Goal: Task Accomplishment & Management: Use online tool/utility

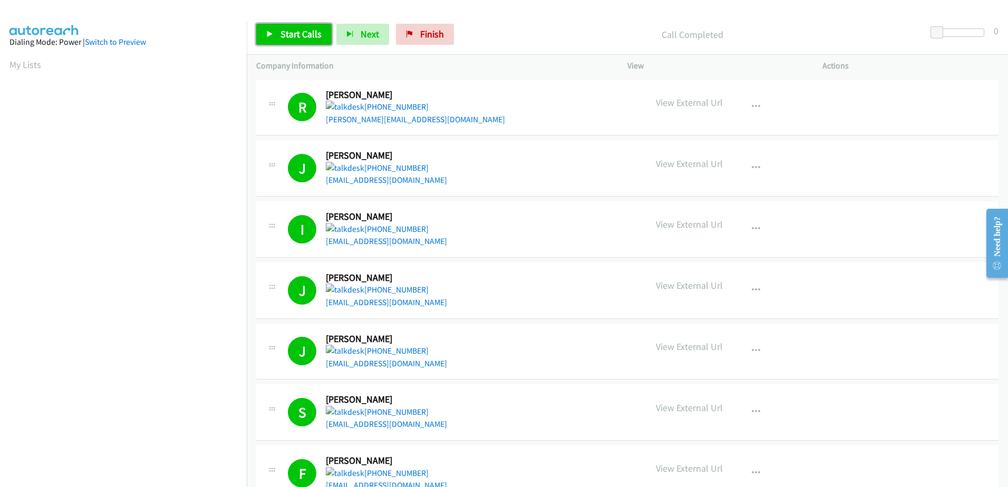
click at [303, 41] on link "Start Calls" at bounding box center [293, 34] width 75 height 21
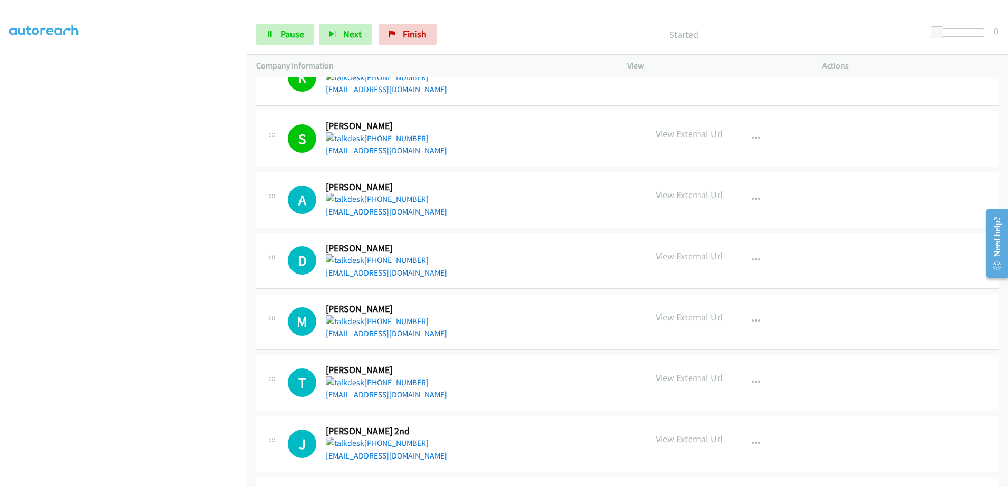
scroll to position [580, 0]
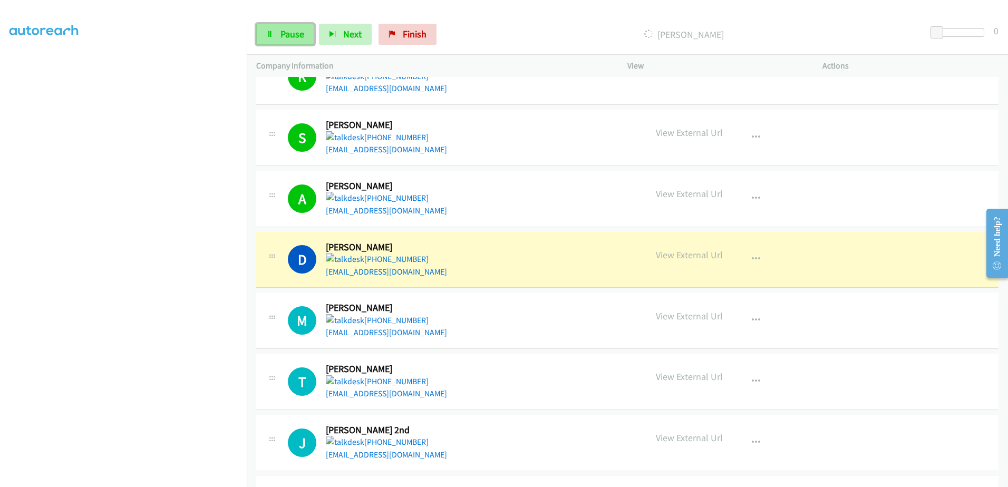
click at [280, 41] on link "Pause" at bounding box center [285, 34] width 58 height 21
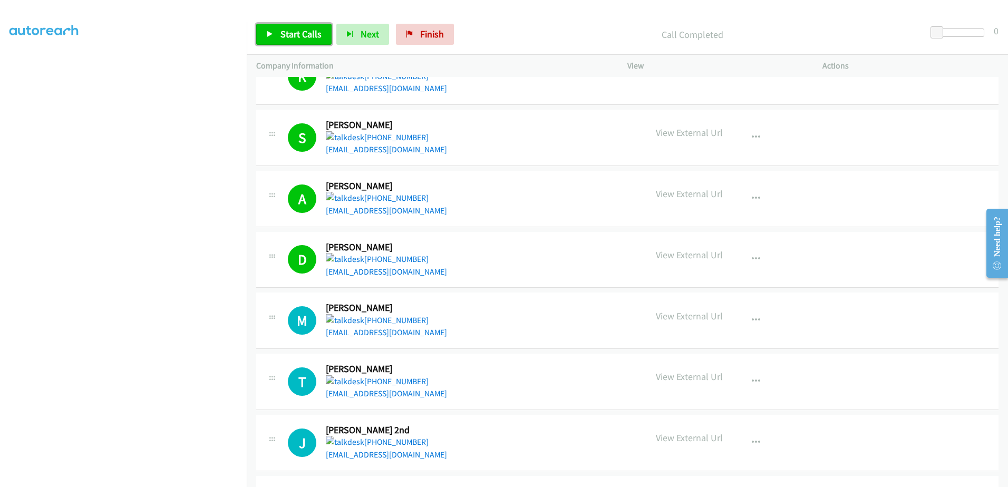
click at [295, 34] on span "Start Calls" at bounding box center [300, 34] width 41 height 12
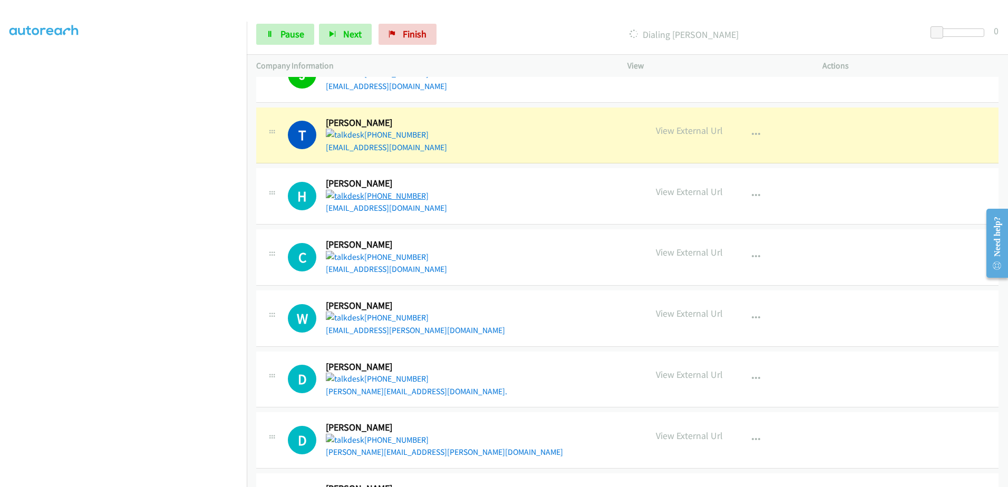
scroll to position [949, 0]
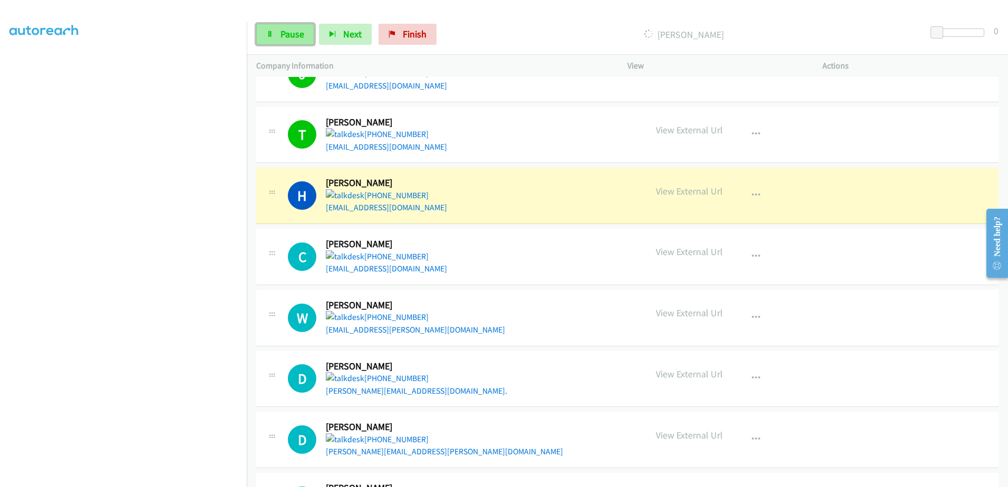
click at [284, 26] on link "Pause" at bounding box center [285, 34] width 58 height 21
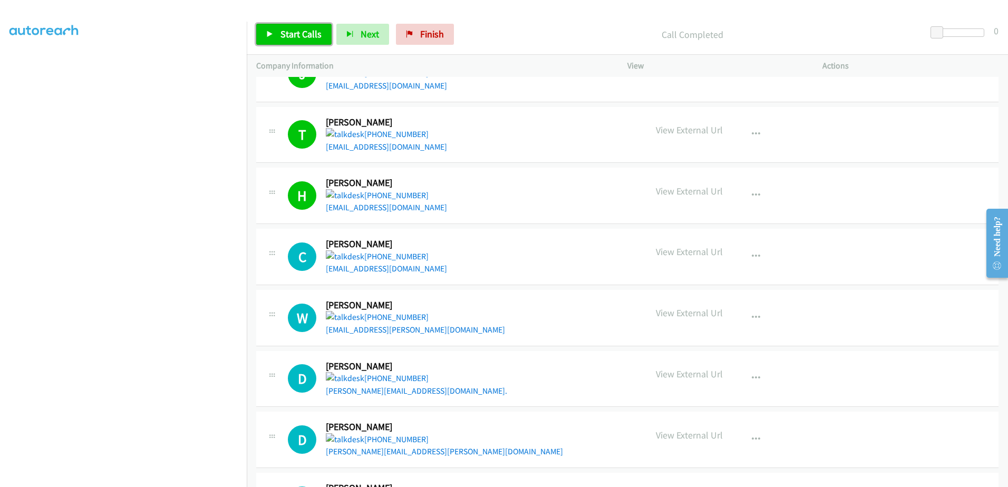
click at [314, 34] on span "Start Calls" at bounding box center [300, 34] width 41 height 12
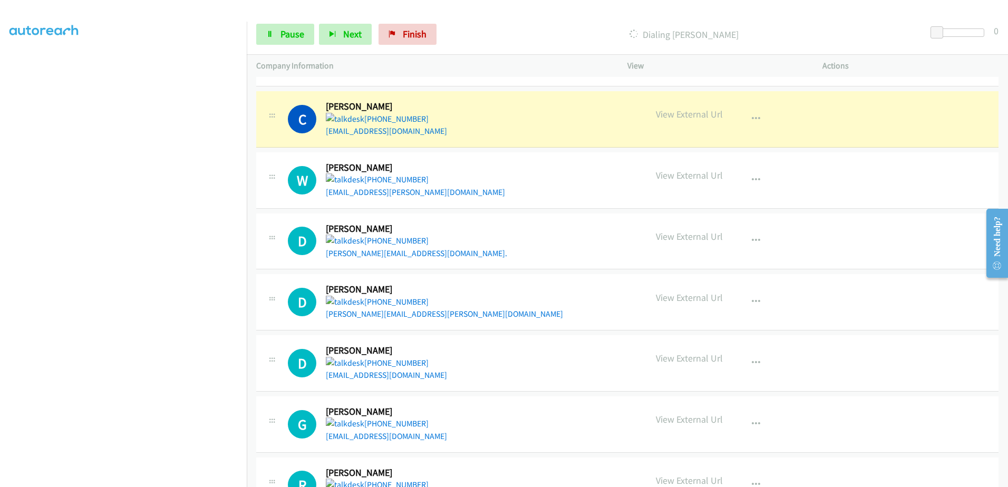
scroll to position [1107, 0]
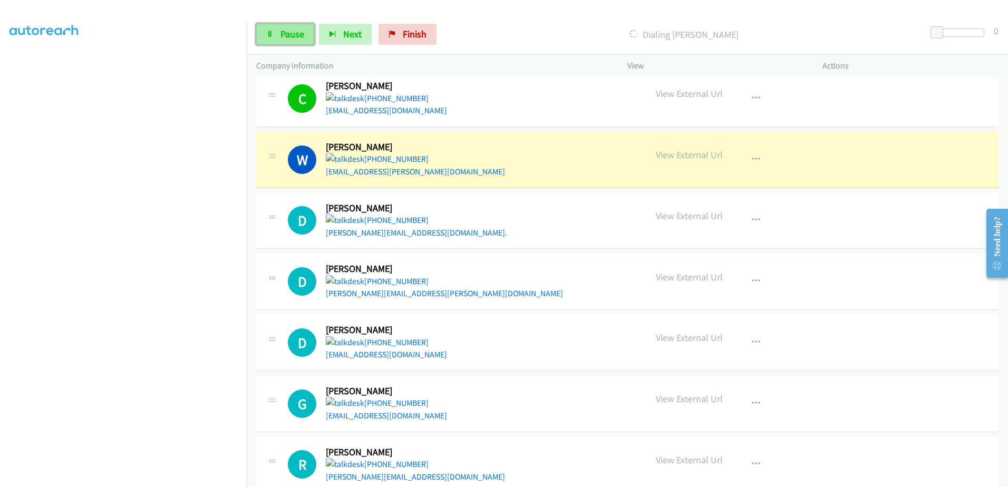
click at [285, 32] on span "Pause" at bounding box center [292, 34] width 24 height 12
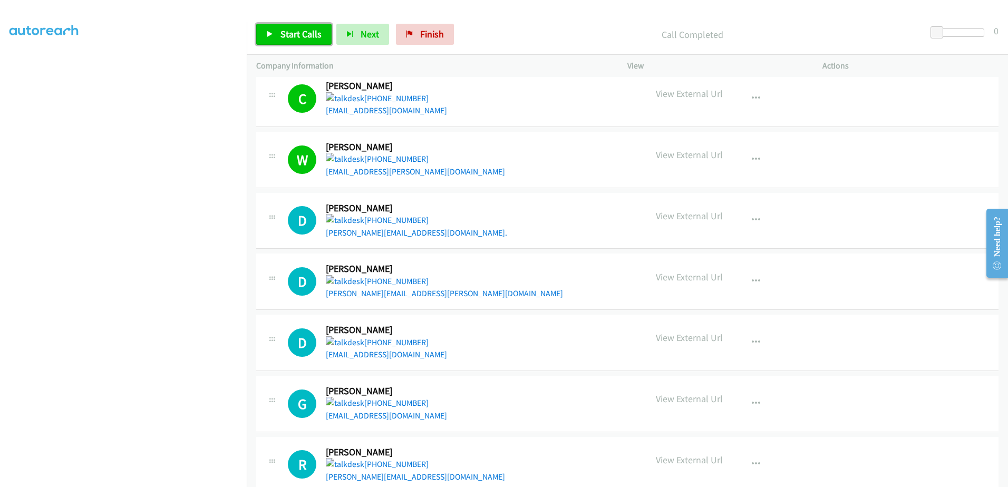
click at [307, 27] on link "Start Calls" at bounding box center [293, 34] width 75 height 21
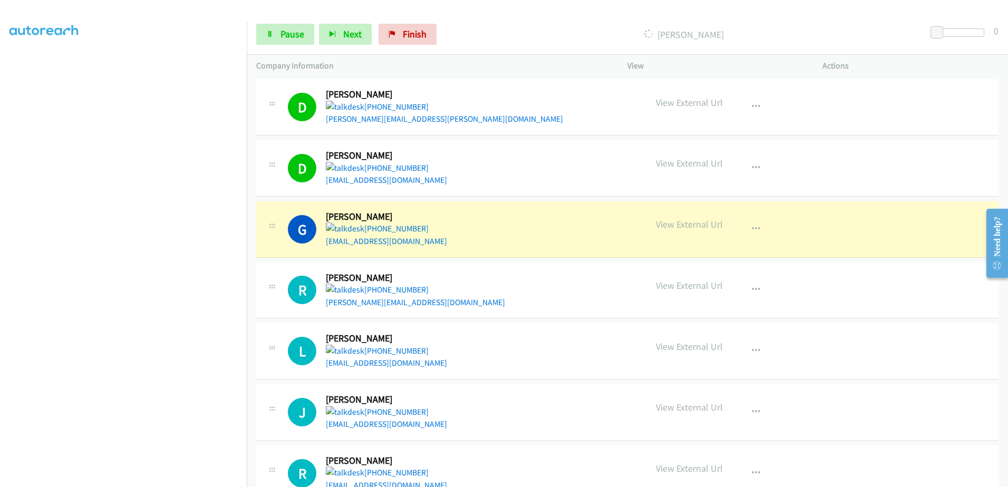
scroll to position [1339, 0]
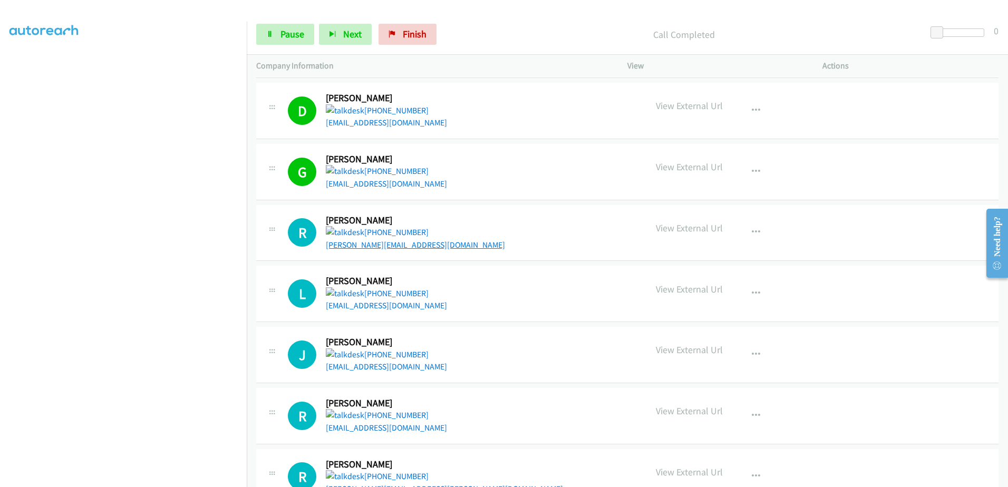
drag, startPoint x: 400, startPoint y: 239, endPoint x: 384, endPoint y: 244, distance: 16.0
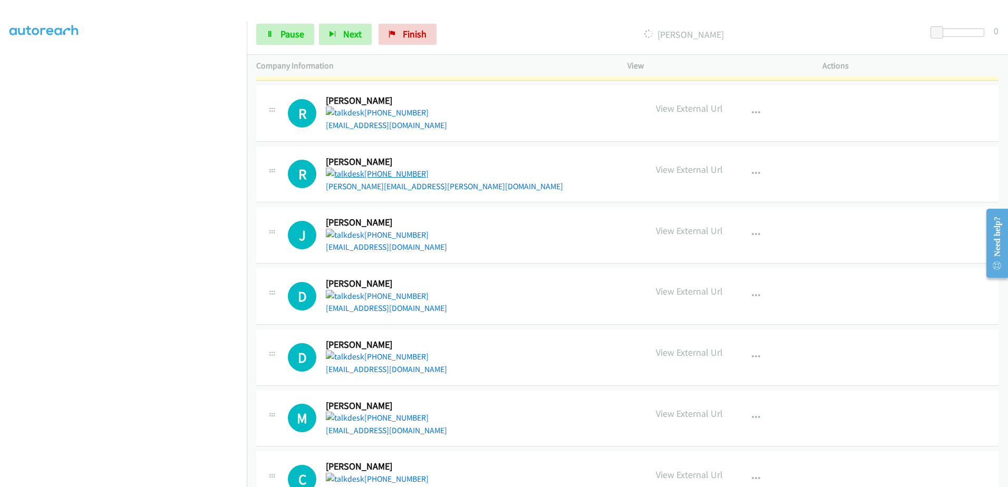
scroll to position [1655, 0]
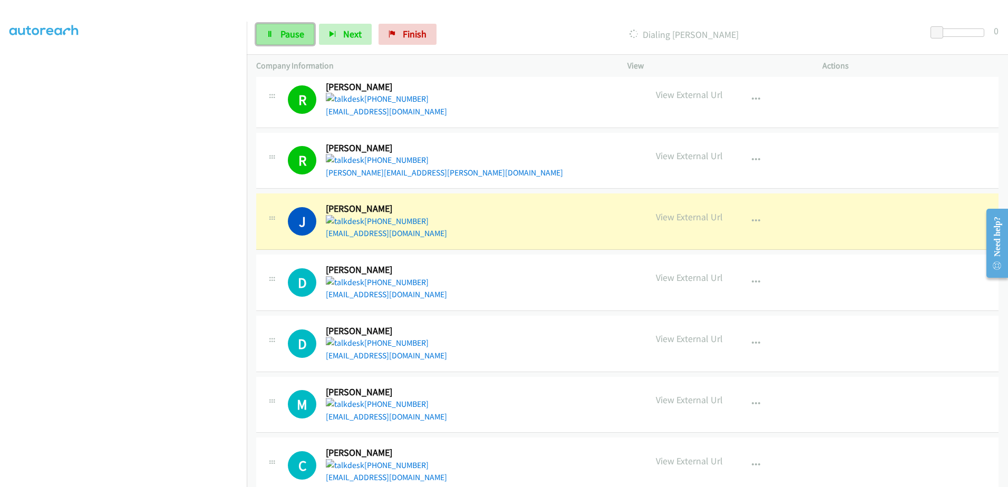
click at [301, 34] on span "Pause" at bounding box center [292, 34] width 24 height 12
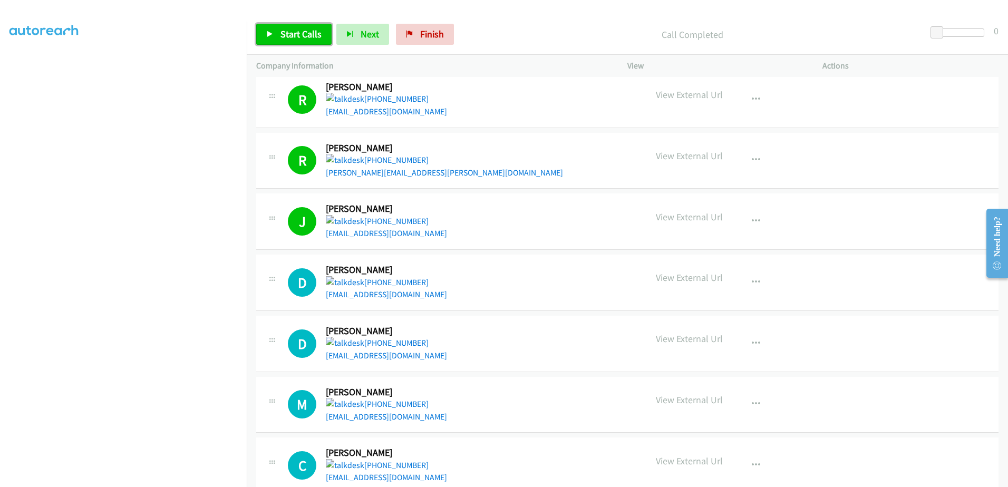
click at [280, 43] on link "Start Calls" at bounding box center [293, 34] width 75 height 21
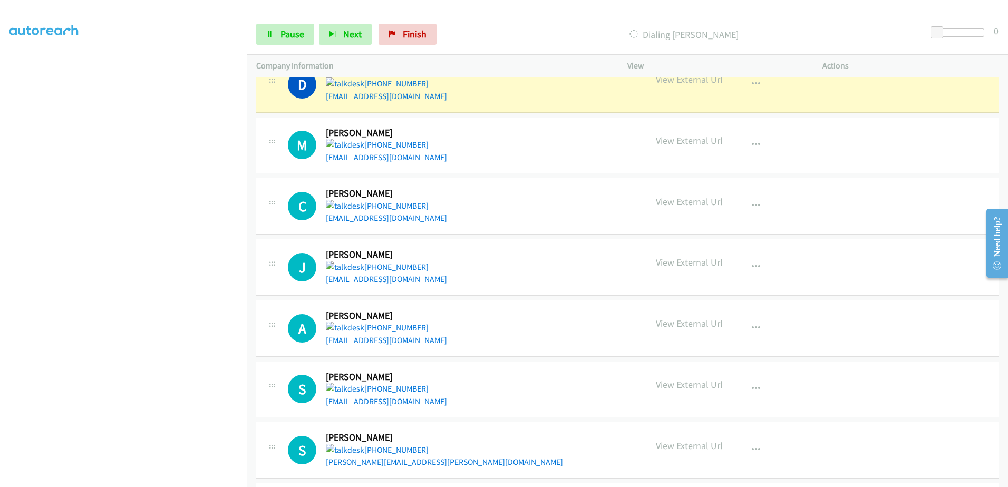
scroll to position [1919, 0]
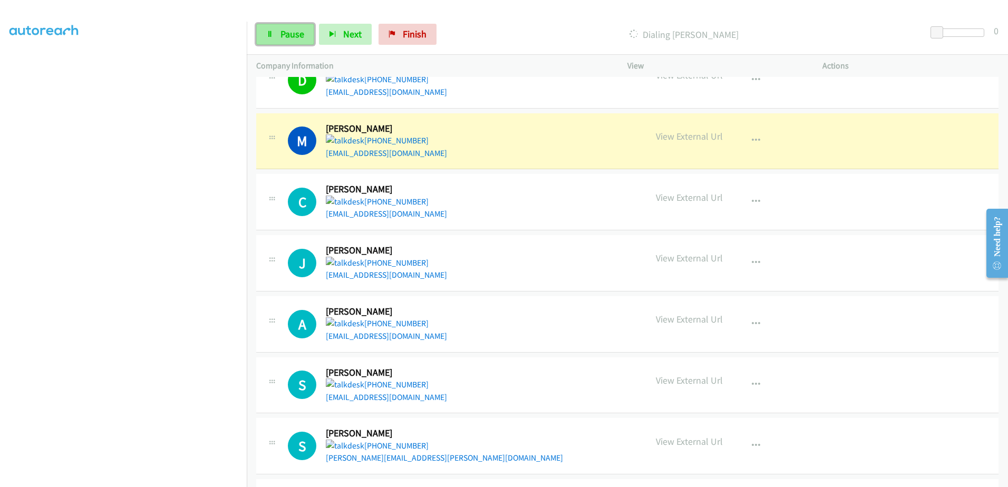
drag, startPoint x: 287, startPoint y: 37, endPoint x: 288, endPoint y: 31, distance: 6.9
click at [287, 37] on span "Pause" at bounding box center [292, 34] width 24 height 12
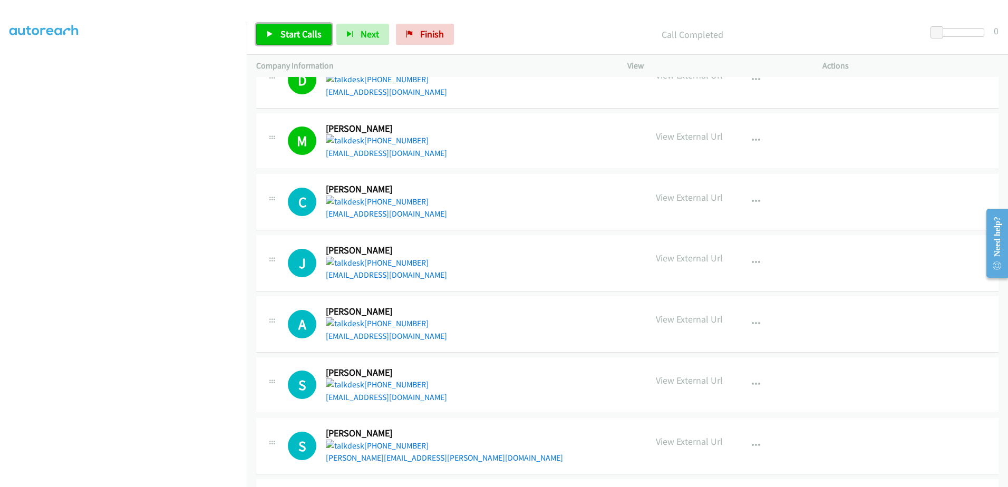
click at [315, 30] on span "Start Calls" at bounding box center [300, 34] width 41 height 12
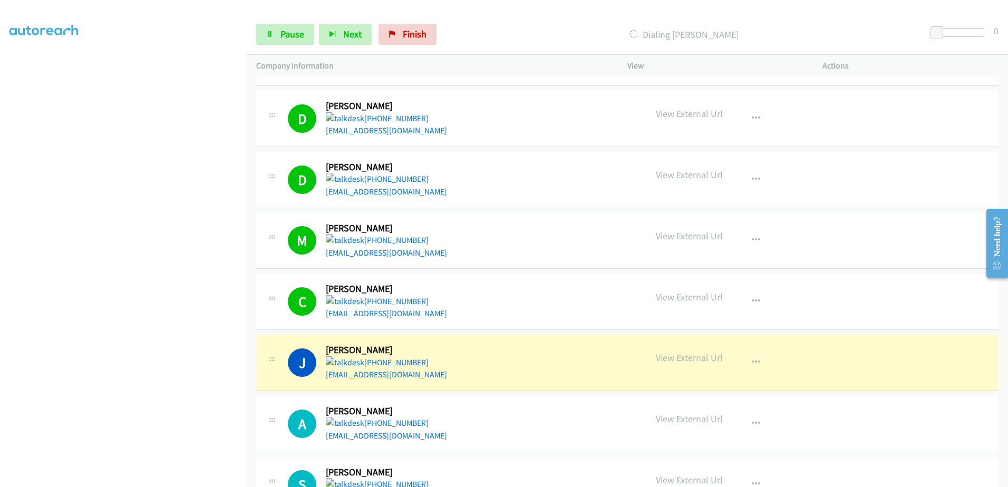
scroll to position [1813, 0]
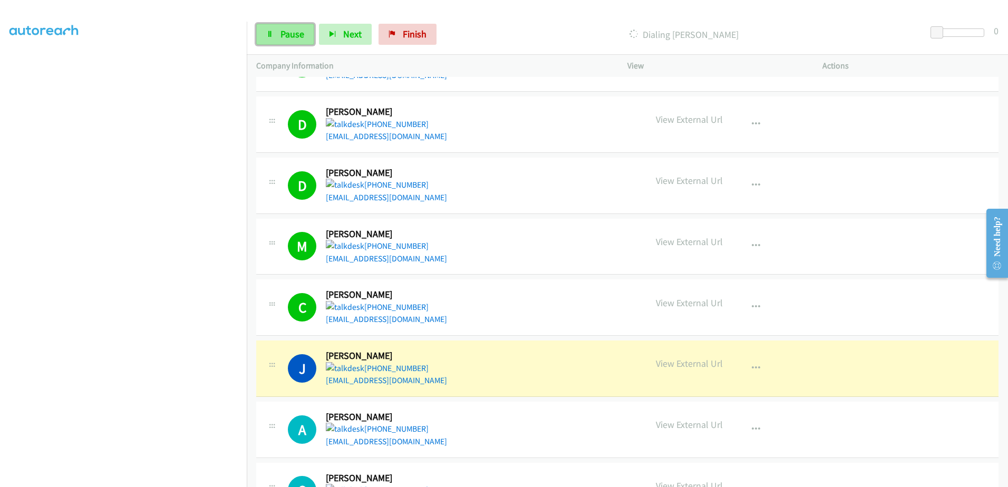
click at [285, 38] on span "Pause" at bounding box center [292, 34] width 24 height 12
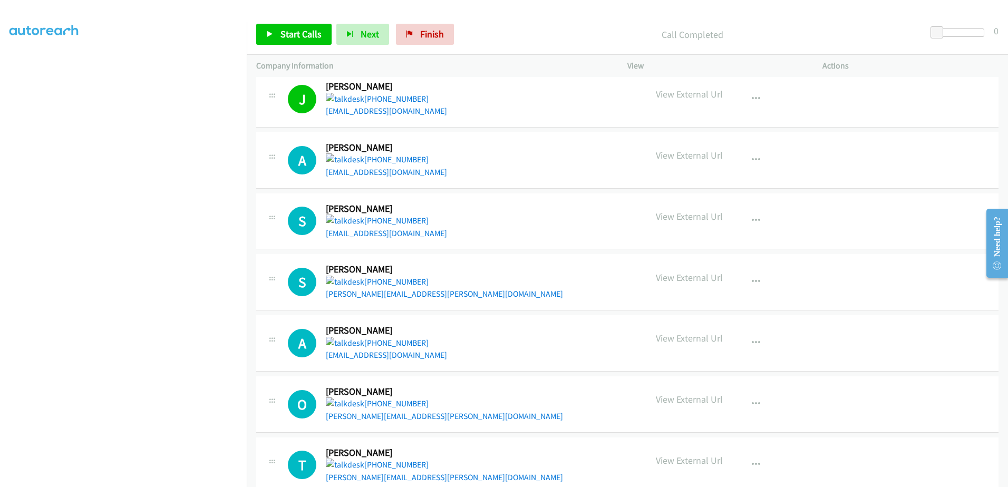
scroll to position [2077, 0]
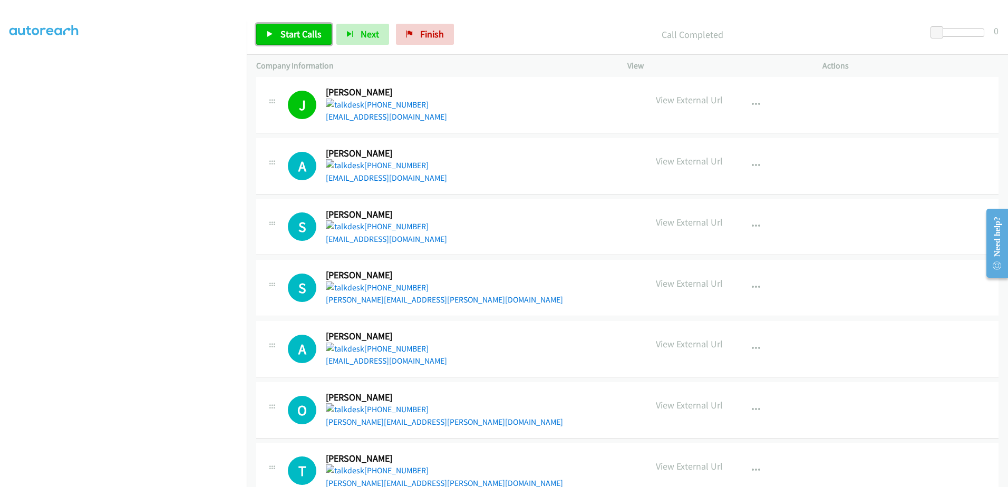
click at [311, 28] on span "Start Calls" at bounding box center [300, 34] width 41 height 12
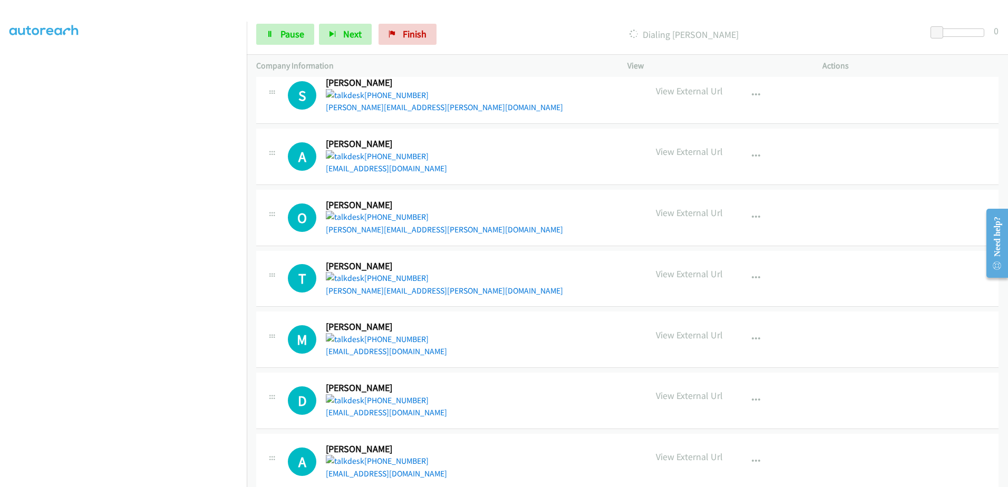
scroll to position [2288, 0]
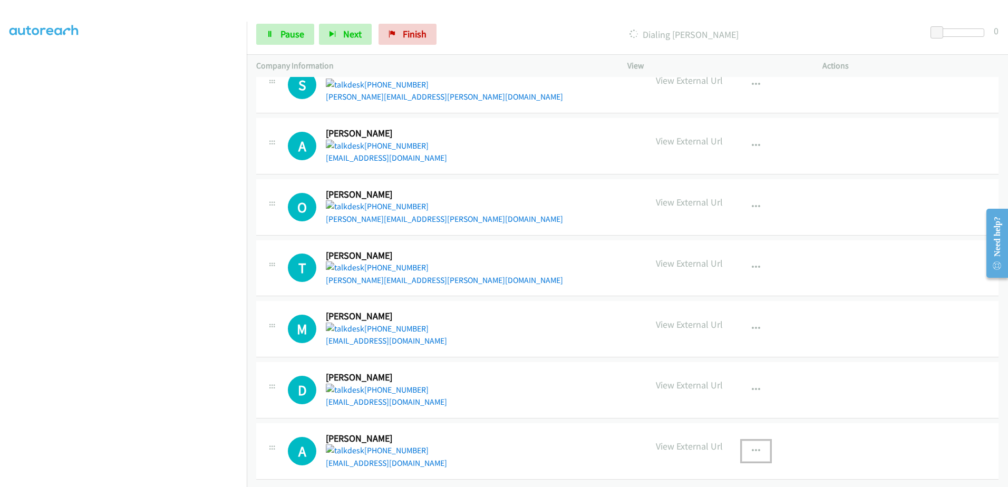
click at [752, 447] on icon "button" at bounding box center [756, 451] width 8 height 8
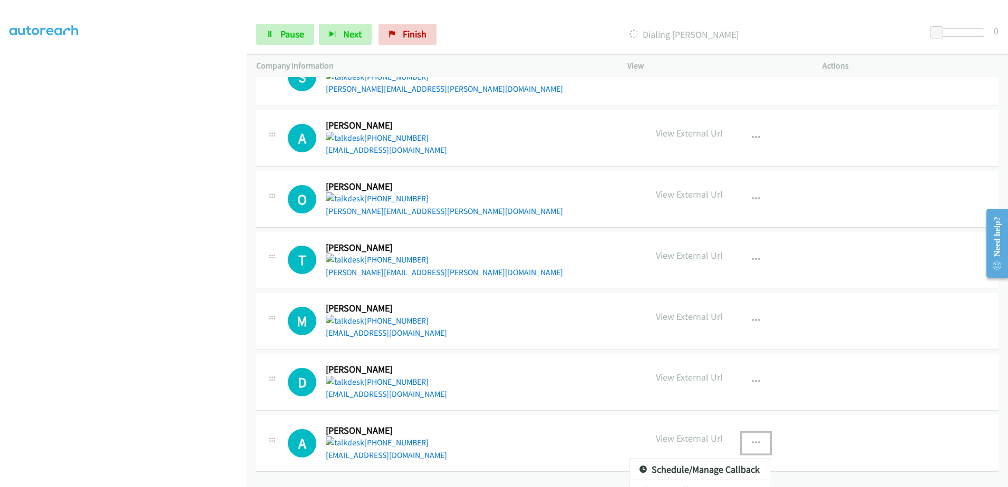
click at [750, 442] on div at bounding box center [504, 243] width 1008 height 487
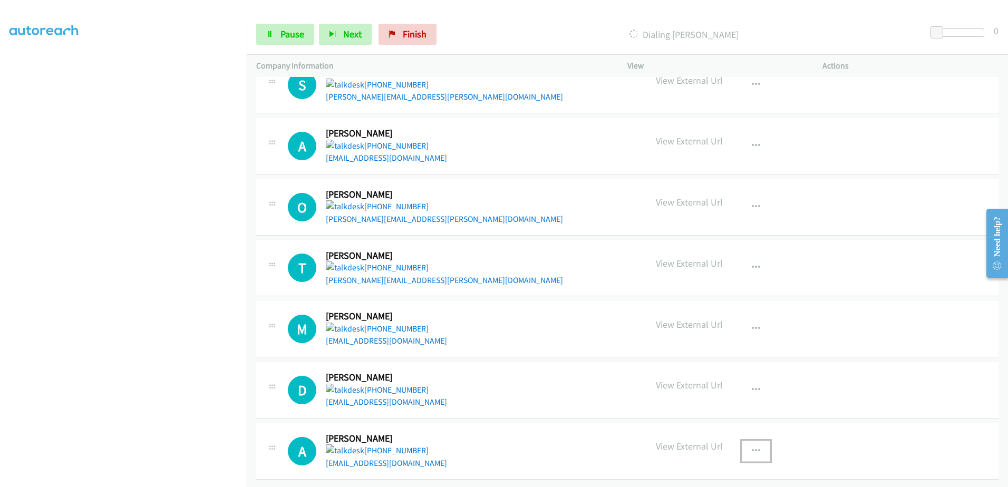
click at [752, 447] on icon "button" at bounding box center [756, 451] width 8 height 8
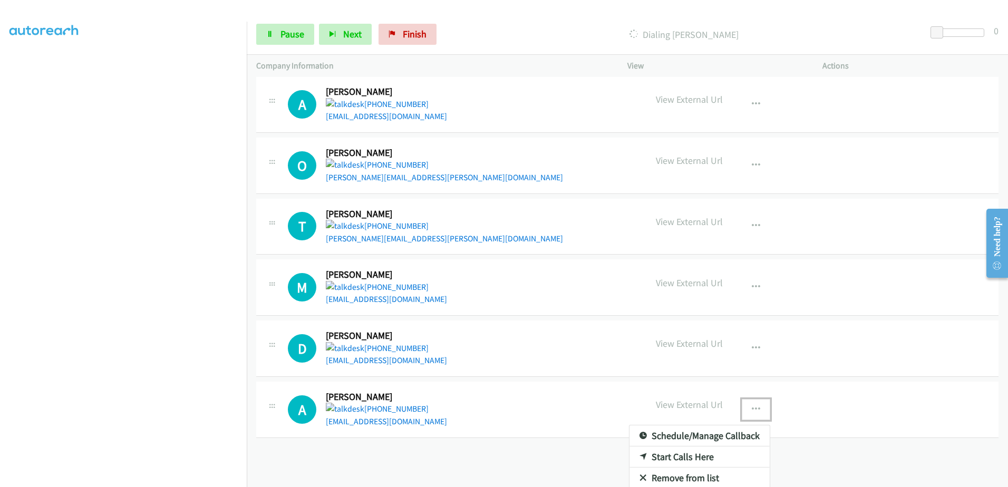
scroll to position [2364, 0]
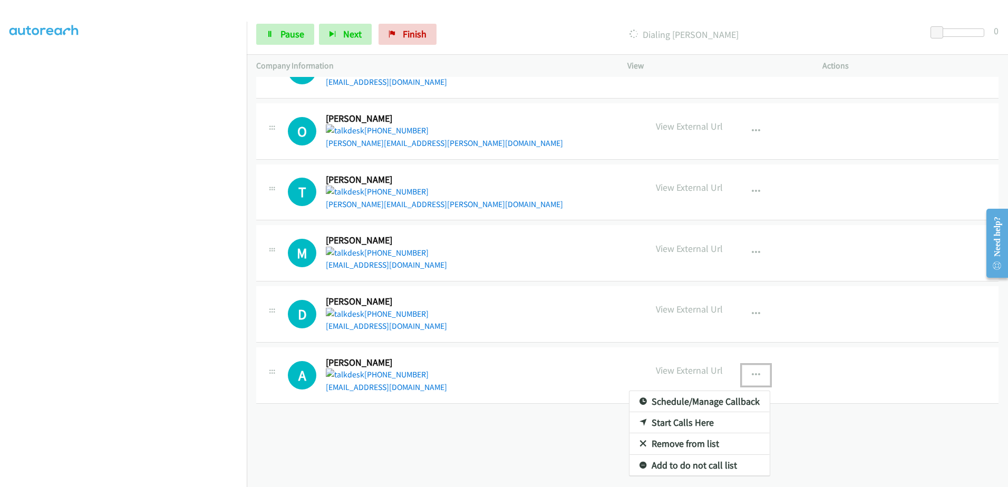
click at [669, 437] on link "Remove from list" at bounding box center [699, 443] width 140 height 21
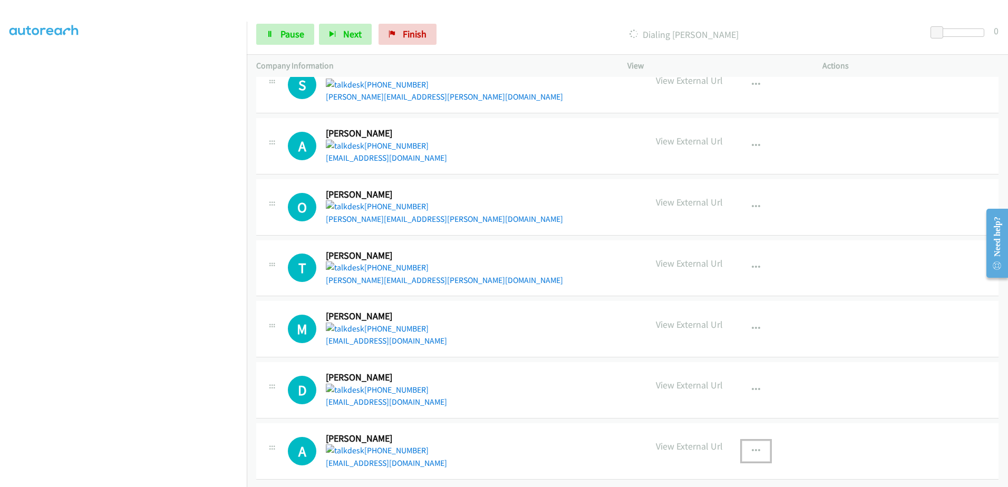
scroll to position [2288, 0]
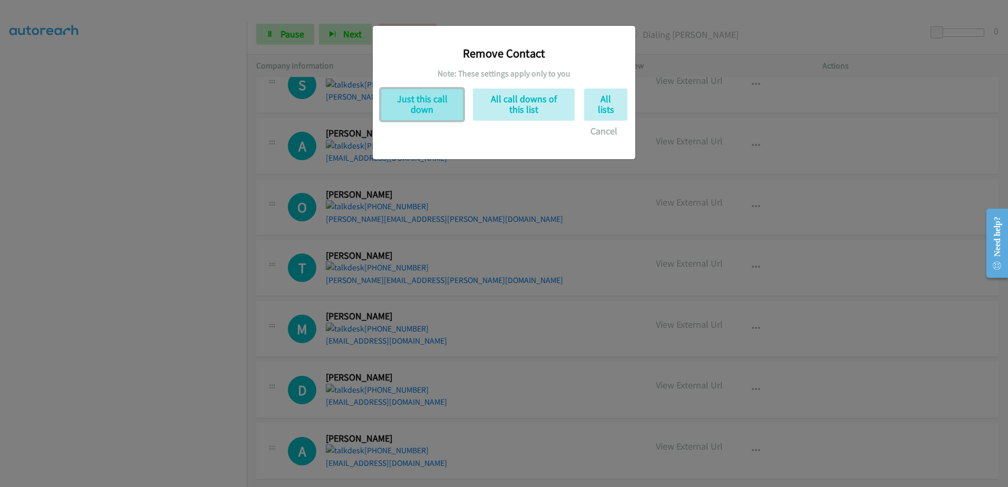
click at [405, 92] on button "Just this call down" at bounding box center [422, 105] width 83 height 32
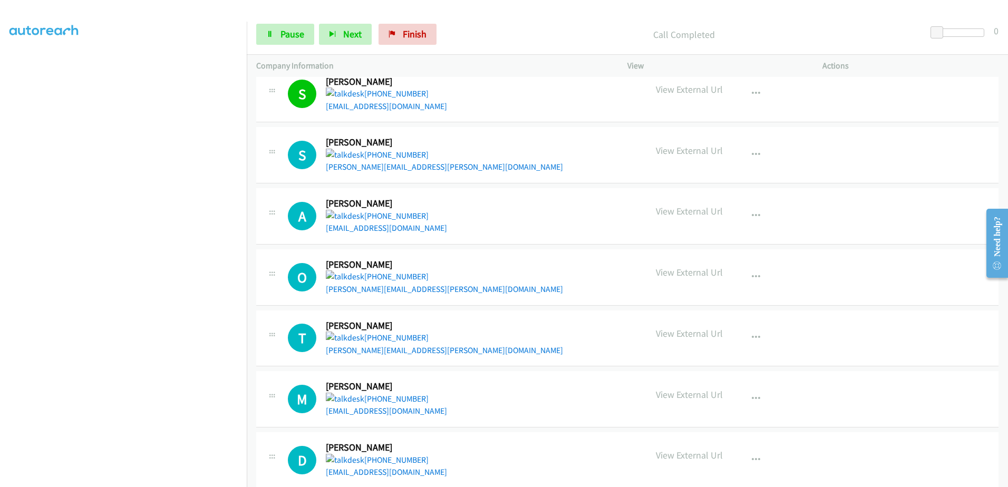
scroll to position [2227, 0]
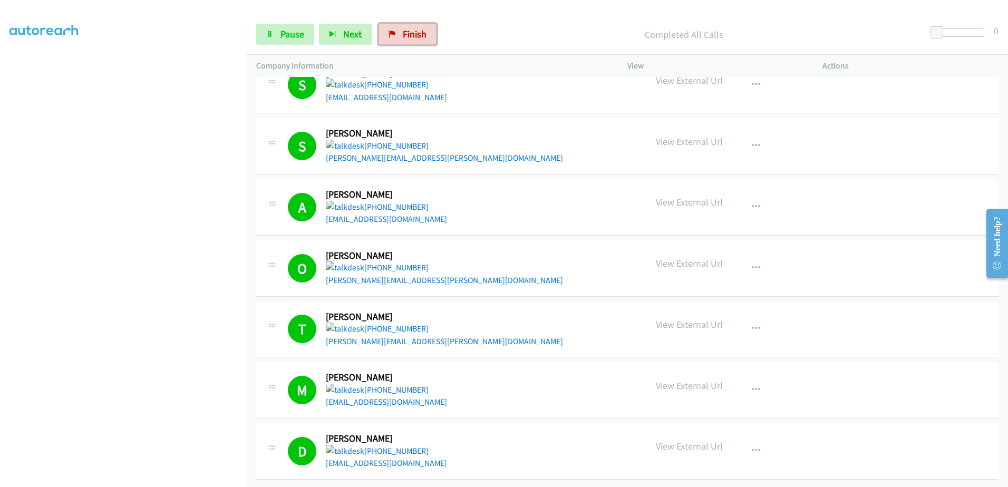
drag, startPoint x: 413, startPoint y: 42, endPoint x: 558, endPoint y: 36, distance: 144.5
click at [413, 41] on link "Finish" at bounding box center [407, 34] width 58 height 21
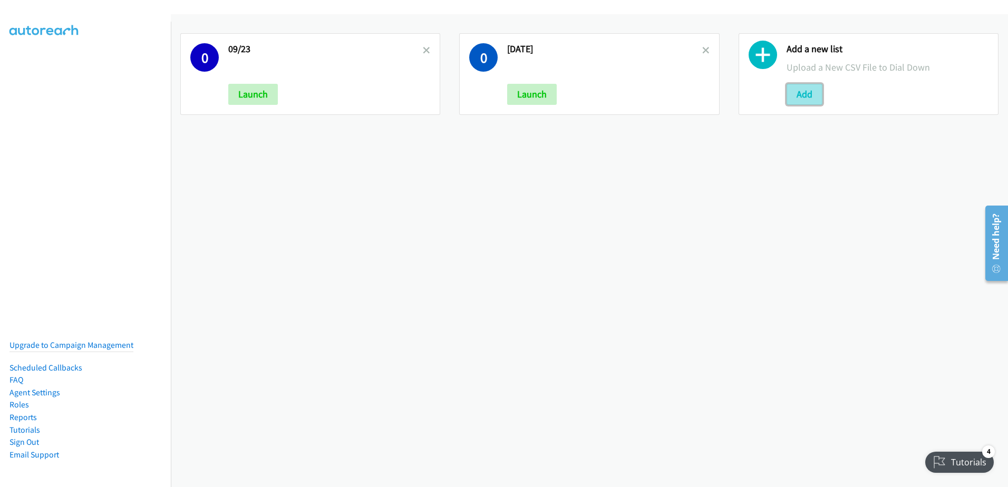
click at [805, 95] on button "Add" at bounding box center [804, 94] width 36 height 21
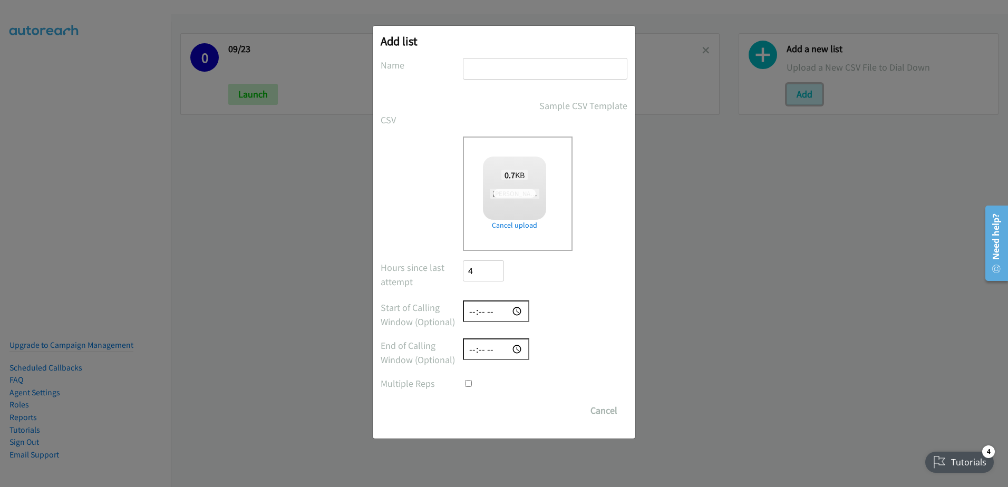
checkbox input "true"
click at [509, 63] on input "text" at bounding box center [545, 69] width 164 height 22
type input "09/22 2"
click at [487, 411] on input "Save List" at bounding box center [490, 410] width 55 height 21
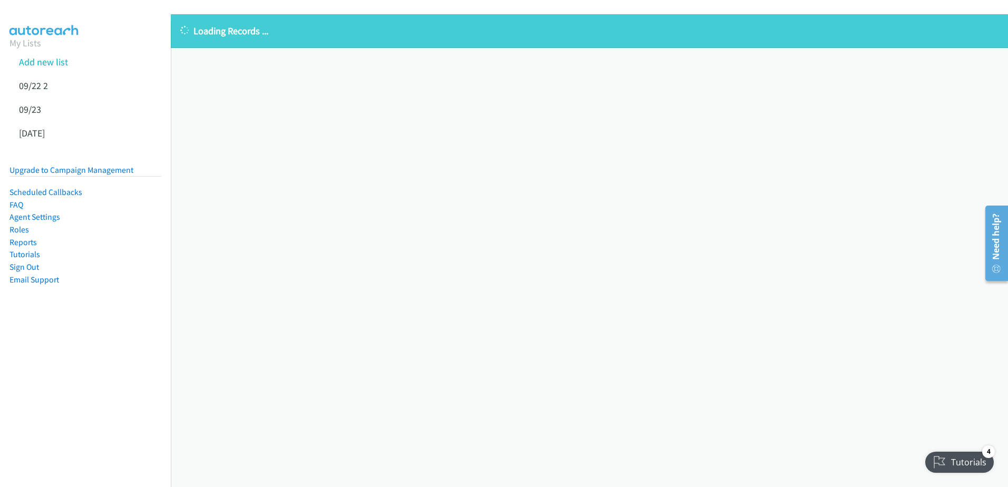
drag, startPoint x: 5, startPoint y: 61, endPoint x: 16, endPoint y: 51, distance: 14.9
click at [5, 61] on aside "My Lists Add new list 09/22 2 09/23 09/25/25 Upgrade to Campaign Management Sch…" at bounding box center [85, 178] width 171 height 312
drag, startPoint x: 27, startPoint y: 40, endPoint x: 38, endPoint y: 41, distance: 11.1
click at [27, 40] on link "My Lists" at bounding box center [25, 43] width 32 height 12
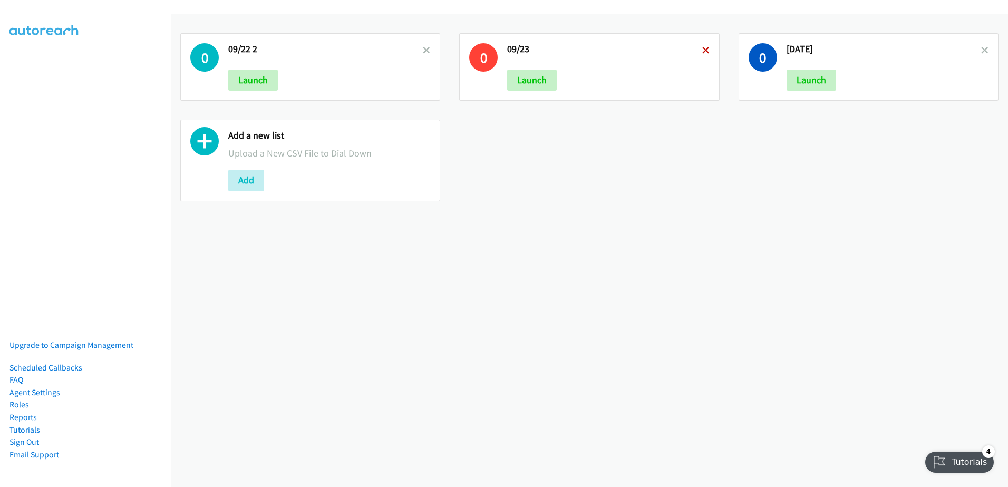
click at [702, 53] on icon at bounding box center [705, 50] width 7 height 7
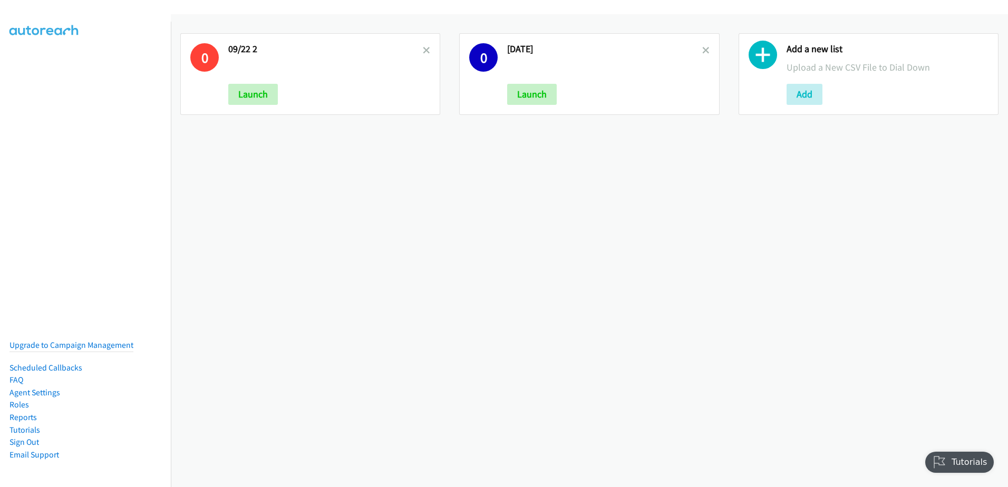
click at [702, 47] on icon at bounding box center [705, 50] width 7 height 7
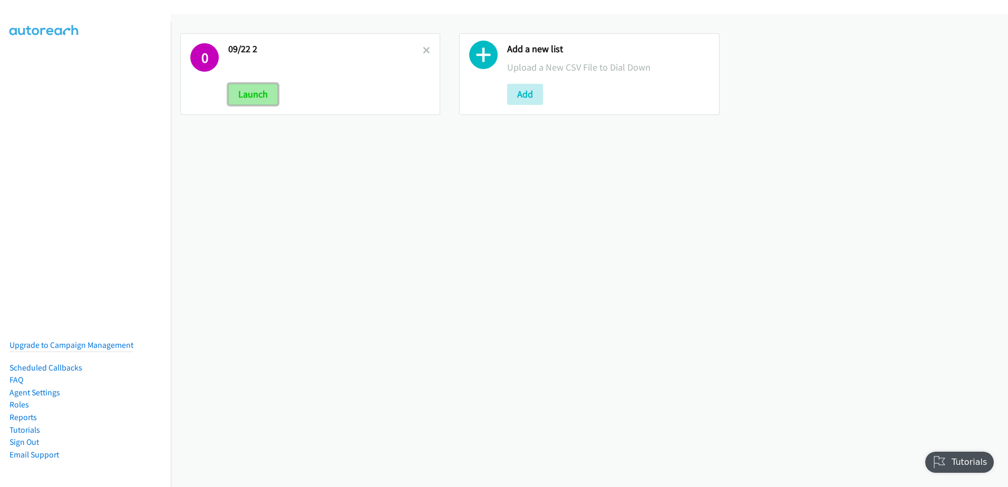
click at [244, 95] on button "Launch" at bounding box center [253, 94] width 50 height 21
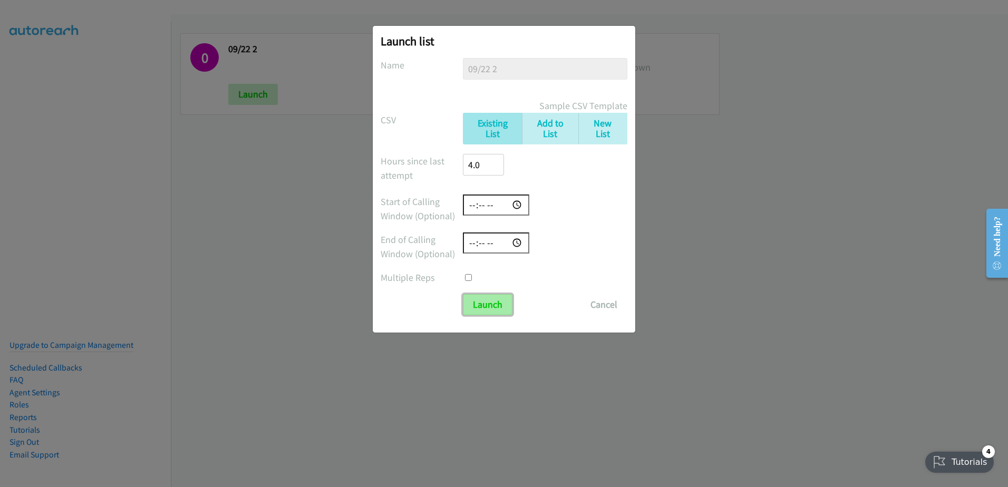
click at [483, 306] on input "Launch" at bounding box center [488, 304] width 50 height 21
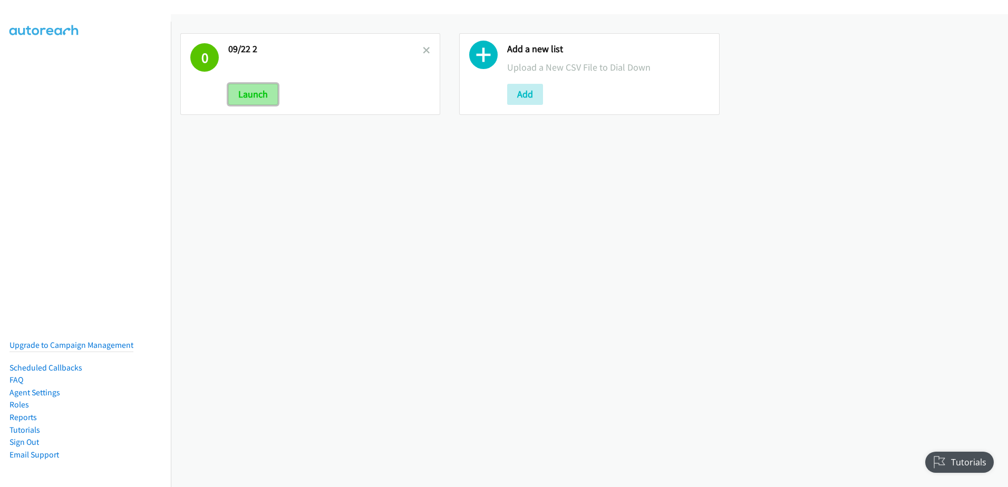
click at [261, 95] on button "Launch" at bounding box center [253, 94] width 50 height 21
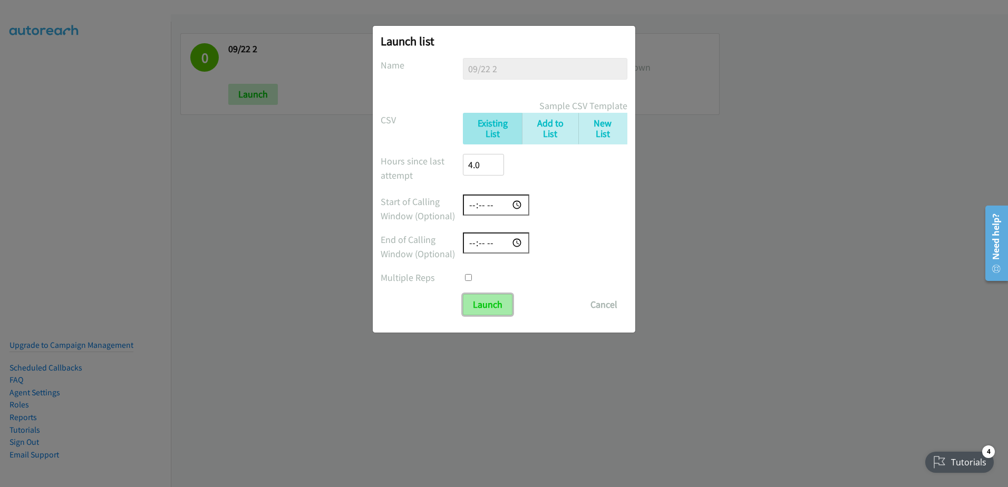
click at [481, 307] on input "Launch" at bounding box center [488, 304] width 50 height 21
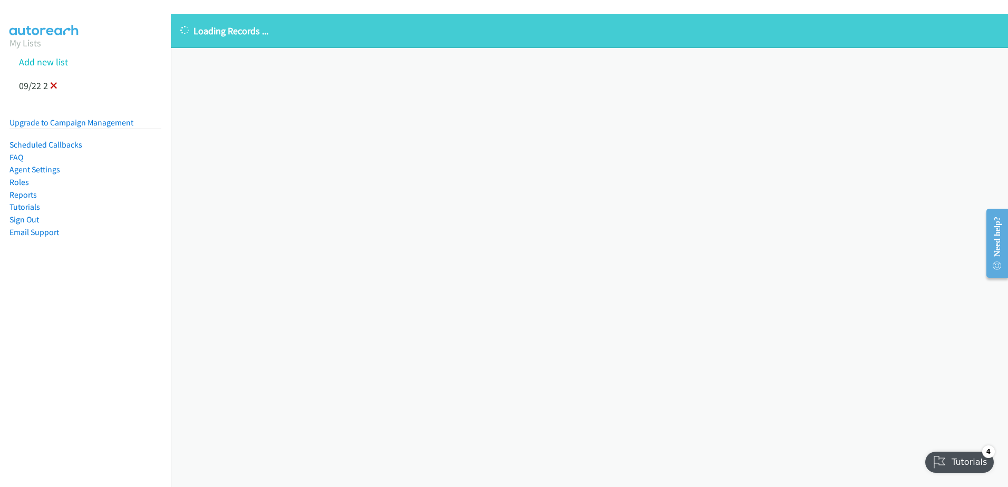
click at [51, 84] on icon at bounding box center [53, 86] width 7 height 7
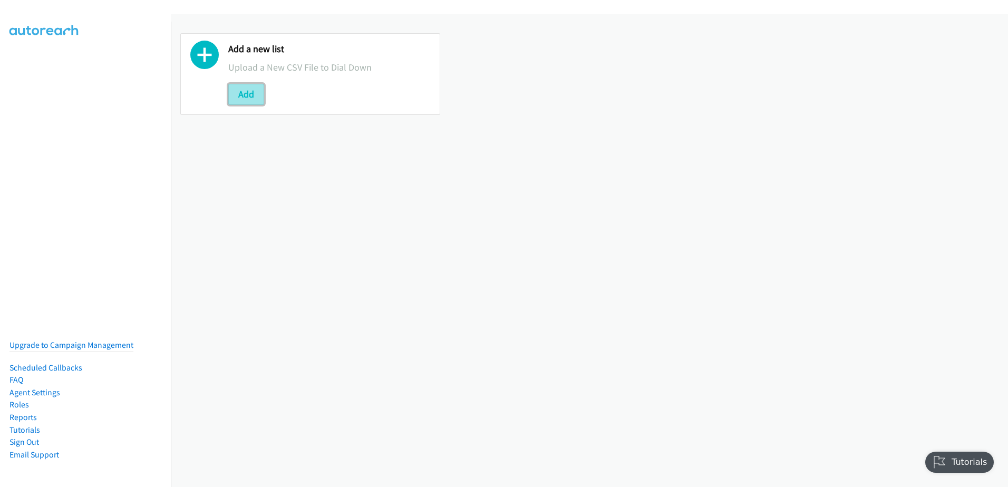
click at [251, 99] on button "Add" at bounding box center [246, 94] width 36 height 21
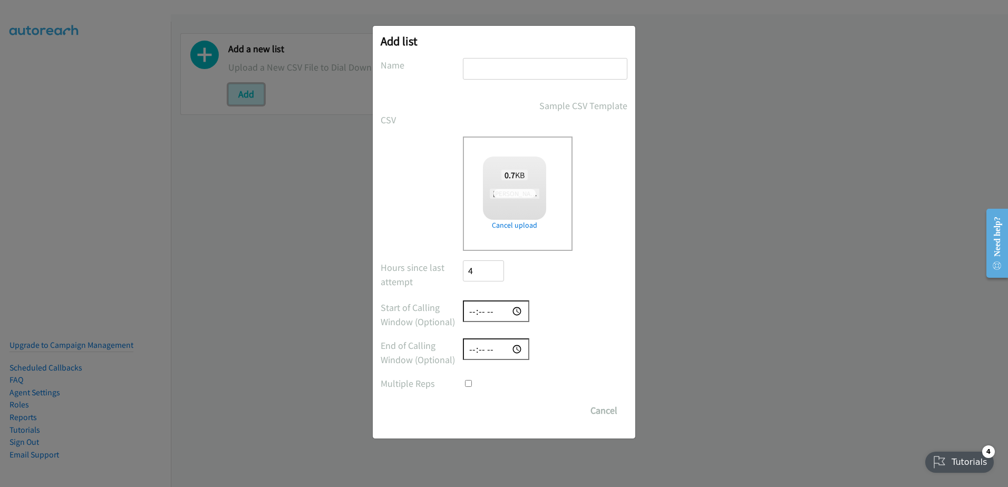
checkbox input "true"
click at [514, 65] on input "text" at bounding box center [545, 69] width 164 height 22
type input "s"
drag, startPoint x: 481, startPoint y: 405, endPoint x: 491, endPoint y: 413, distance: 12.4
click at [482, 405] on input "Save List" at bounding box center [490, 410] width 55 height 21
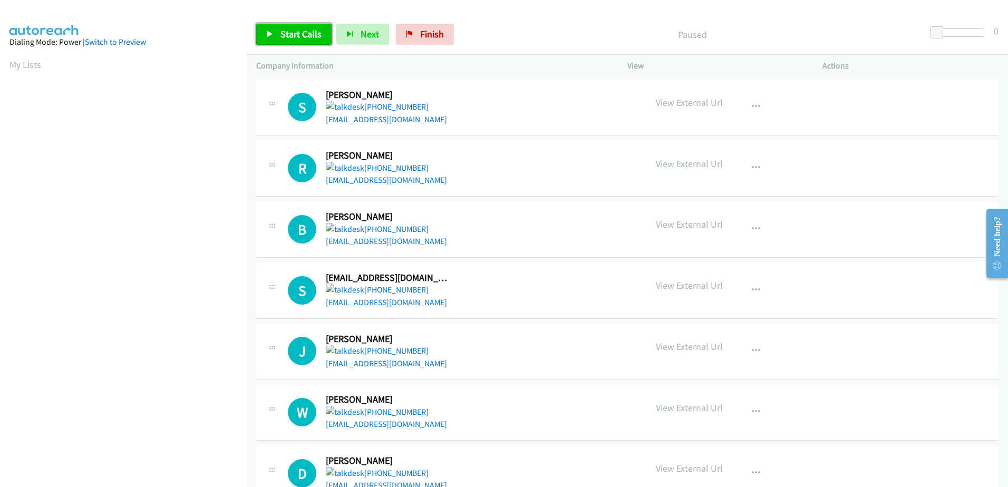
drag, startPoint x: 296, startPoint y: 27, endPoint x: 351, endPoint y: 82, distance: 77.2
click at [296, 27] on link "Start Calls" at bounding box center [293, 34] width 75 height 21
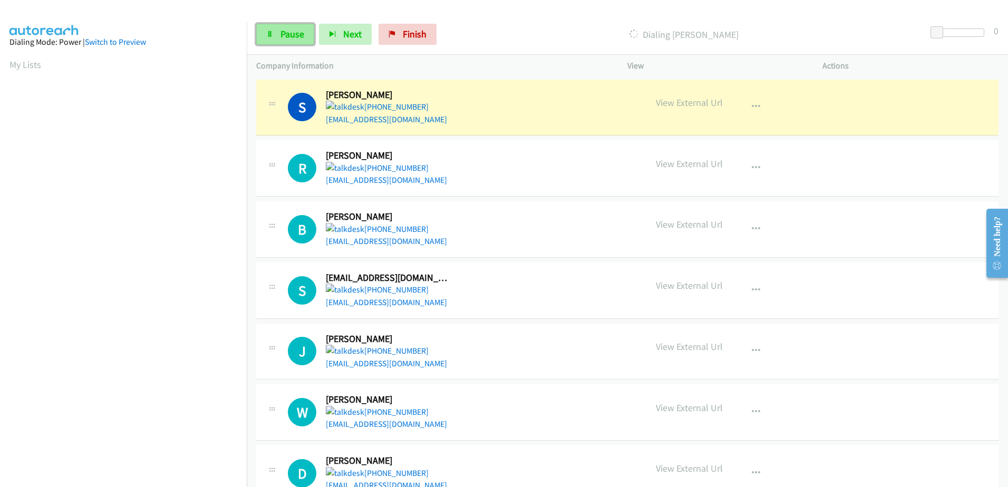
click at [287, 40] on span "Pause" at bounding box center [292, 34] width 24 height 12
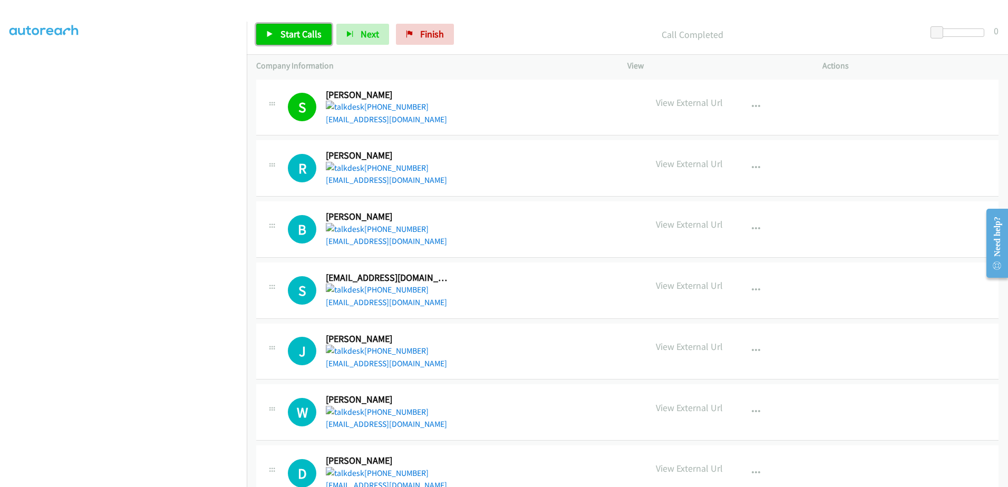
click at [286, 38] on span "Start Calls" at bounding box center [300, 34] width 41 height 12
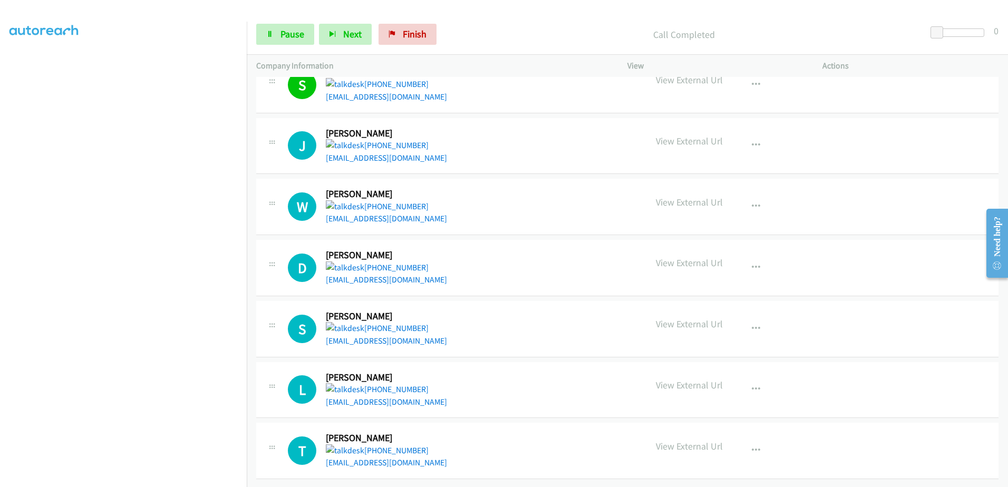
scroll to position [213, 0]
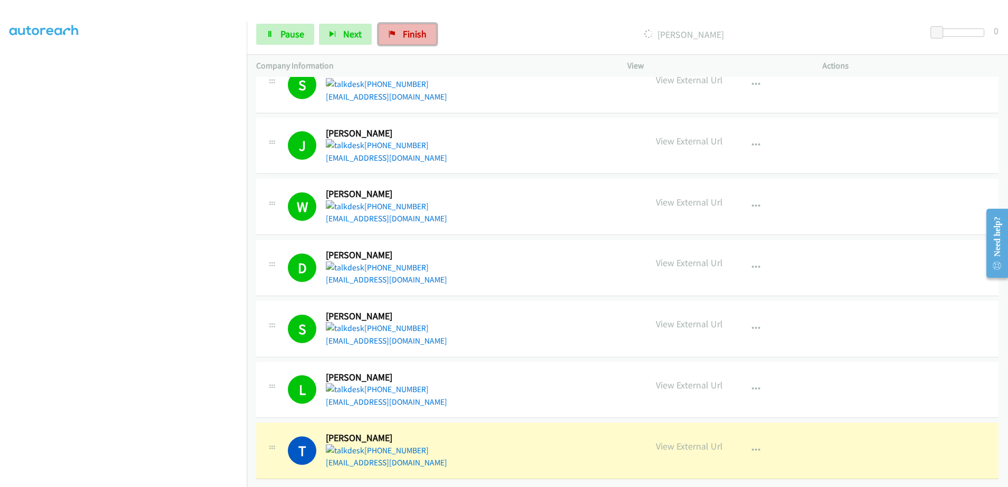
click at [414, 30] on span "Finish" at bounding box center [415, 34] width 24 height 12
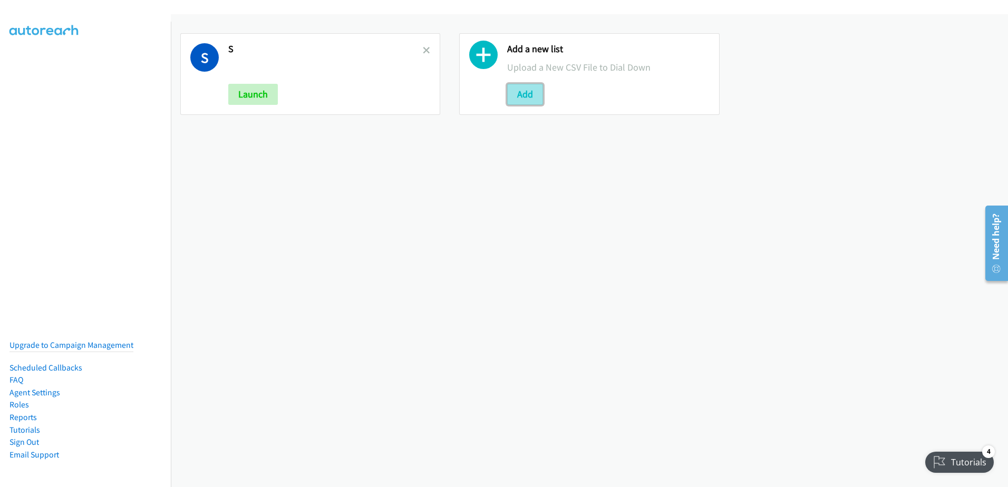
click at [514, 96] on button "Add" at bounding box center [525, 94] width 36 height 21
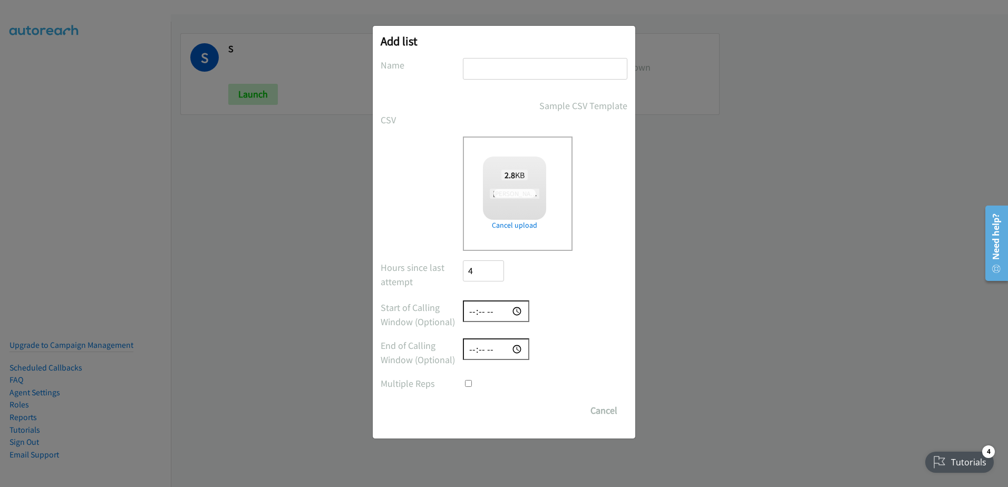
checkbox input "true"
drag, startPoint x: 527, startPoint y: 88, endPoint x: 522, endPoint y: 71, distance: 17.5
click at [527, 86] on div at bounding box center [545, 73] width 164 height 31
click at [522, 71] on input "text" at bounding box center [545, 69] width 164 height 22
type input "follow ups"
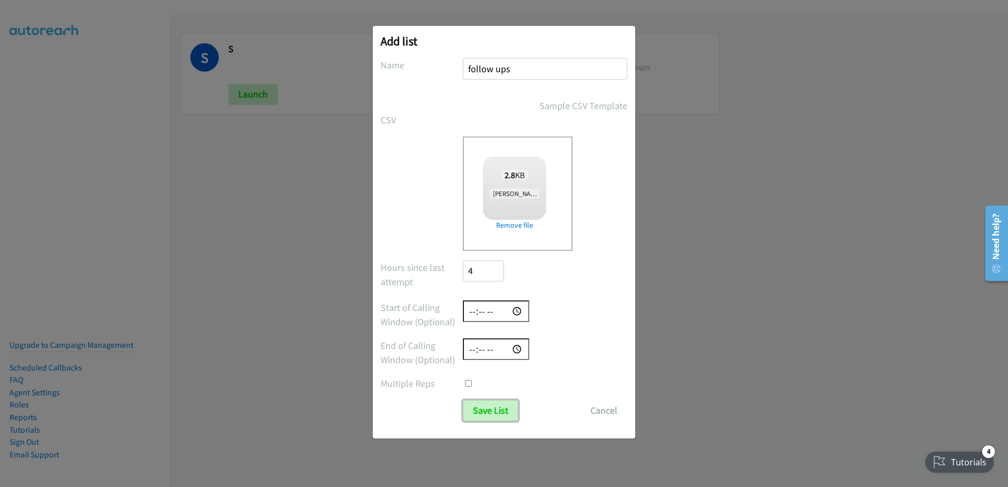
drag, startPoint x: 490, startPoint y: 413, endPoint x: 460, endPoint y: 419, distance: 30.5
click at [490, 413] on input "Save List" at bounding box center [490, 410] width 55 height 21
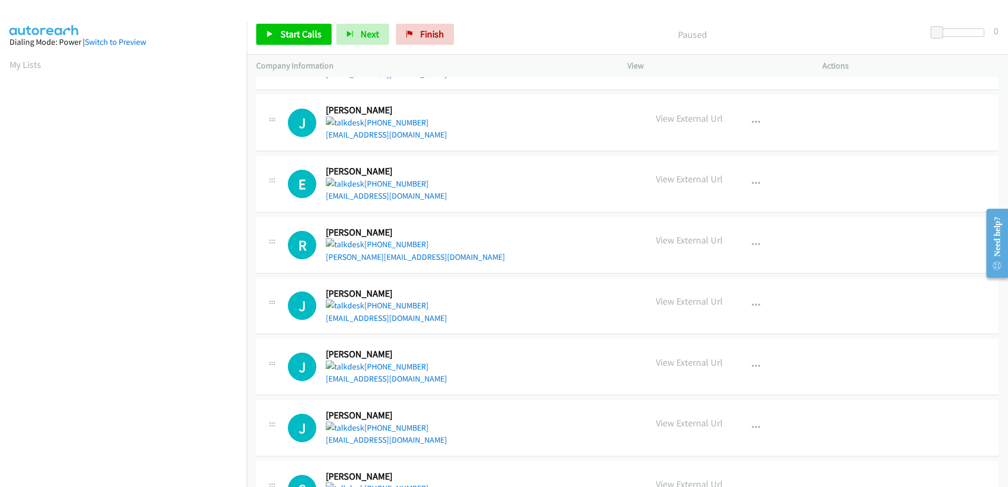
scroll to position [264, 0]
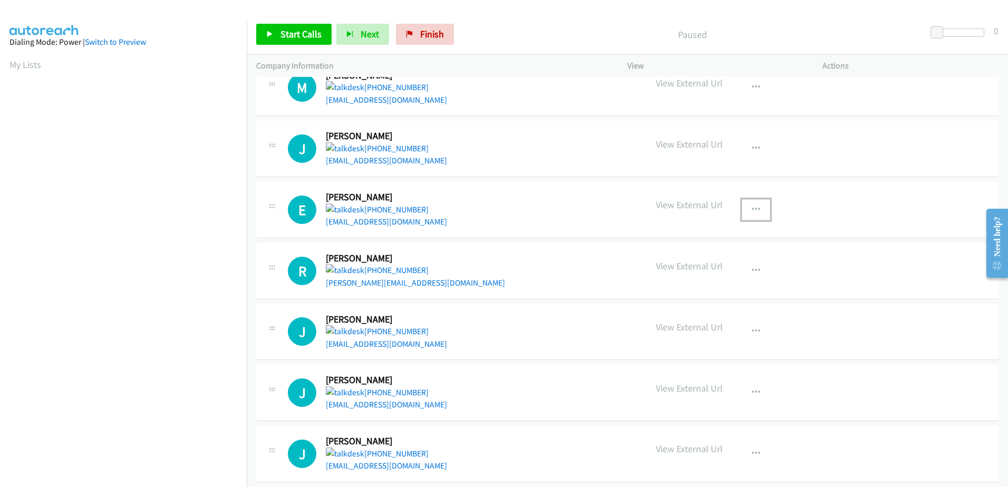
click at [755, 206] on button "button" at bounding box center [756, 209] width 28 height 21
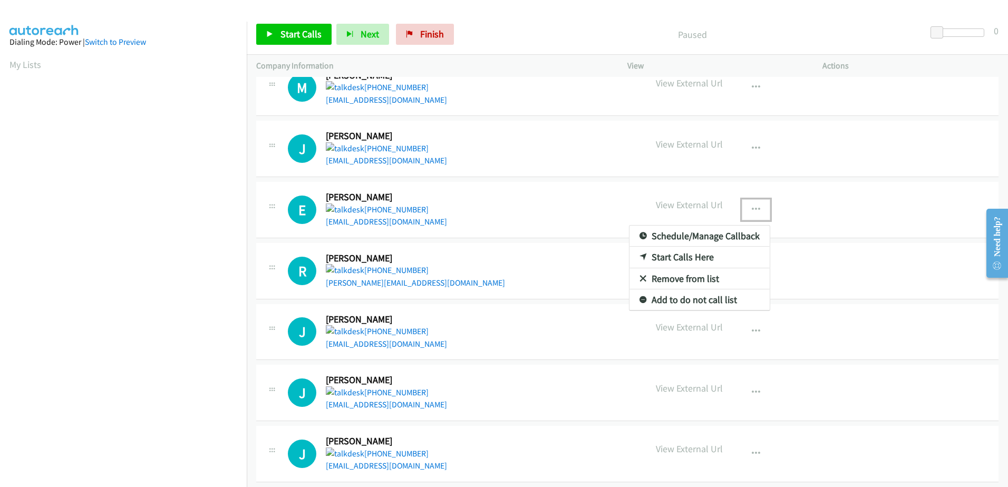
click at [687, 278] on link "Remove from list" at bounding box center [699, 278] width 140 height 21
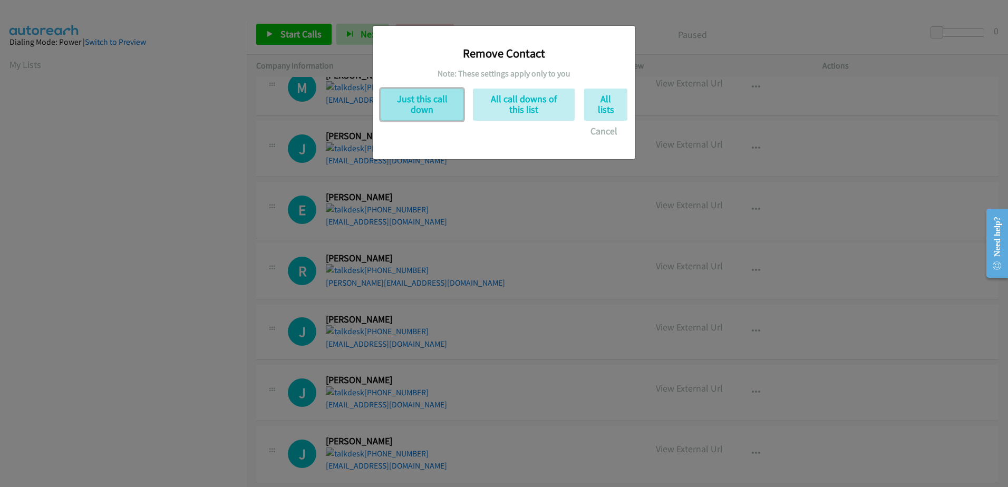
click at [417, 103] on button "Just this call down" at bounding box center [422, 105] width 83 height 32
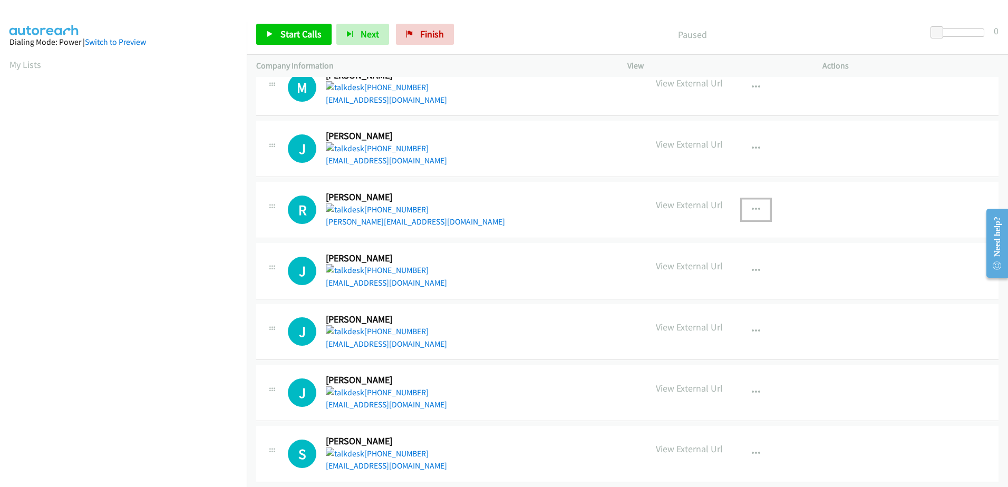
click at [752, 209] on icon "button" at bounding box center [756, 210] width 8 height 8
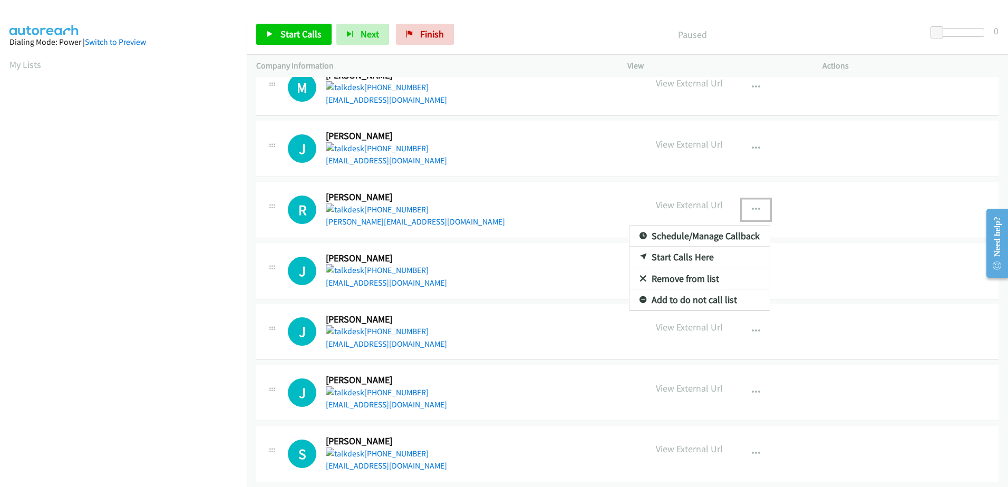
click at [689, 279] on link "Remove from list" at bounding box center [699, 278] width 140 height 21
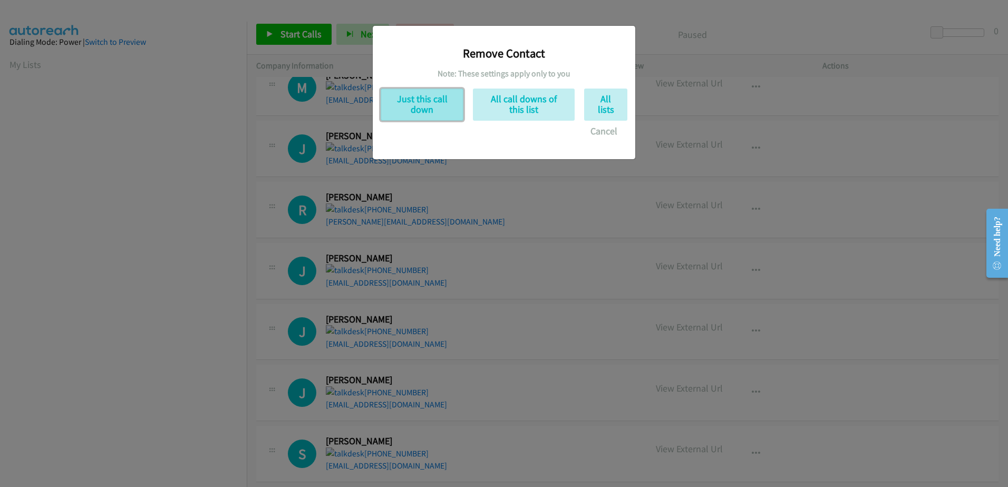
click at [428, 104] on button "Just this call down" at bounding box center [422, 105] width 83 height 32
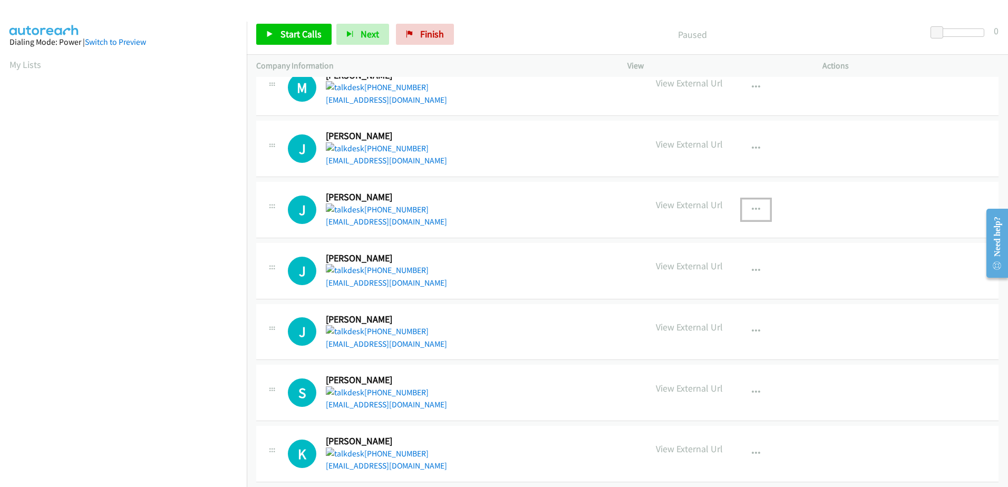
click at [752, 209] on icon "button" at bounding box center [756, 210] width 8 height 8
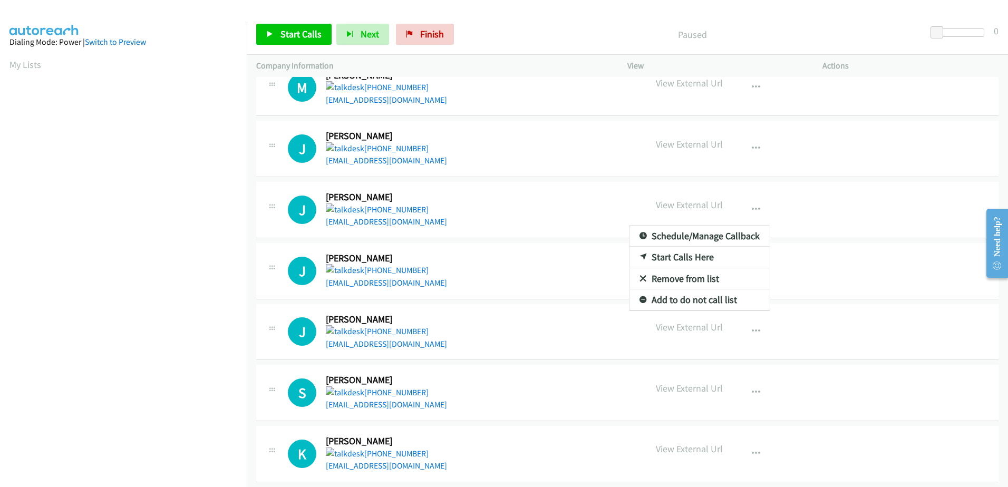
click at [681, 281] on link "Remove from list" at bounding box center [699, 278] width 140 height 21
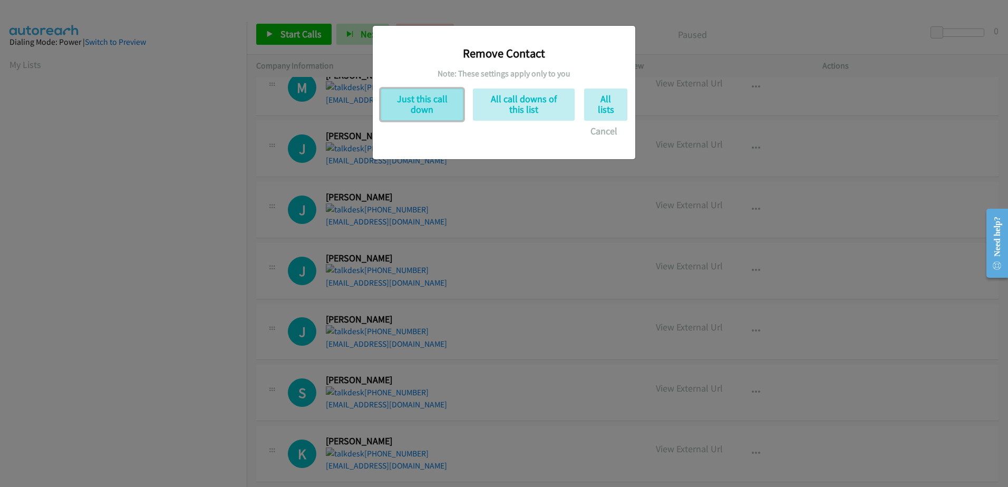
click at [423, 108] on button "Just this call down" at bounding box center [422, 105] width 83 height 32
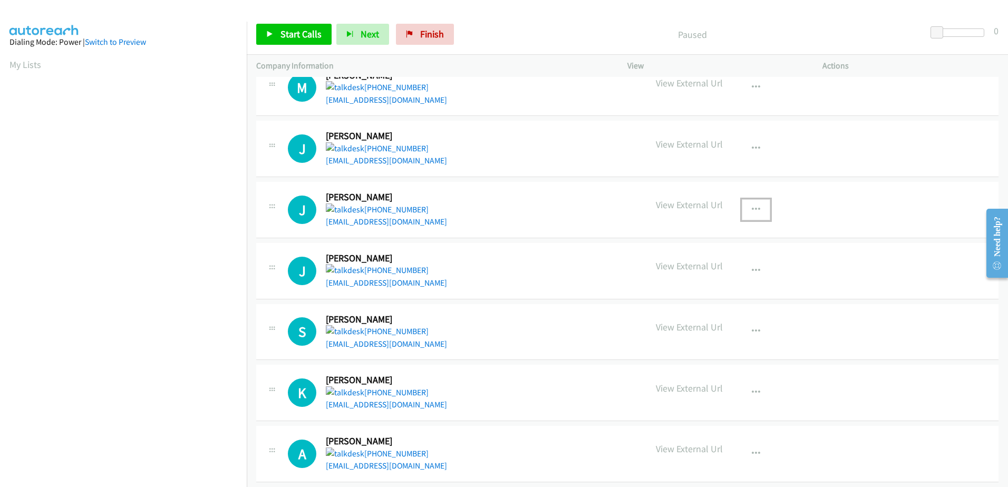
click at [756, 207] on button "button" at bounding box center [756, 209] width 28 height 21
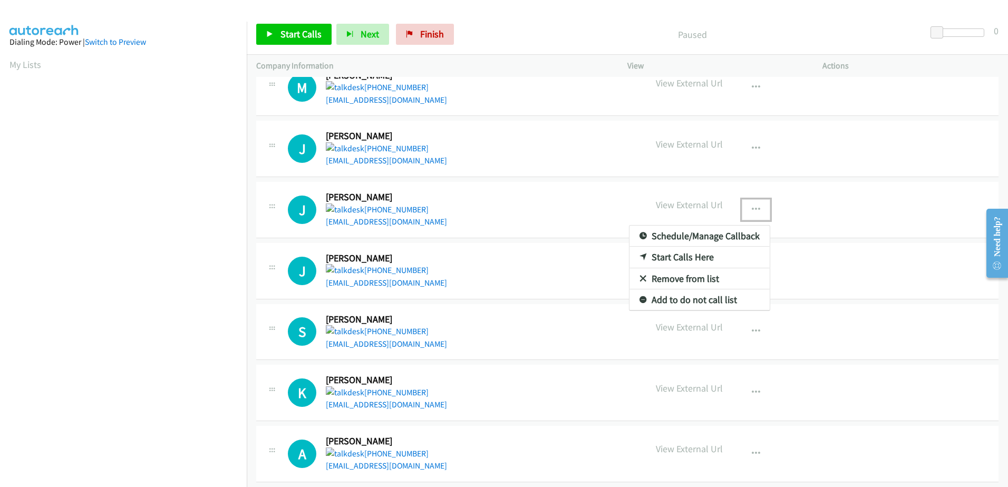
click at [682, 277] on link "Remove from list" at bounding box center [699, 278] width 140 height 21
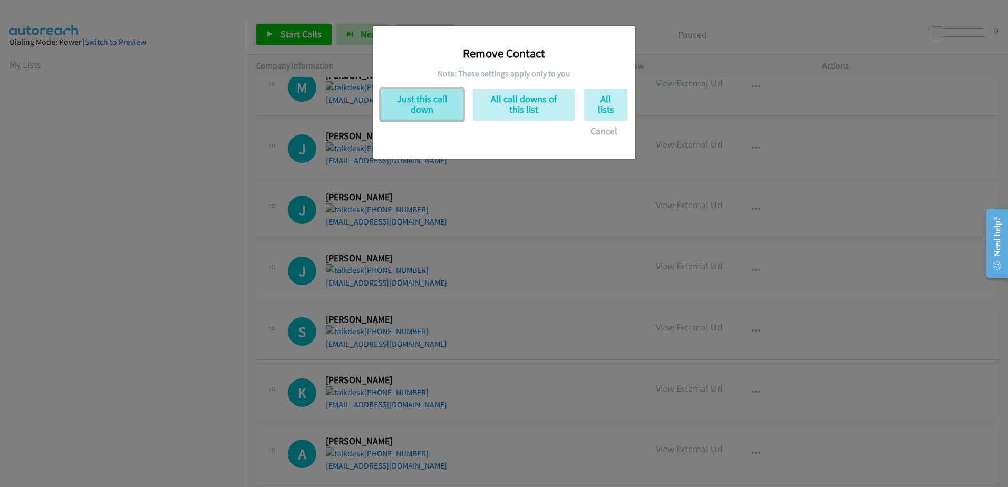
click at [428, 104] on button "Just this call down" at bounding box center [422, 105] width 83 height 32
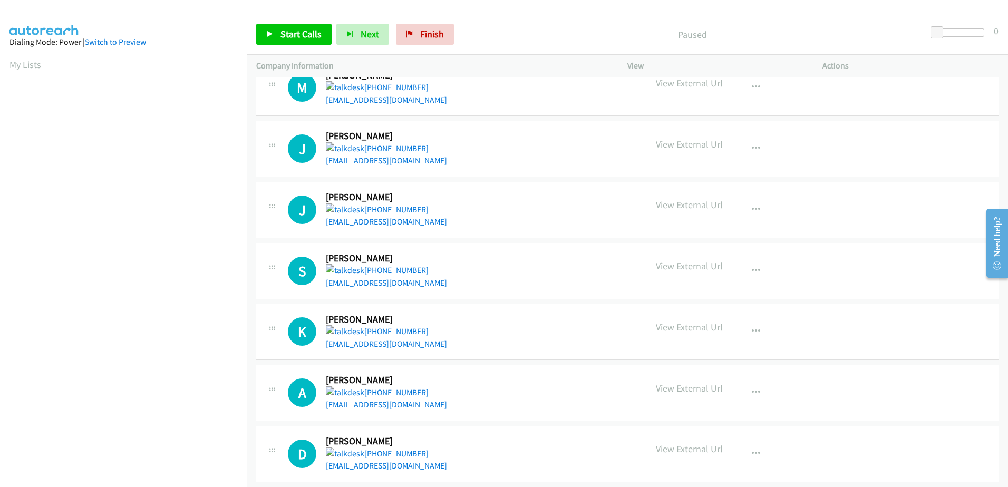
scroll to position [104, 0]
click at [758, 205] on button "button" at bounding box center [756, 209] width 28 height 21
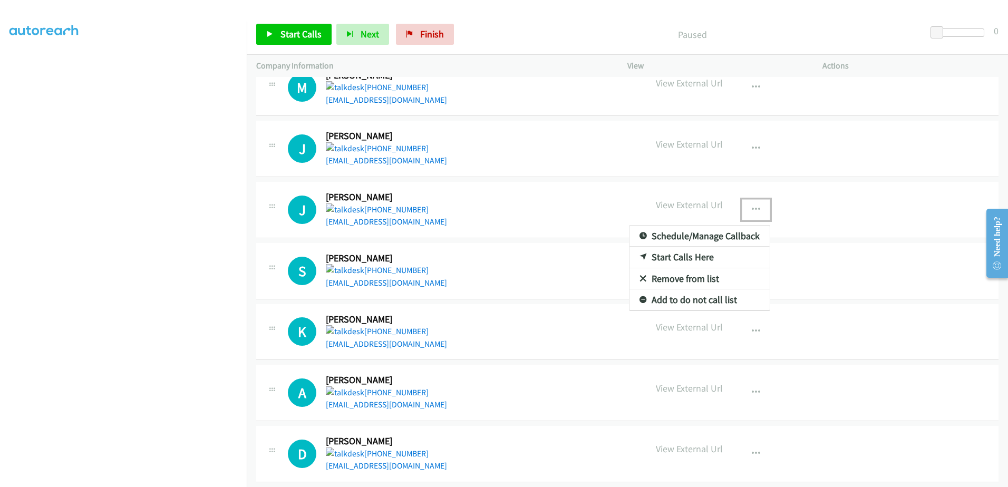
click at [698, 277] on link "Remove from list" at bounding box center [699, 278] width 140 height 21
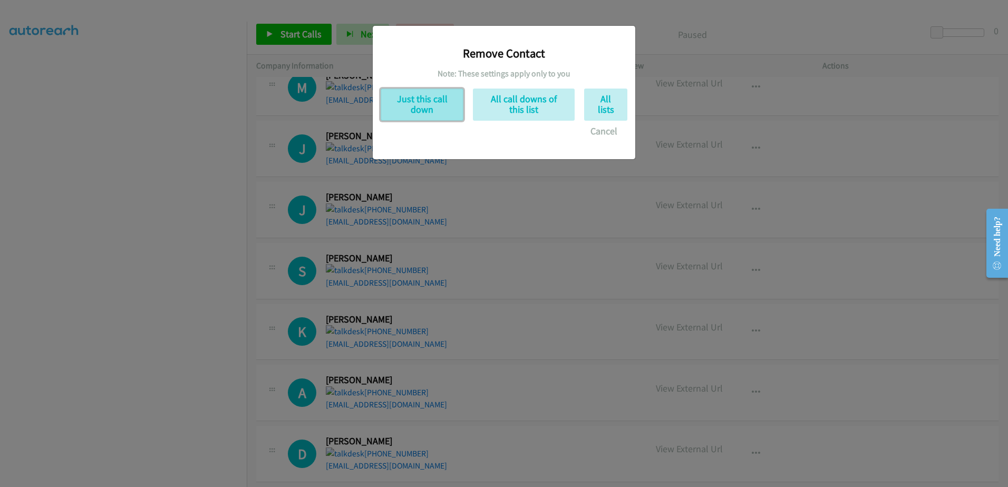
click at [440, 104] on button "Just this call down" at bounding box center [422, 105] width 83 height 32
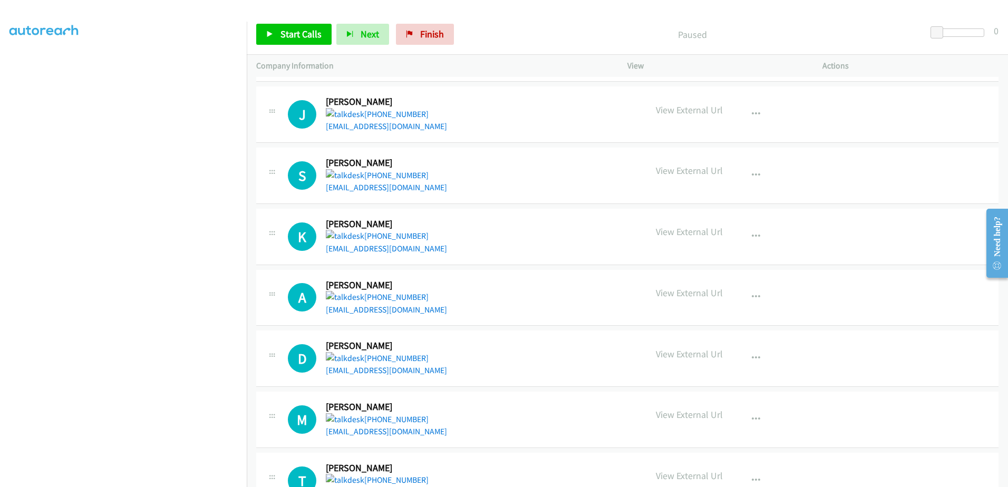
scroll to position [316, 0]
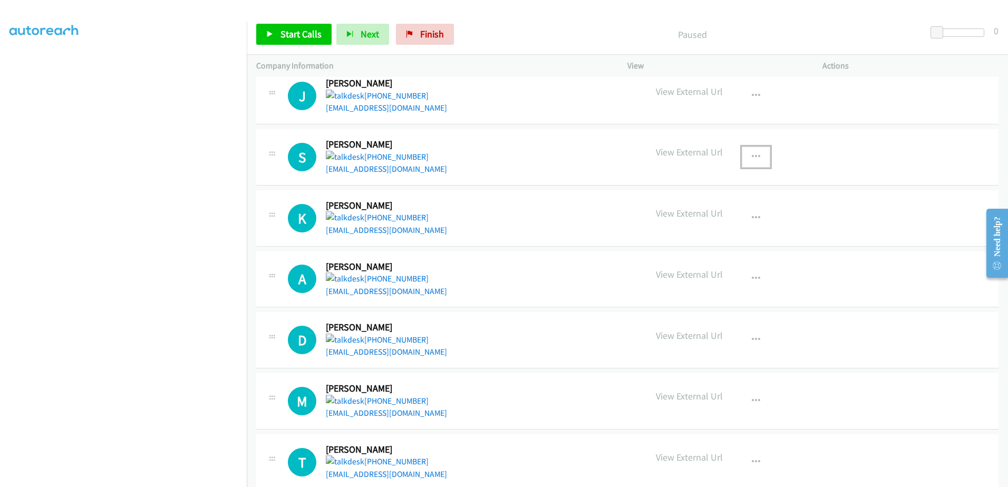
click at [742, 154] on button "button" at bounding box center [756, 157] width 28 height 21
click at [665, 229] on link "Remove from list" at bounding box center [699, 226] width 140 height 21
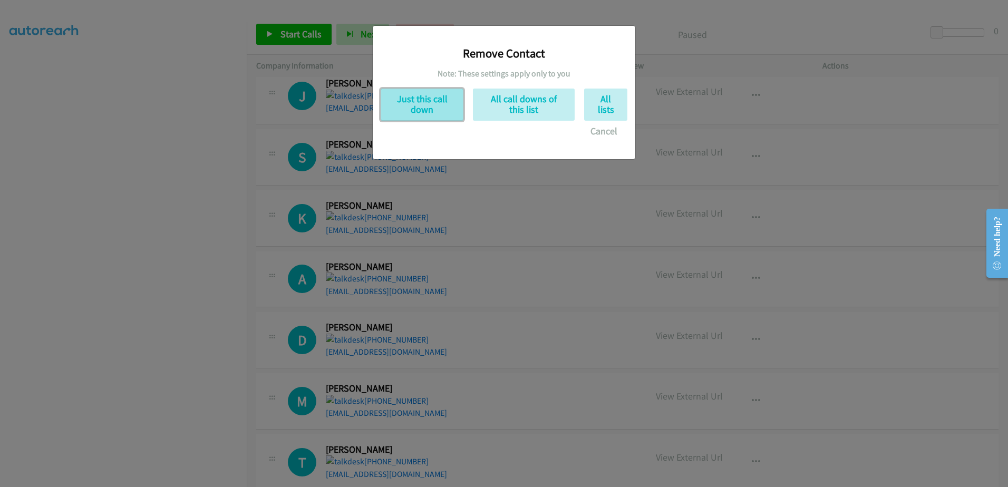
click at [420, 103] on button "Just this call down" at bounding box center [422, 105] width 83 height 32
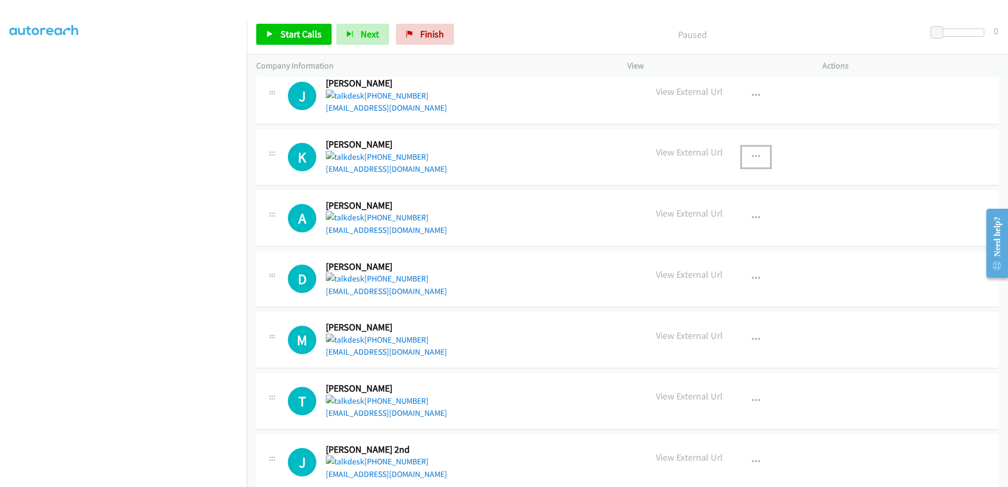
click at [754, 154] on icon "button" at bounding box center [756, 157] width 8 height 8
click at [689, 223] on link "Remove from list" at bounding box center [699, 226] width 140 height 21
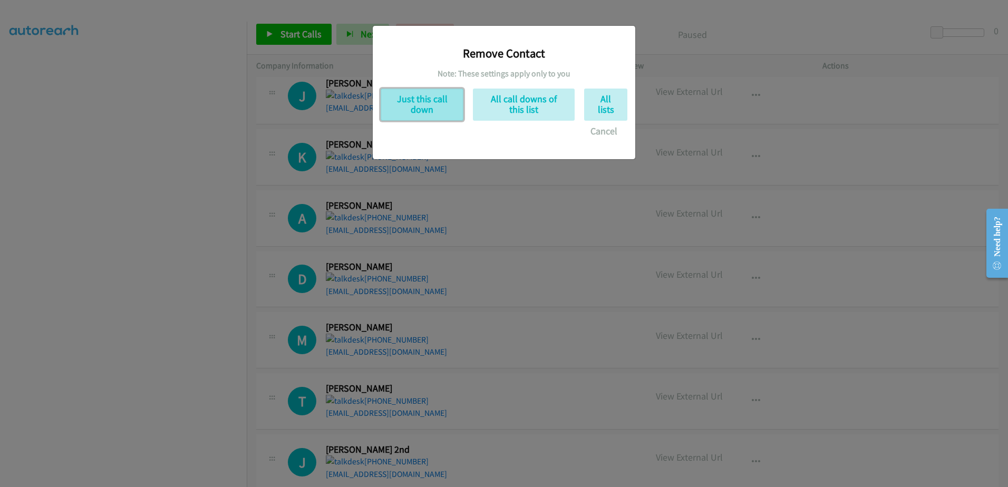
click at [426, 100] on button "Just this call down" at bounding box center [422, 105] width 83 height 32
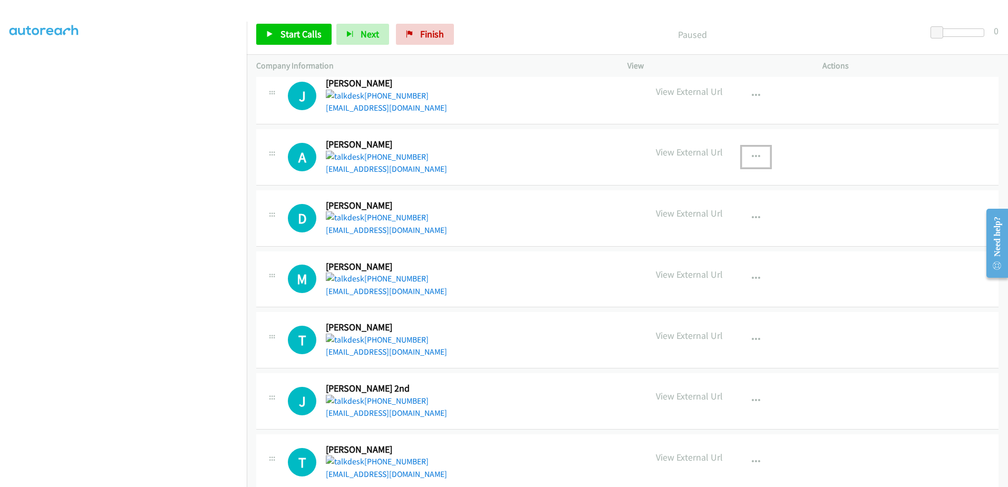
click at [755, 157] on icon "button" at bounding box center [756, 157] width 8 height 8
click at [689, 225] on link "Remove from list" at bounding box center [699, 226] width 140 height 21
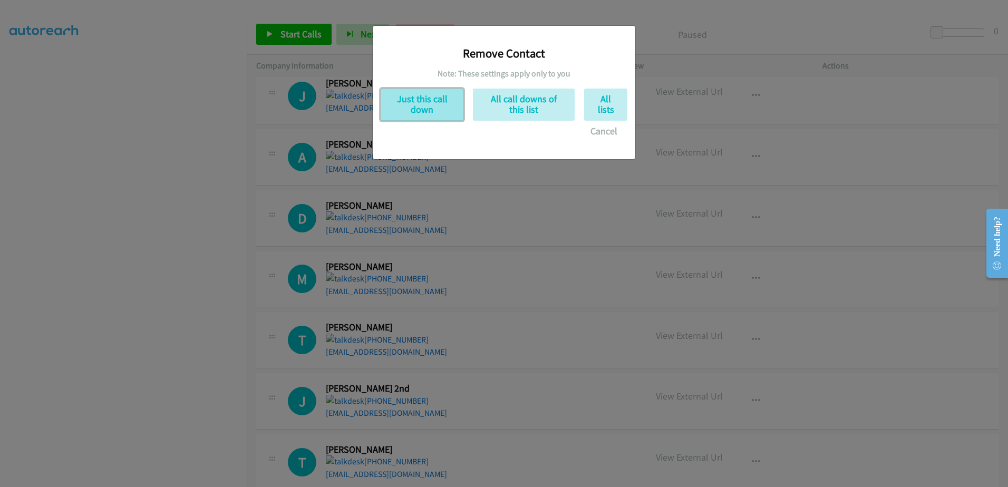
click at [415, 110] on button "Just this call down" at bounding box center [422, 105] width 83 height 32
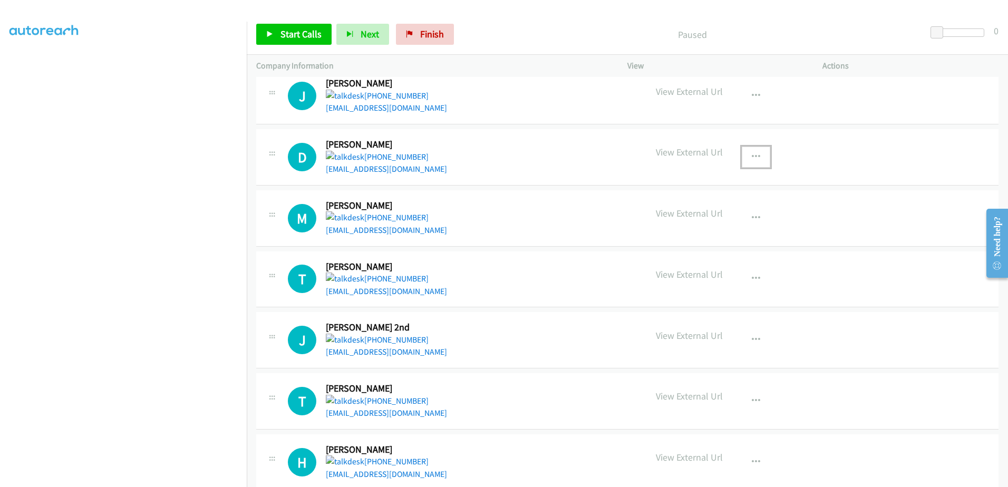
click at [752, 155] on icon "button" at bounding box center [756, 157] width 8 height 8
click at [694, 222] on link "Remove from list" at bounding box center [699, 226] width 140 height 21
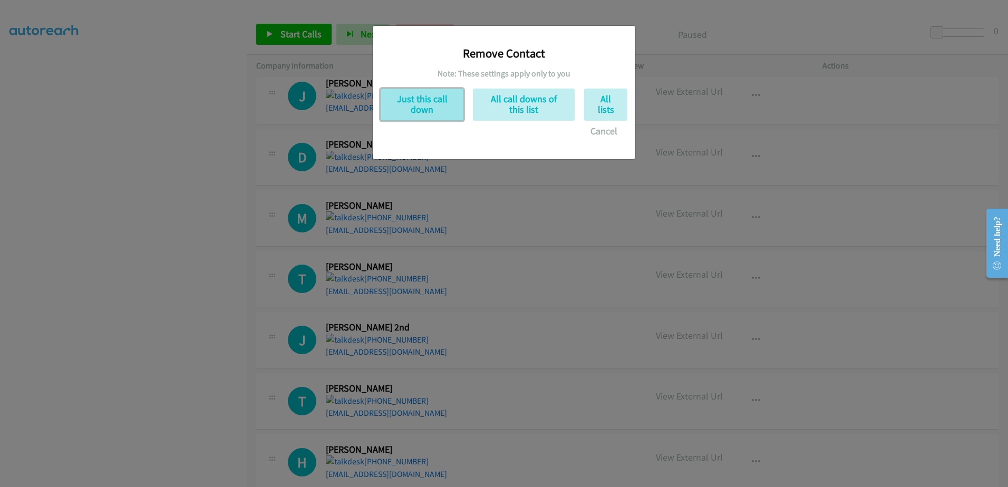
click at [428, 99] on button "Just this call down" at bounding box center [422, 105] width 83 height 32
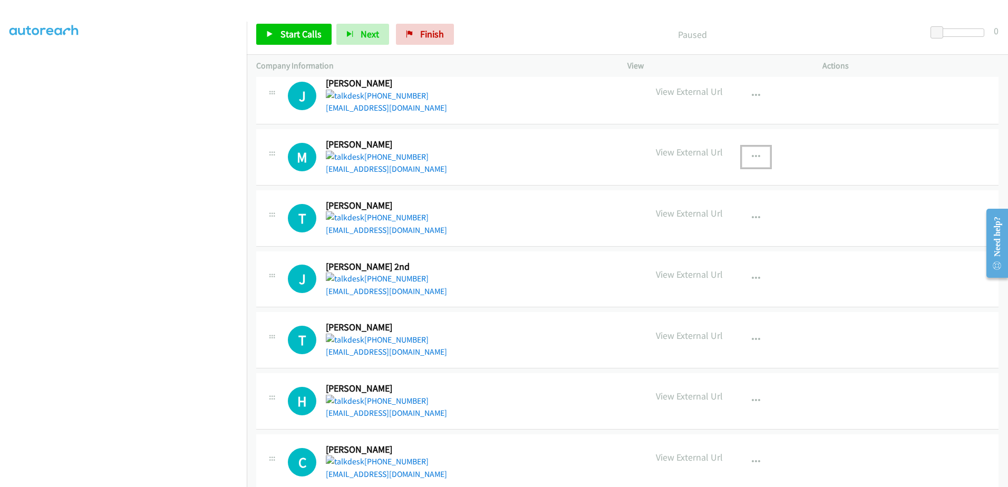
click at [746, 154] on button "button" at bounding box center [756, 157] width 28 height 21
click at [680, 224] on link "Remove from list" at bounding box center [699, 226] width 140 height 21
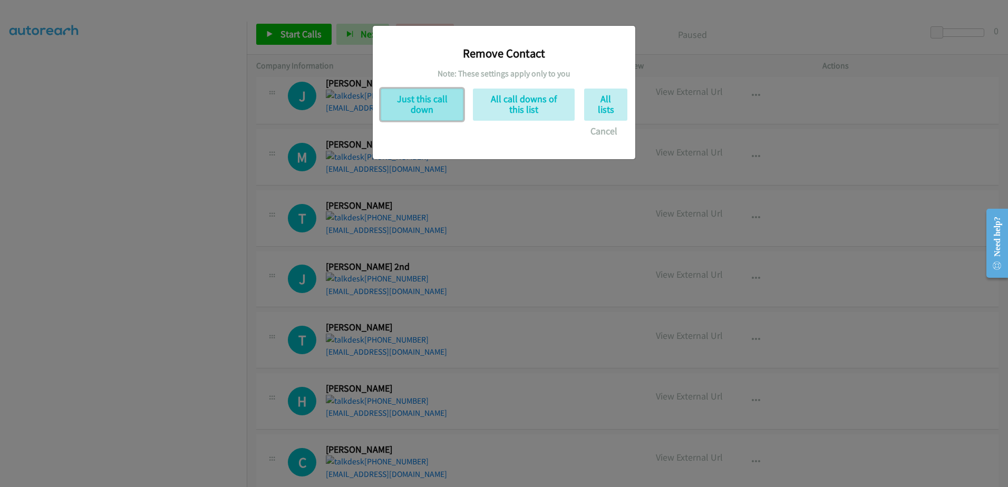
click at [427, 100] on button "Just this call down" at bounding box center [422, 105] width 83 height 32
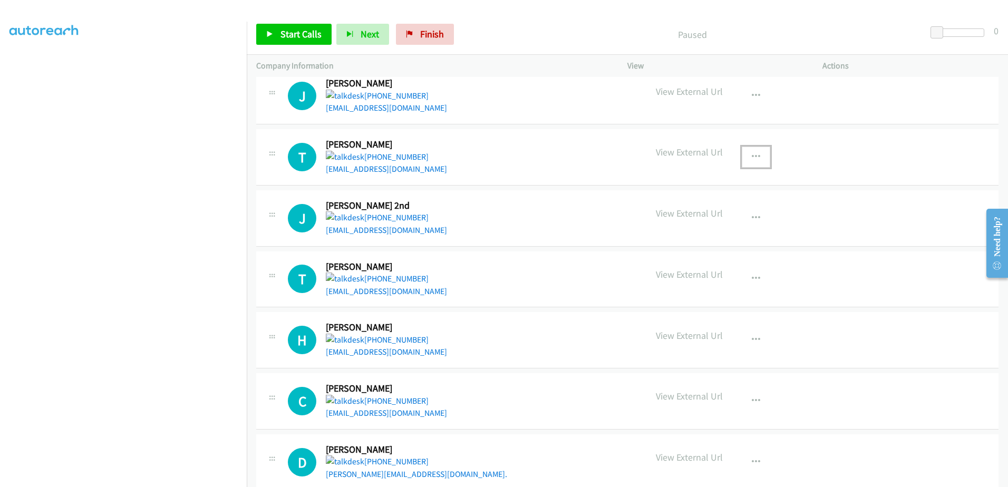
click at [752, 153] on icon "button" at bounding box center [756, 157] width 8 height 8
click at [652, 230] on link "Remove from list" at bounding box center [699, 226] width 140 height 21
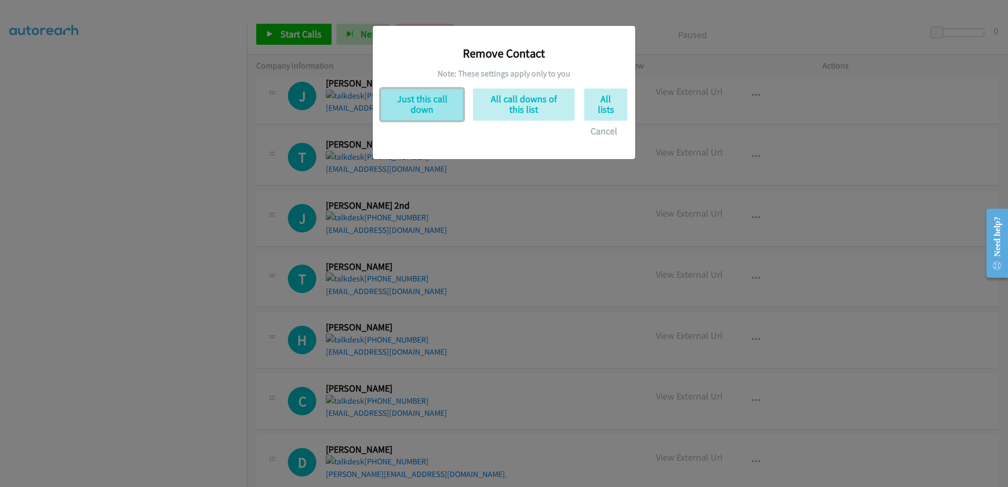
click at [419, 104] on button "Just this call down" at bounding box center [422, 105] width 83 height 32
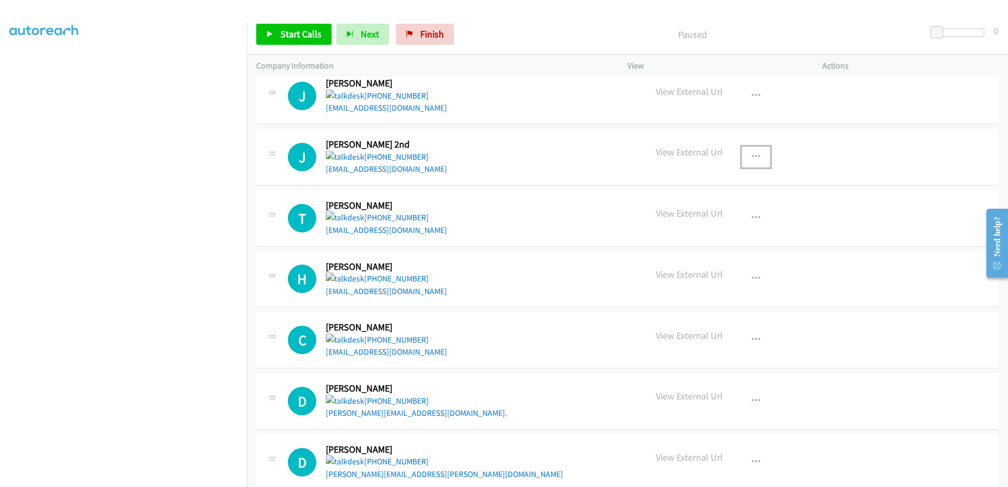
drag, startPoint x: 382, startPoint y: 168, endPoint x: 759, endPoint y: 159, distance: 377.5
click at [761, 160] on button "button" at bounding box center [756, 157] width 28 height 21
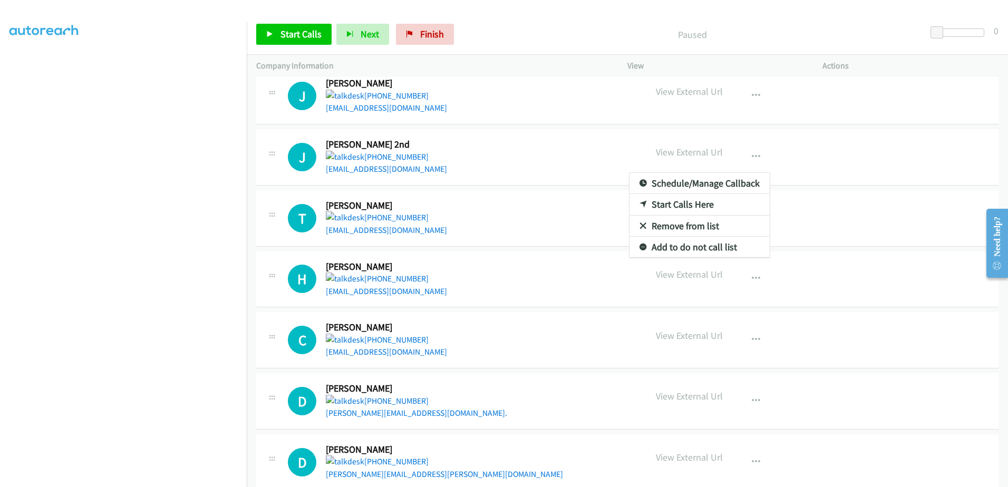
drag, startPoint x: 353, startPoint y: 170, endPoint x: 329, endPoint y: 171, distance: 23.7
drag, startPoint x: 329, startPoint y: 171, endPoint x: 643, endPoint y: 108, distance: 320.5
click at [643, 108] on div at bounding box center [504, 243] width 1008 height 487
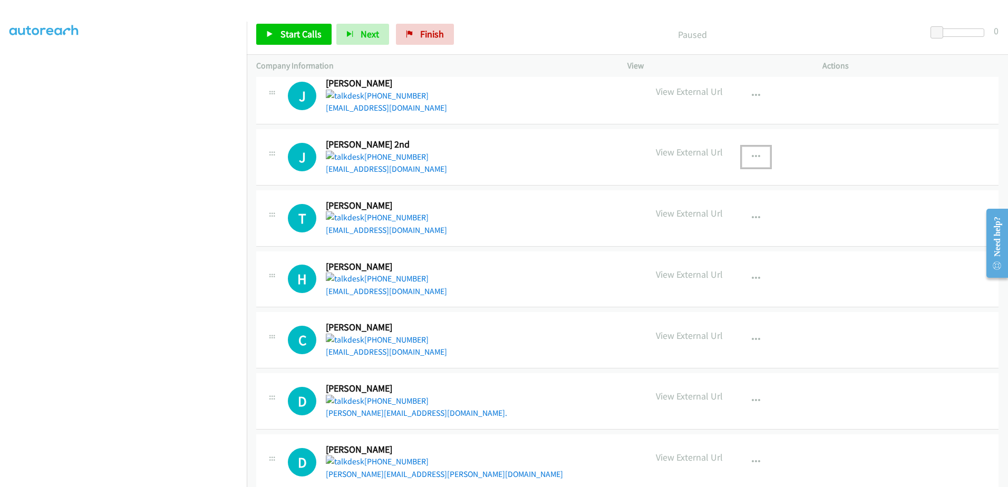
click at [752, 157] on icon "button" at bounding box center [756, 157] width 8 height 8
click at [698, 225] on link "Remove from list" at bounding box center [699, 226] width 140 height 21
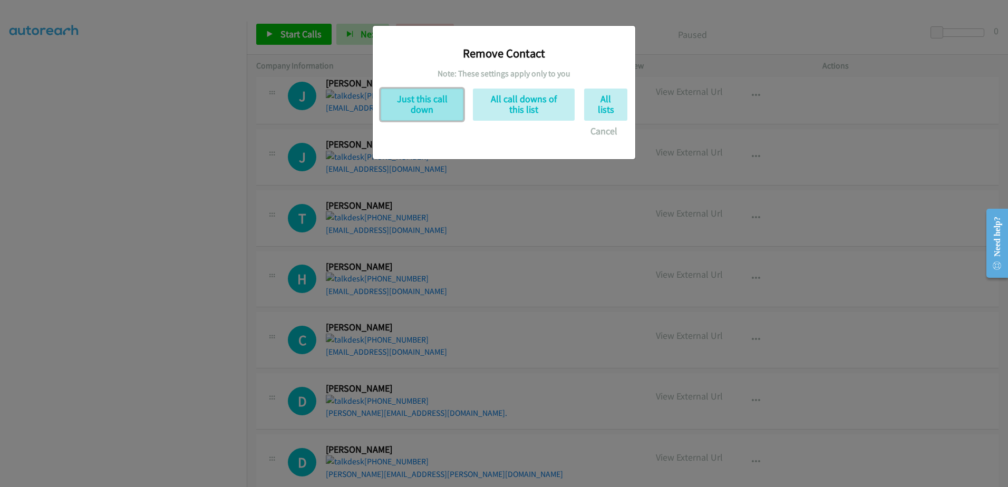
click at [419, 96] on button "Just this call down" at bounding box center [422, 105] width 83 height 32
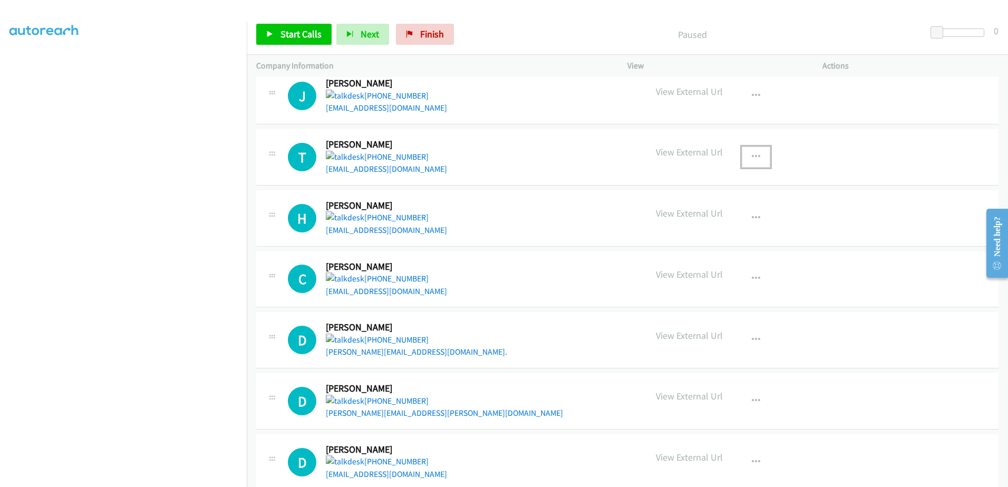
click at [752, 153] on icon "button" at bounding box center [756, 157] width 8 height 8
click at [702, 222] on link "Remove from list" at bounding box center [699, 226] width 140 height 21
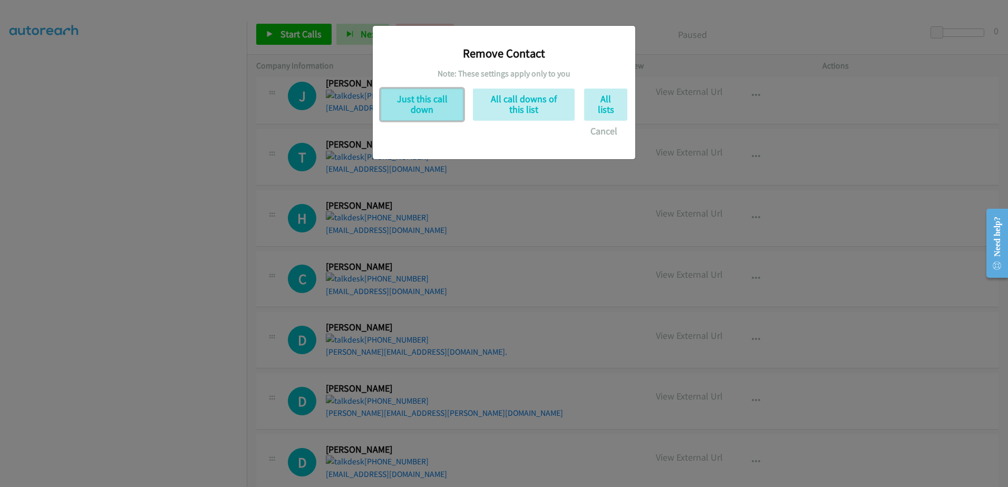
click at [414, 98] on button "Just this call down" at bounding box center [422, 105] width 83 height 32
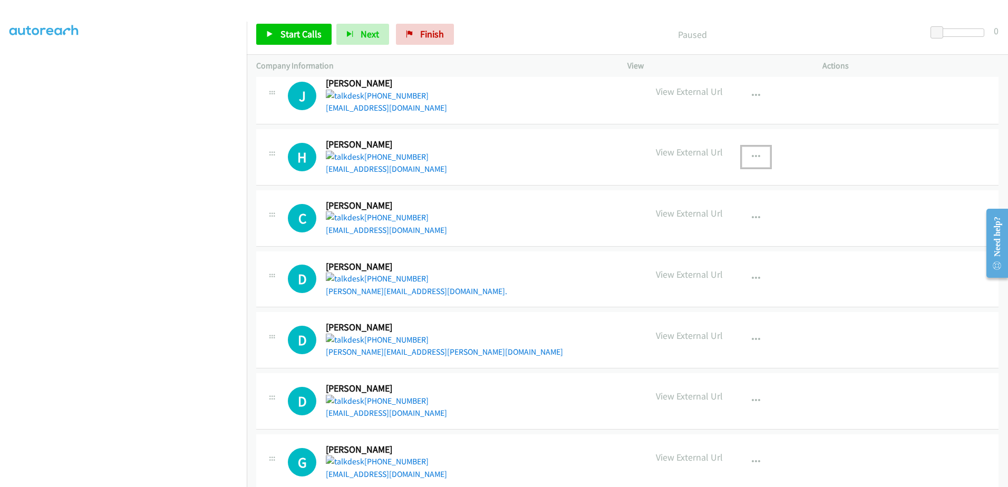
click at [752, 155] on icon "button" at bounding box center [756, 157] width 8 height 8
click at [696, 227] on link "Remove from list" at bounding box center [699, 226] width 140 height 21
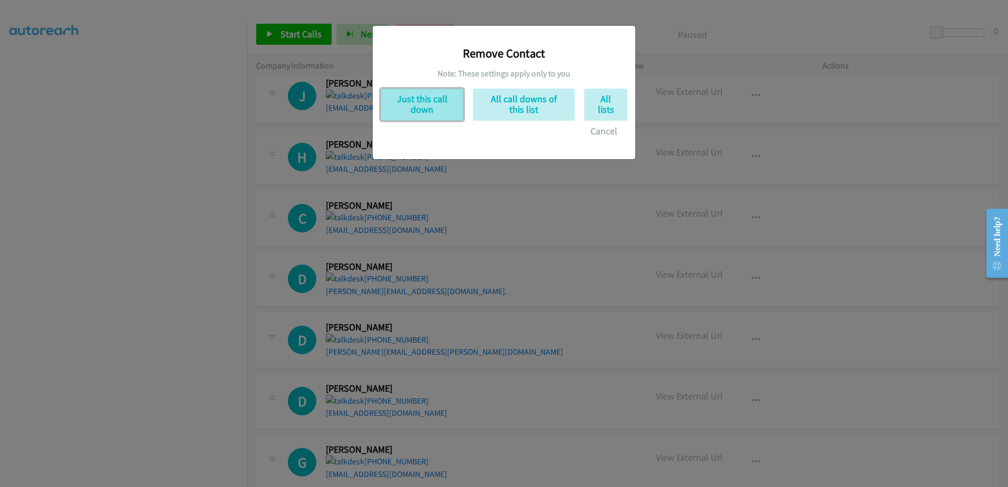
click at [425, 104] on button "Just this call down" at bounding box center [422, 105] width 83 height 32
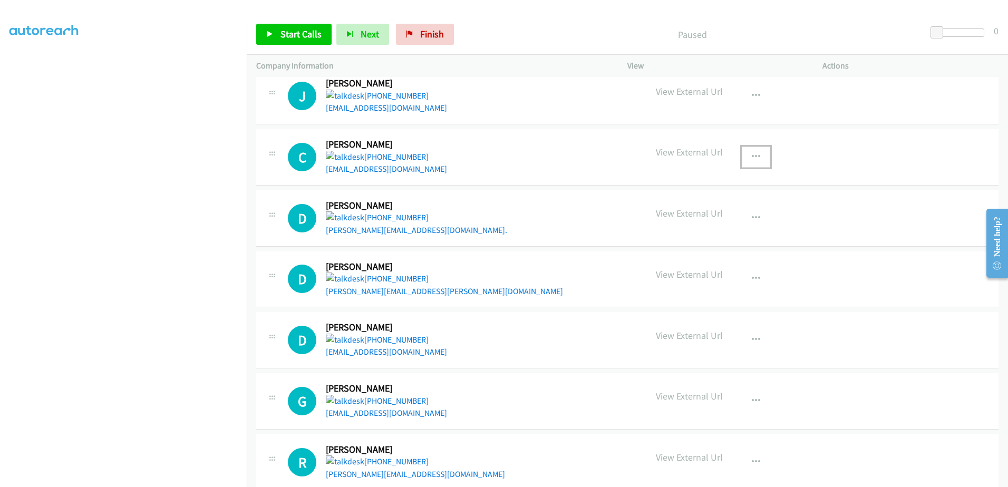
click at [758, 157] on button "button" at bounding box center [756, 157] width 28 height 21
click at [655, 226] on link "Remove from list" at bounding box center [699, 226] width 140 height 21
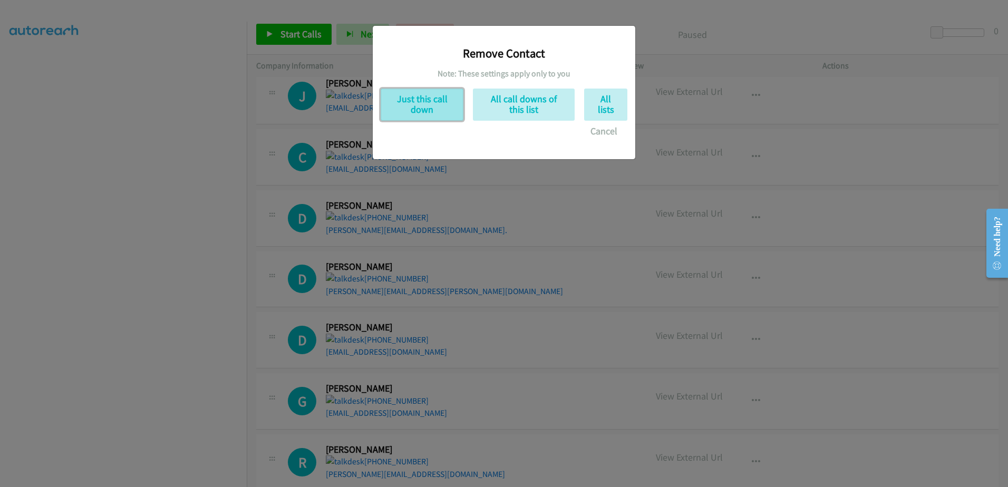
click at [410, 98] on button "Just this call down" at bounding box center [422, 105] width 83 height 32
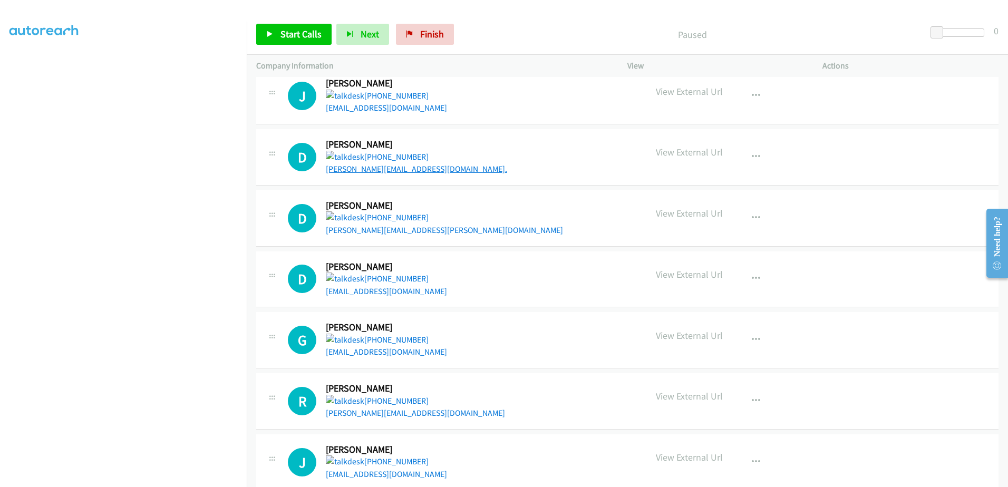
drag, startPoint x: 370, startPoint y: 163, endPoint x: 352, endPoint y: 171, distance: 20.1
click at [745, 152] on button "button" at bounding box center [756, 157] width 28 height 21
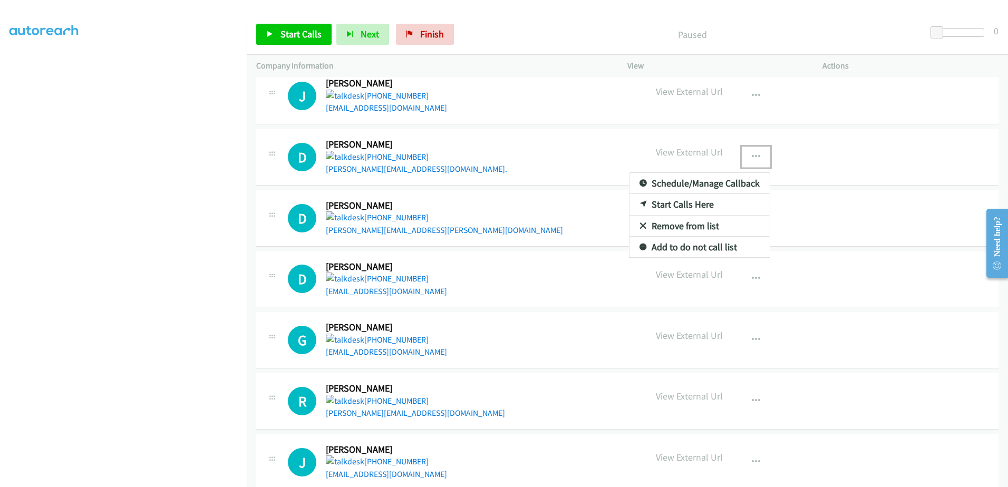
click at [663, 228] on link "Remove from list" at bounding box center [699, 226] width 140 height 21
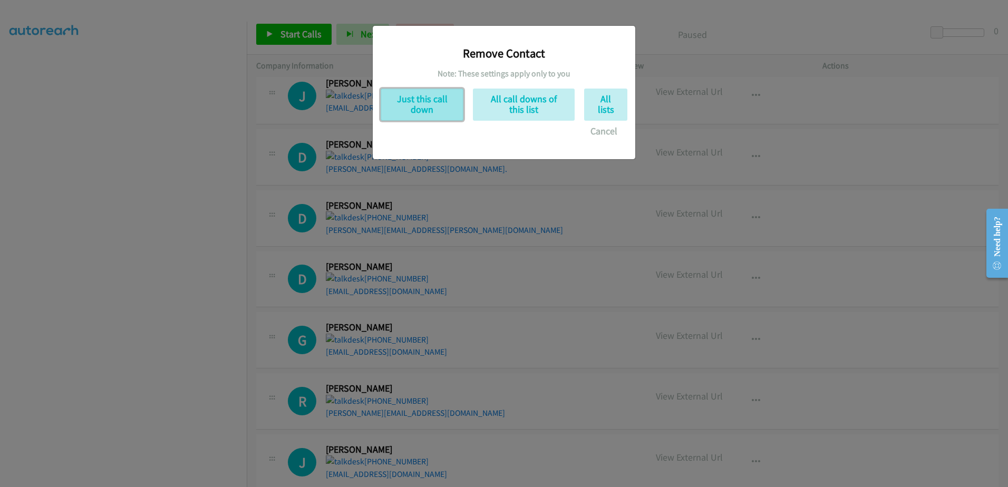
click at [417, 106] on button "Just this call down" at bounding box center [422, 105] width 83 height 32
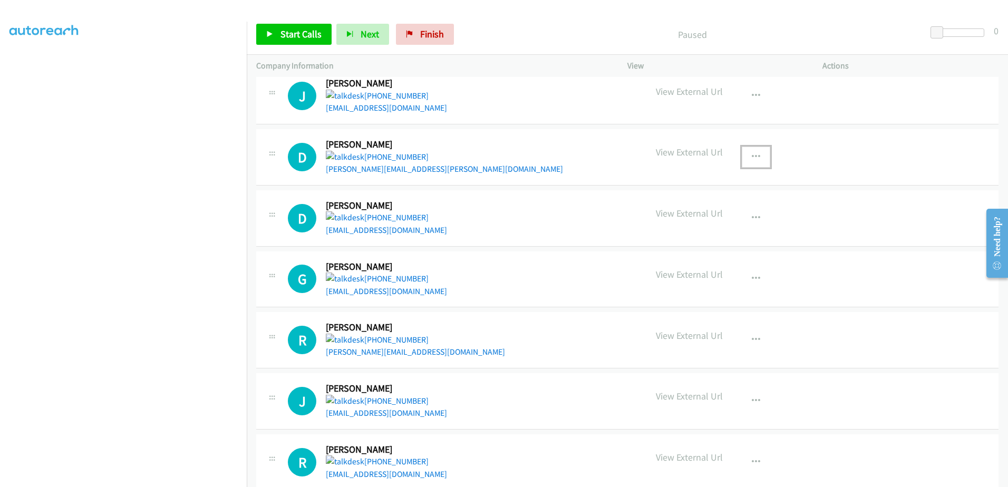
click at [757, 151] on button "button" at bounding box center [756, 157] width 28 height 21
click at [672, 224] on link "Remove from list" at bounding box center [699, 226] width 140 height 21
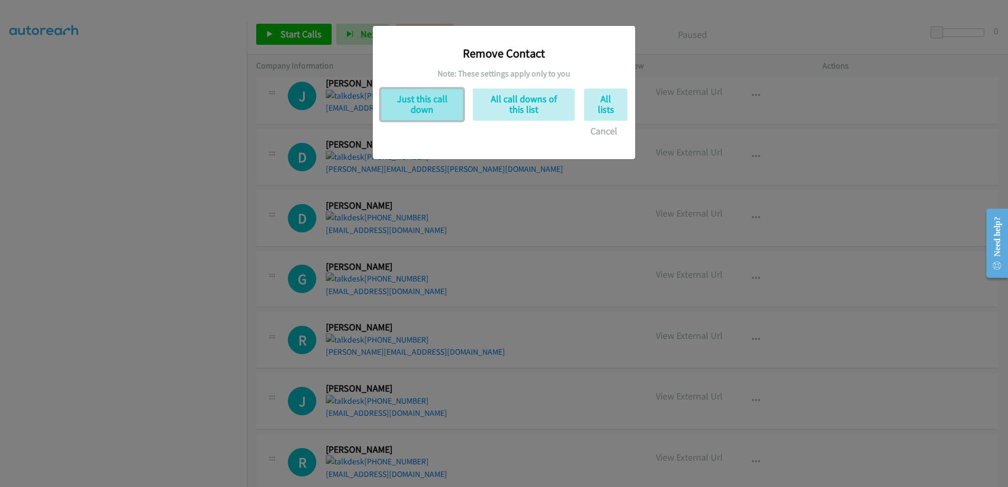
click at [413, 100] on button "Just this call down" at bounding box center [422, 105] width 83 height 32
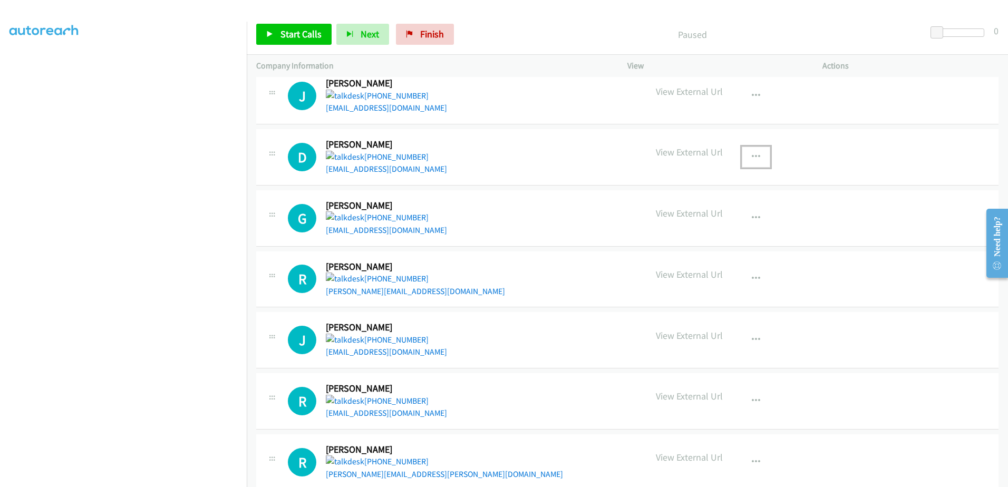
click at [752, 153] on icon "button" at bounding box center [756, 157] width 8 height 8
click at [664, 227] on link "Remove from list" at bounding box center [699, 226] width 140 height 21
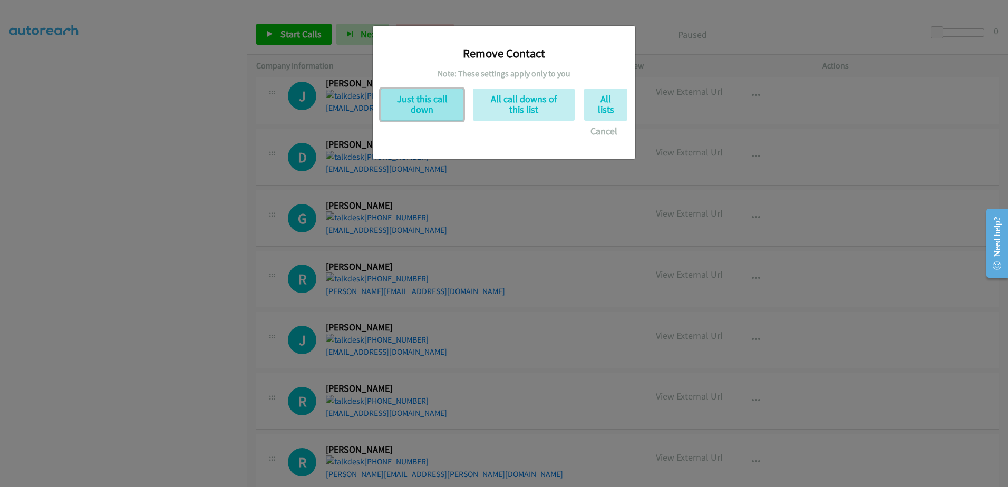
click at [420, 106] on button "Just this call down" at bounding box center [422, 105] width 83 height 32
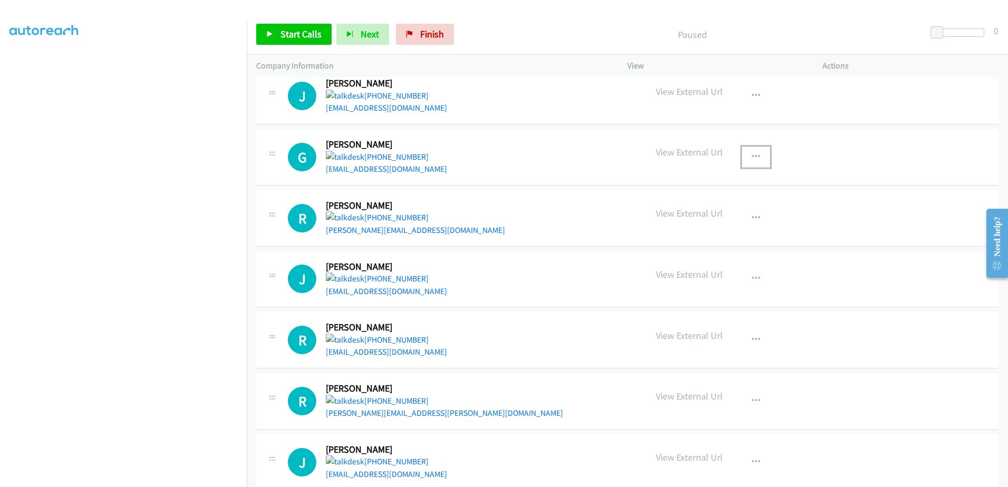
click at [752, 156] on icon "button" at bounding box center [756, 157] width 8 height 8
click at [680, 224] on link "Remove from list" at bounding box center [699, 226] width 140 height 21
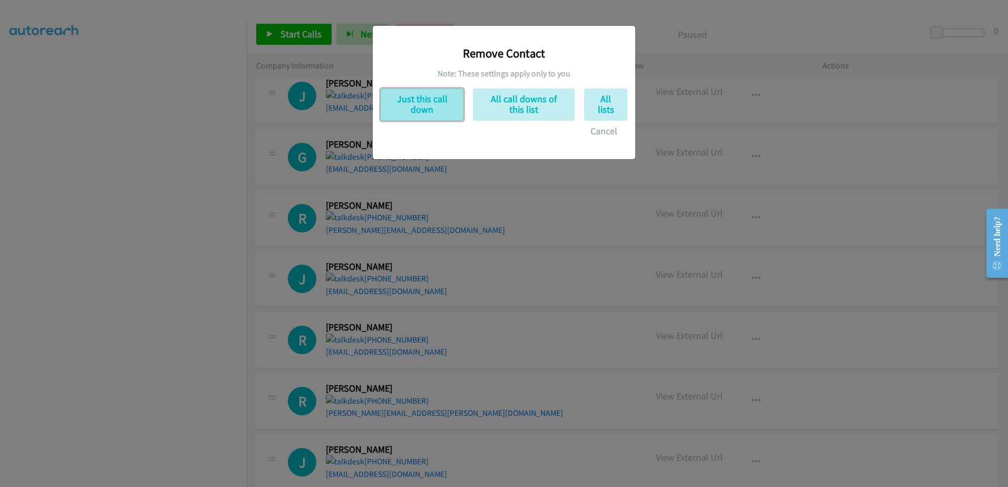
click at [431, 107] on button "Just this call down" at bounding box center [422, 105] width 83 height 32
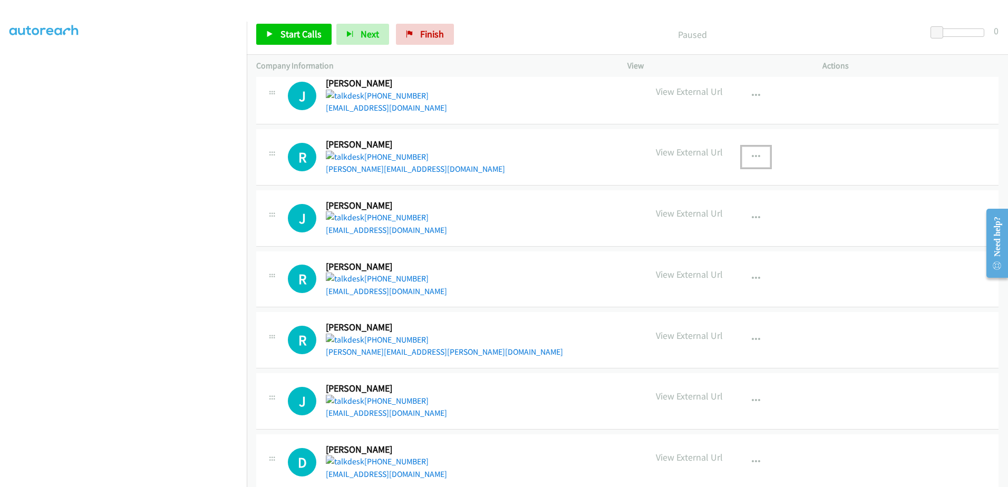
click at [752, 156] on icon "button" at bounding box center [756, 157] width 8 height 8
click at [684, 222] on link "Remove from list" at bounding box center [699, 226] width 140 height 21
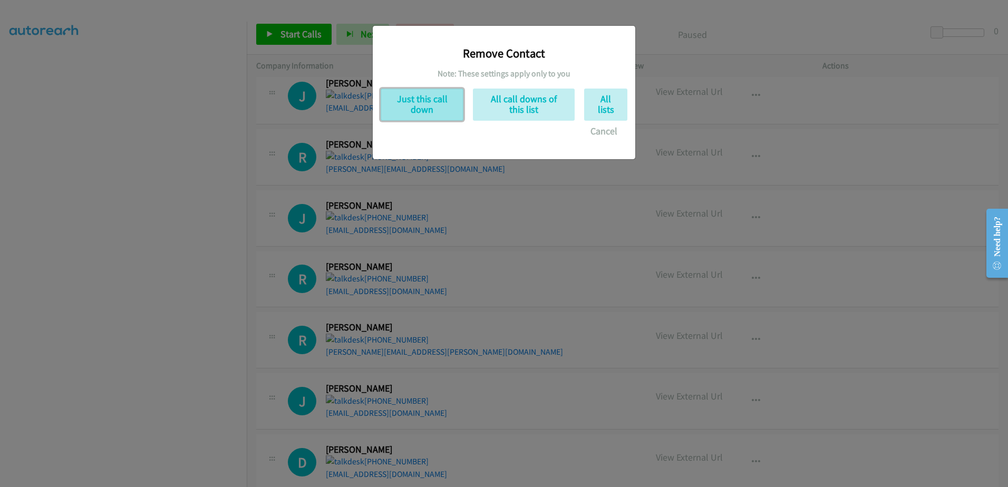
click at [415, 96] on button "Just this call down" at bounding box center [422, 105] width 83 height 32
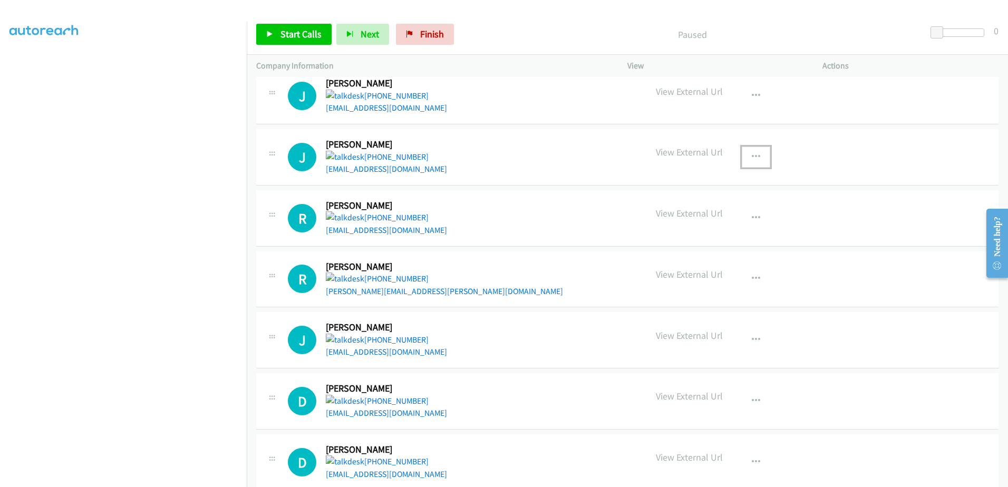
click at [752, 159] on icon "button" at bounding box center [756, 157] width 8 height 8
click at [694, 221] on link "Remove from list" at bounding box center [699, 226] width 140 height 21
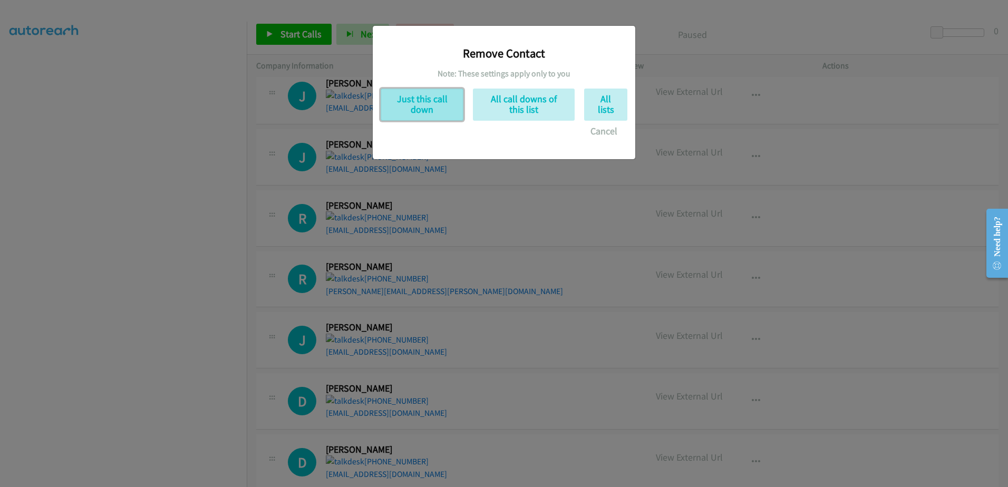
click at [417, 101] on button "Just this call down" at bounding box center [422, 105] width 83 height 32
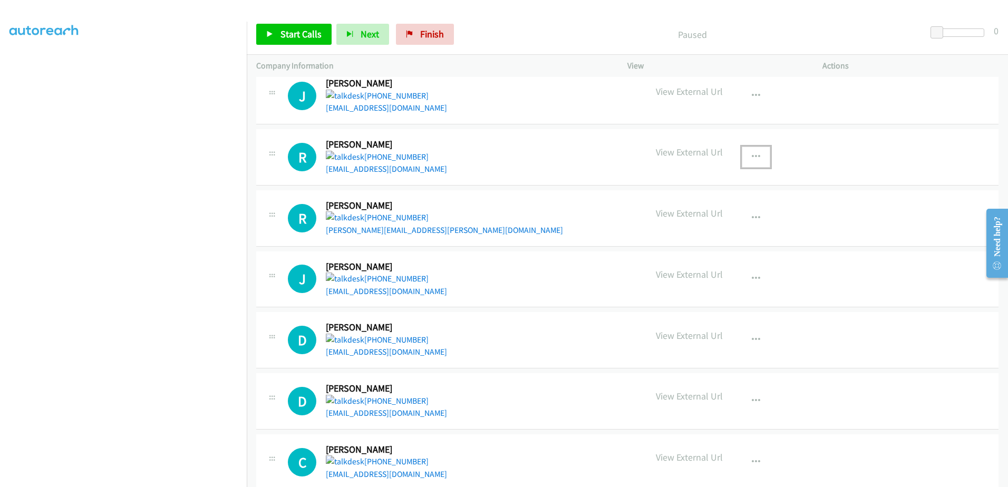
click at [752, 154] on icon "button" at bounding box center [756, 157] width 8 height 8
click at [683, 221] on link "Remove from list" at bounding box center [699, 226] width 140 height 21
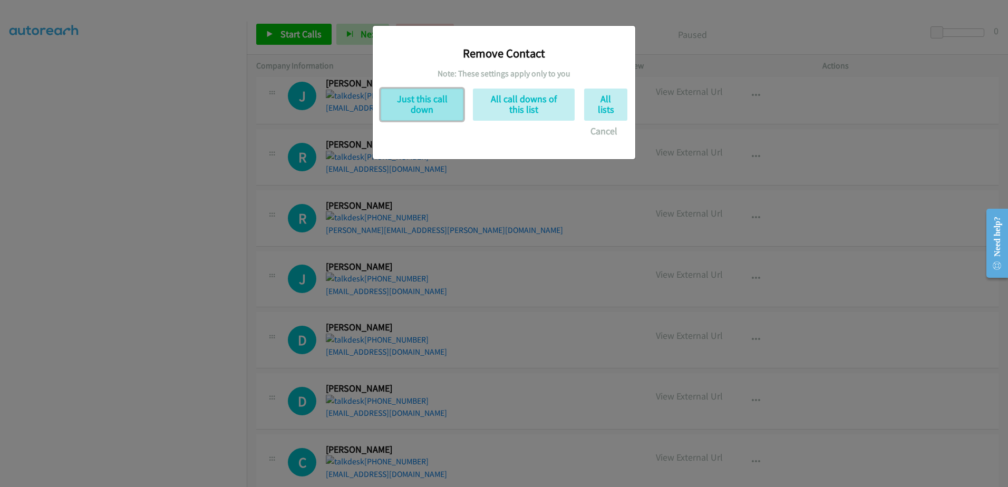
click at [415, 102] on button "Just this call down" at bounding box center [422, 105] width 83 height 32
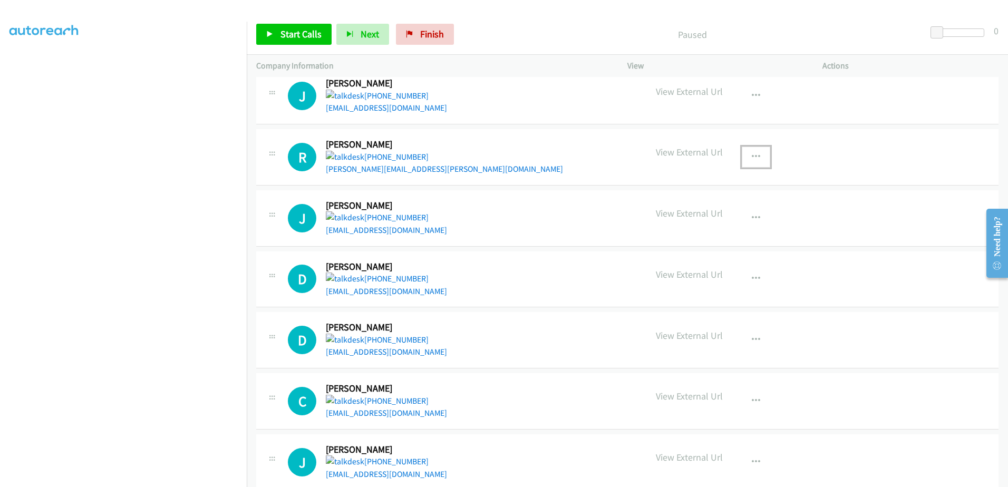
click at [752, 156] on icon "button" at bounding box center [756, 157] width 8 height 8
click at [668, 224] on link "Remove from list" at bounding box center [699, 226] width 140 height 21
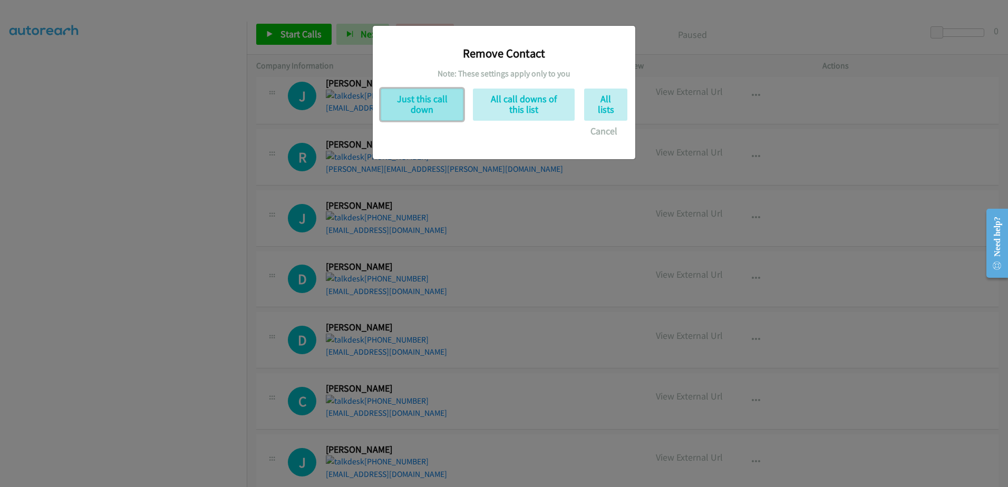
click at [413, 99] on button "Just this call down" at bounding box center [422, 105] width 83 height 32
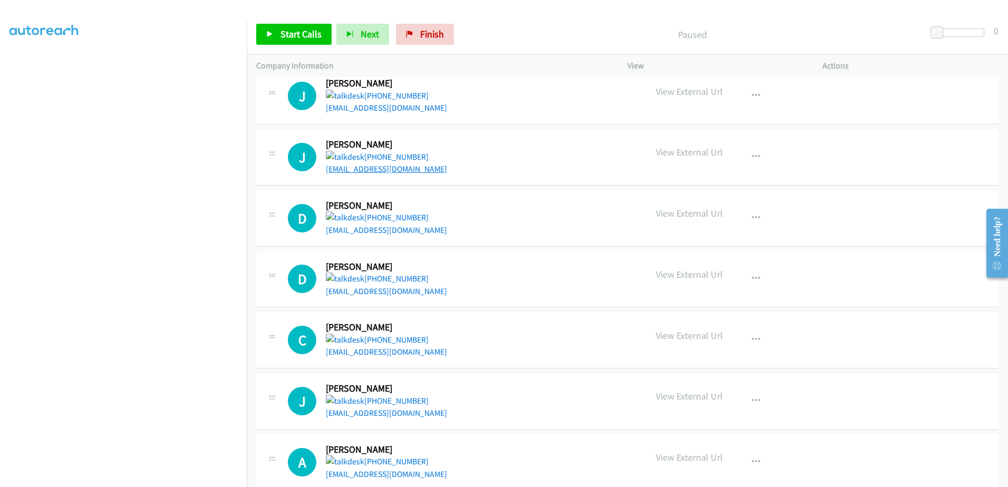
drag, startPoint x: 377, startPoint y: 162, endPoint x: 346, endPoint y: 170, distance: 31.6
click at [752, 159] on icon "button" at bounding box center [756, 157] width 8 height 8
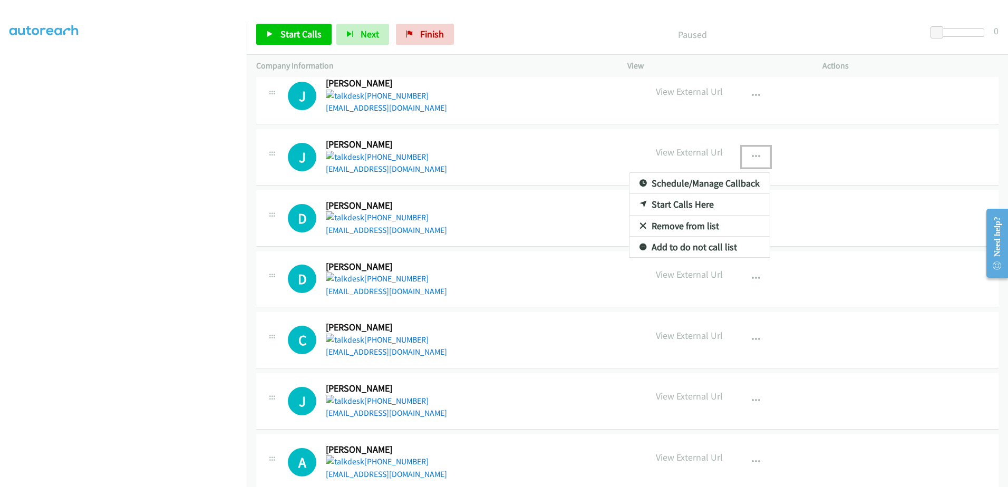
click at [670, 228] on link "Remove from list" at bounding box center [699, 226] width 140 height 21
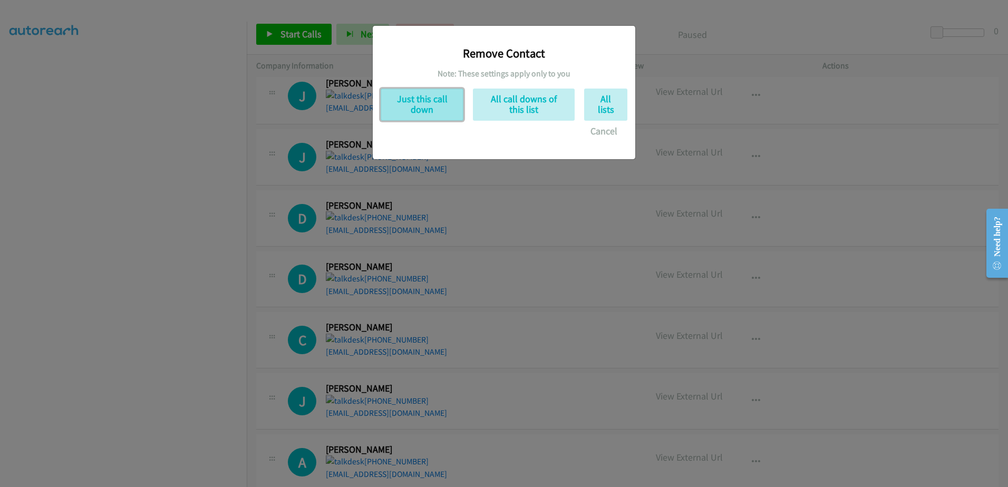
click at [421, 100] on button "Just this call down" at bounding box center [422, 105] width 83 height 32
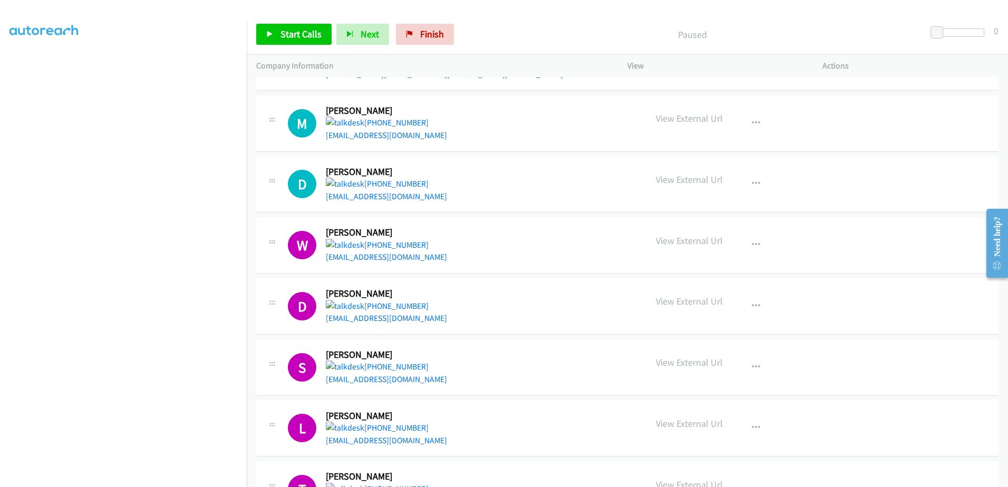
scroll to position [899, 0]
drag, startPoint x: 372, startPoint y: 252, endPoint x: 349, endPoint y: 253, distance: 22.7
drag, startPoint x: 349, startPoint y: 253, endPoint x: 587, endPoint y: 217, distance: 241.0
click at [605, 212] on div "D Callback Scheduled Dale Kadoun America/North_Dakota/Center +1 701-895-8171 ol…" at bounding box center [627, 185] width 742 height 56
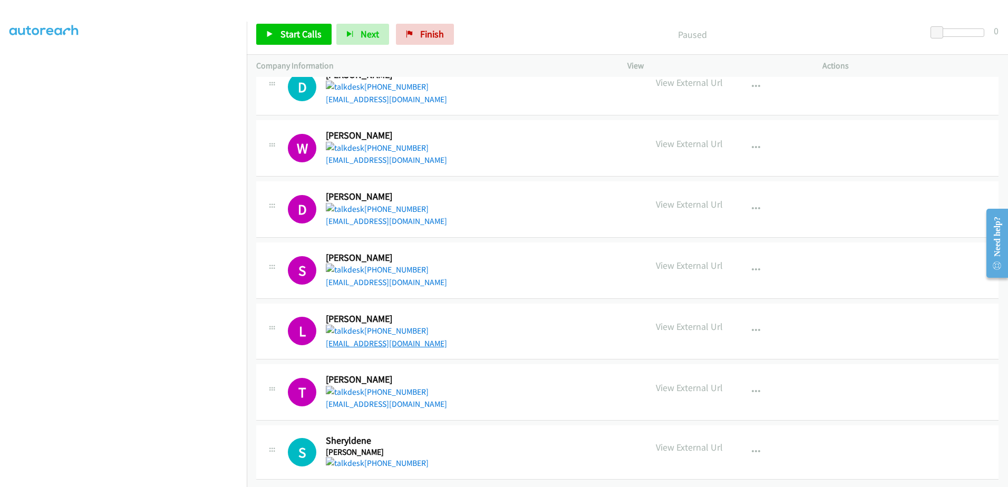
scroll to position [1004, 0]
click at [758, 383] on button "button" at bounding box center [756, 392] width 28 height 21
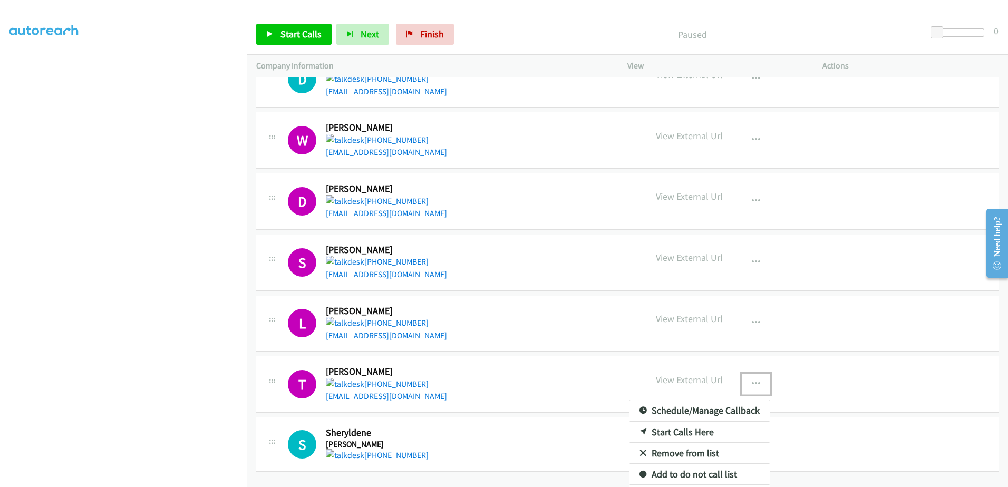
click at [674, 456] on link "Remove from list" at bounding box center [699, 453] width 140 height 21
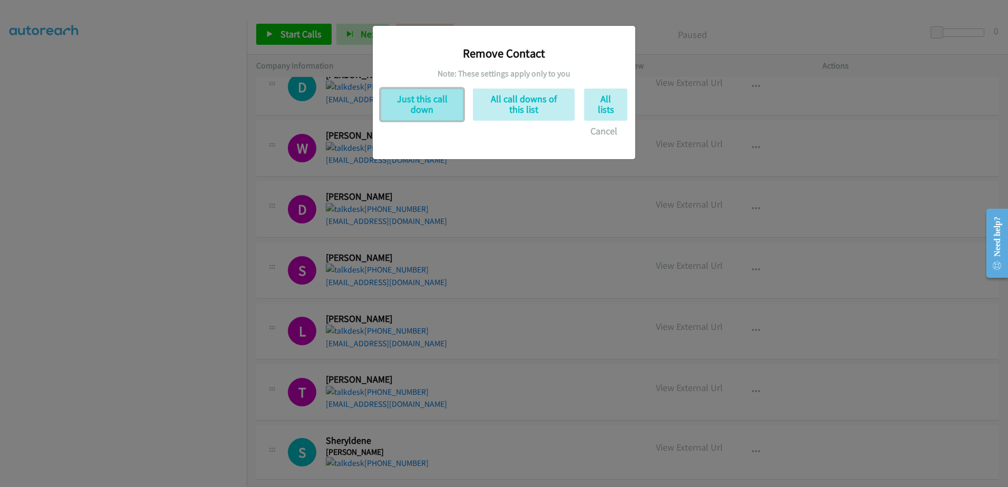
click at [426, 98] on button "Just this call down" at bounding box center [422, 105] width 83 height 32
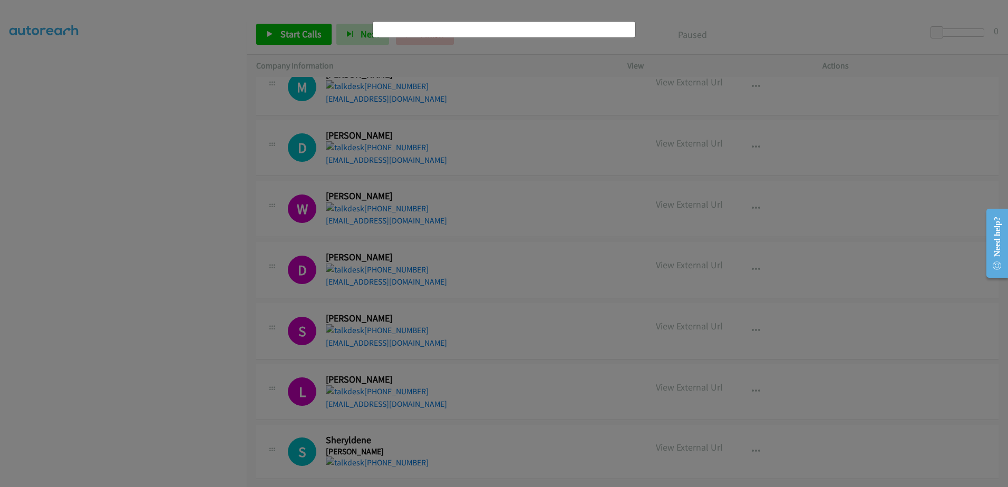
scroll to position [944, 0]
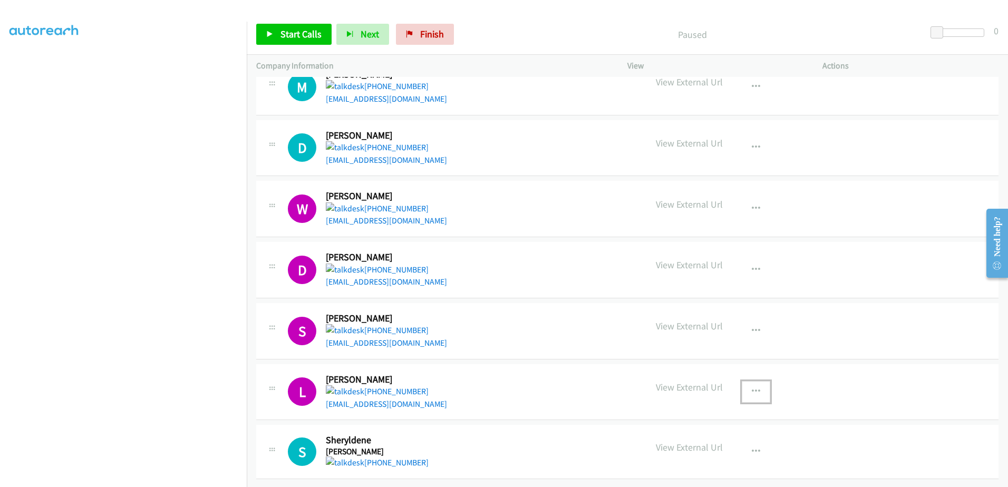
click at [752, 387] on icon "button" at bounding box center [756, 391] width 8 height 8
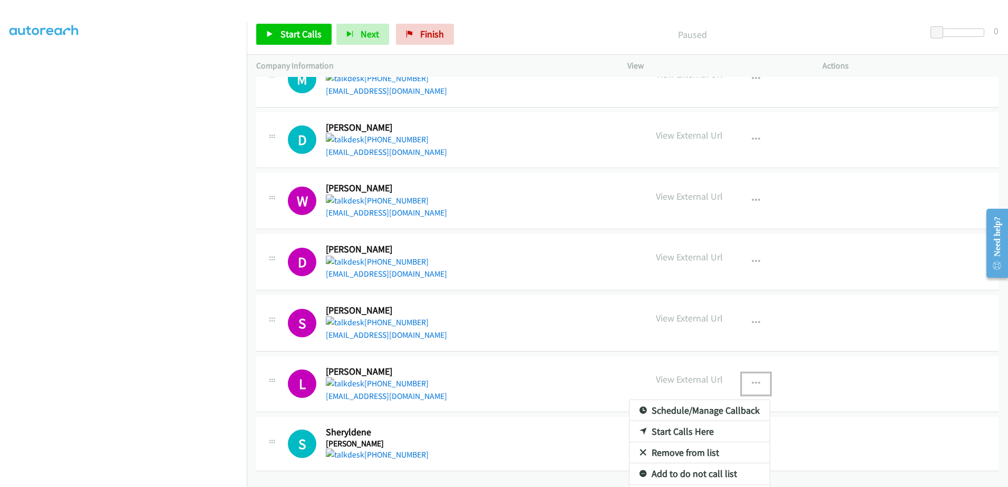
click at [662, 457] on link "Remove from list" at bounding box center [699, 452] width 140 height 21
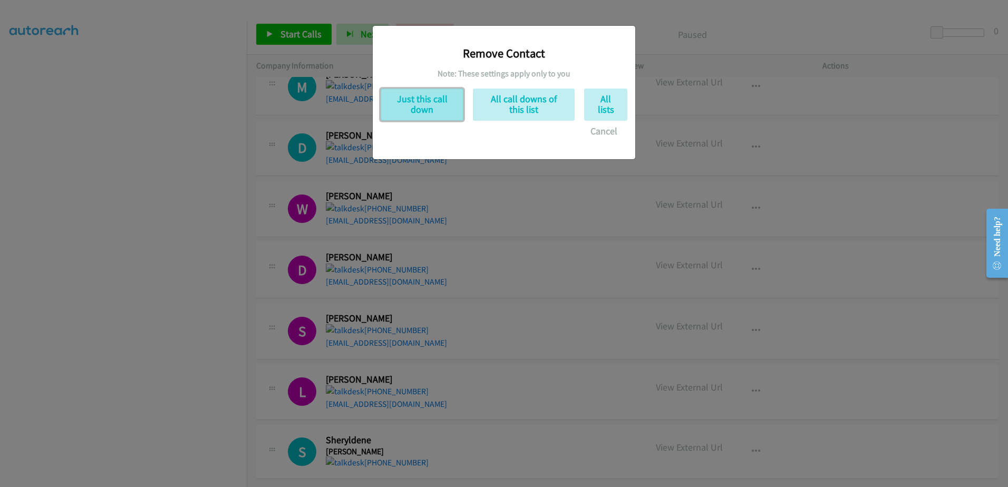
click at [423, 109] on button "Just this call down" at bounding box center [422, 105] width 83 height 32
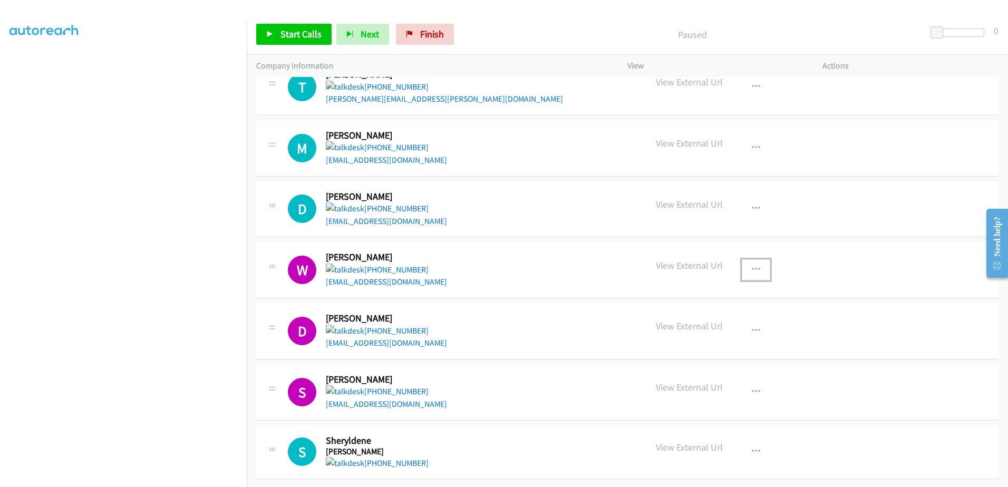
click at [757, 261] on button "button" at bounding box center [756, 269] width 28 height 21
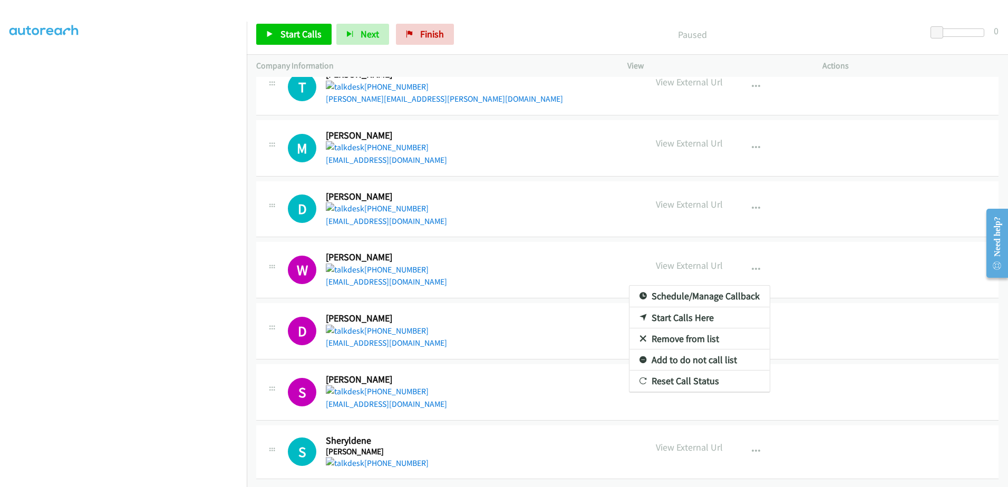
scroll to position [840, 0]
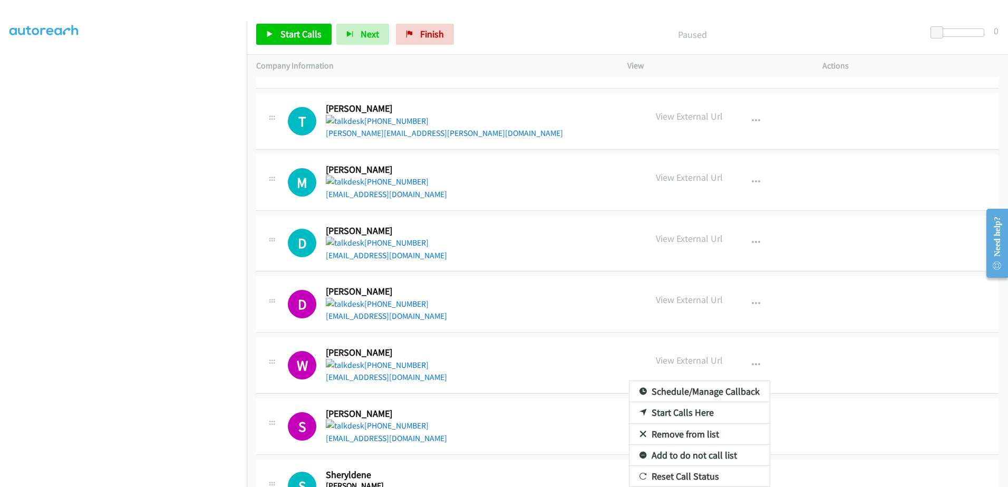
drag, startPoint x: 673, startPoint y: 438, endPoint x: 667, endPoint y: 434, distance: 6.6
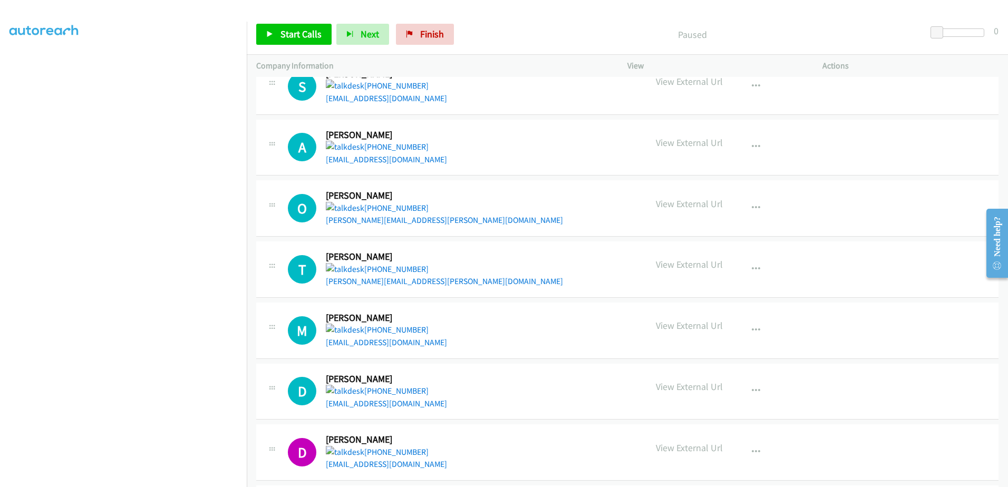
scroll to position [910, 0]
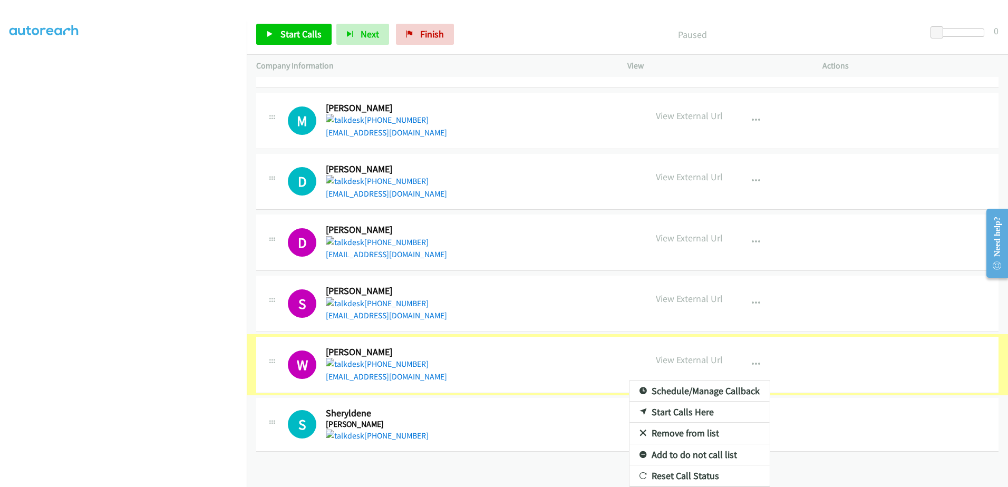
click at [754, 299] on div at bounding box center [504, 243] width 1008 height 487
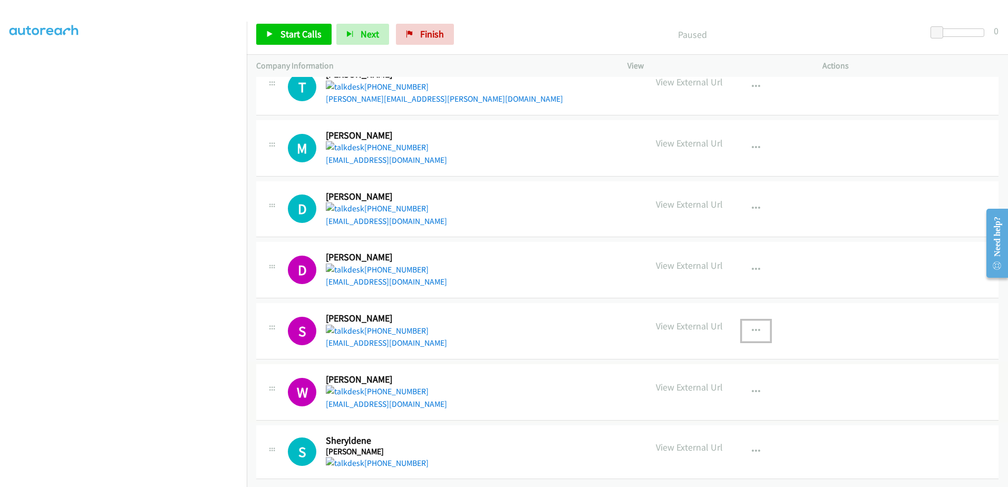
click at [752, 327] on icon "button" at bounding box center [756, 331] width 8 height 8
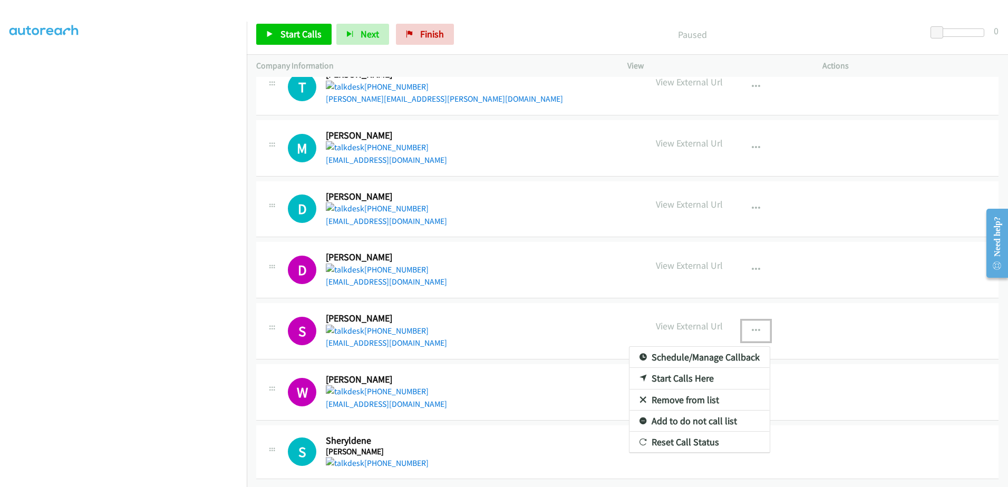
click at [670, 393] on link "Remove from list" at bounding box center [699, 400] width 140 height 21
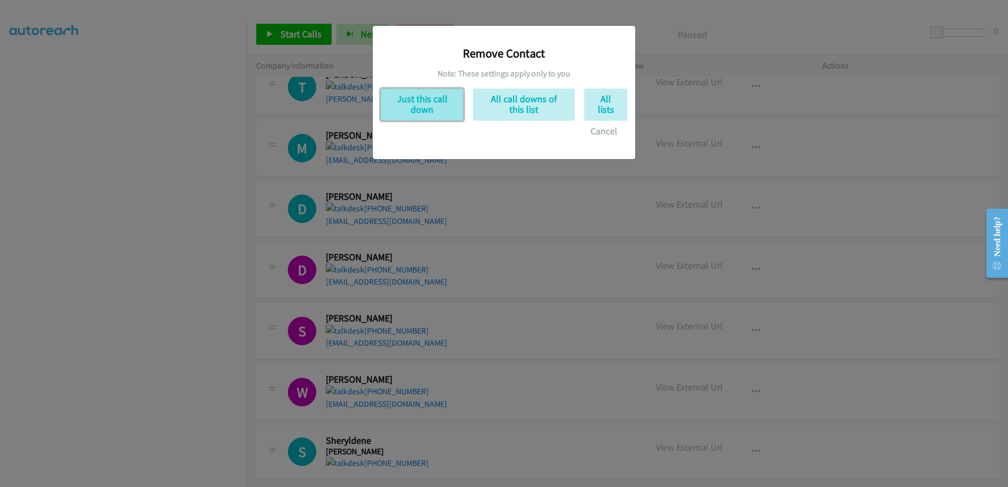
click at [425, 106] on button "Just this call down" at bounding box center [422, 105] width 83 height 32
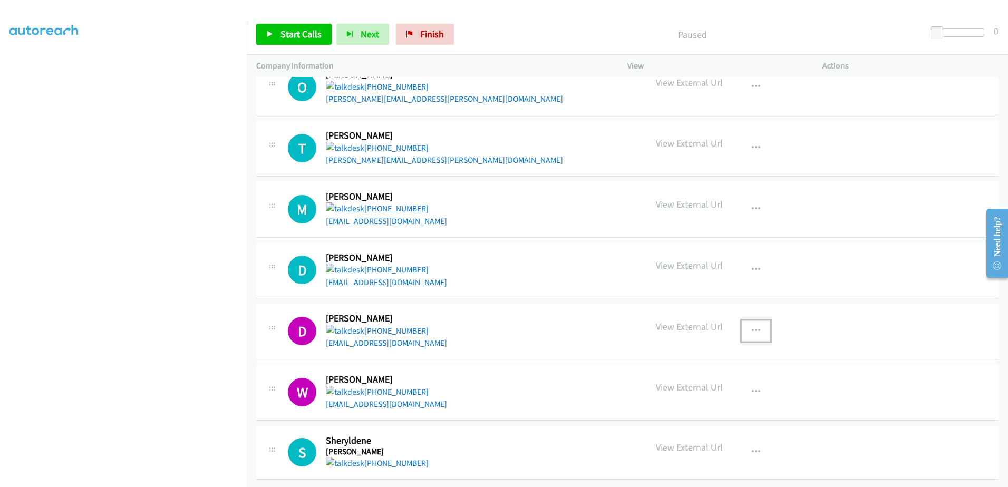
click at [752, 327] on icon "button" at bounding box center [756, 331] width 8 height 8
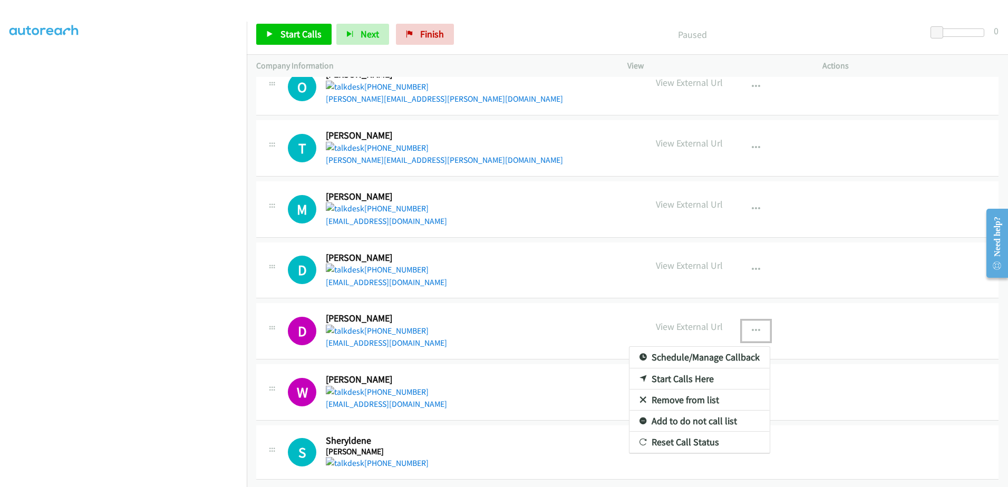
click at [671, 392] on link "Remove from list" at bounding box center [699, 400] width 140 height 21
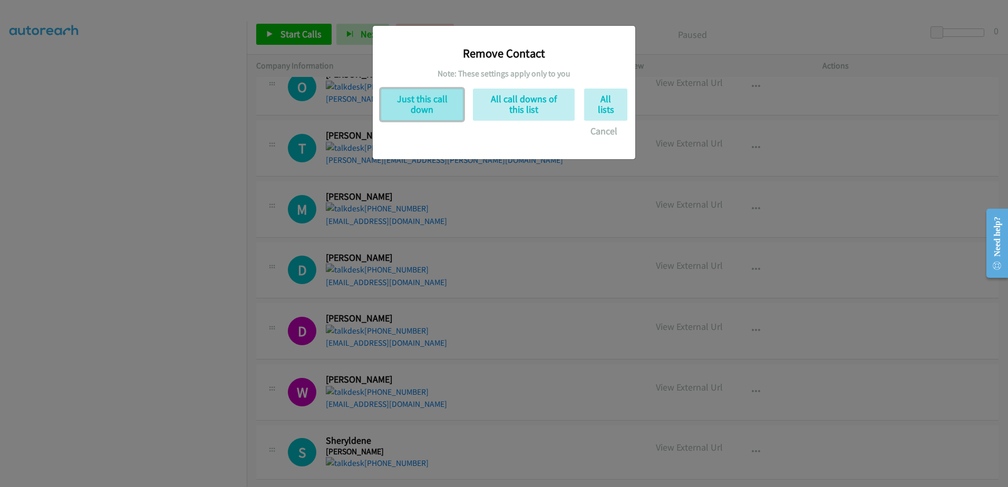
click at [409, 95] on button "Just this call down" at bounding box center [422, 105] width 83 height 32
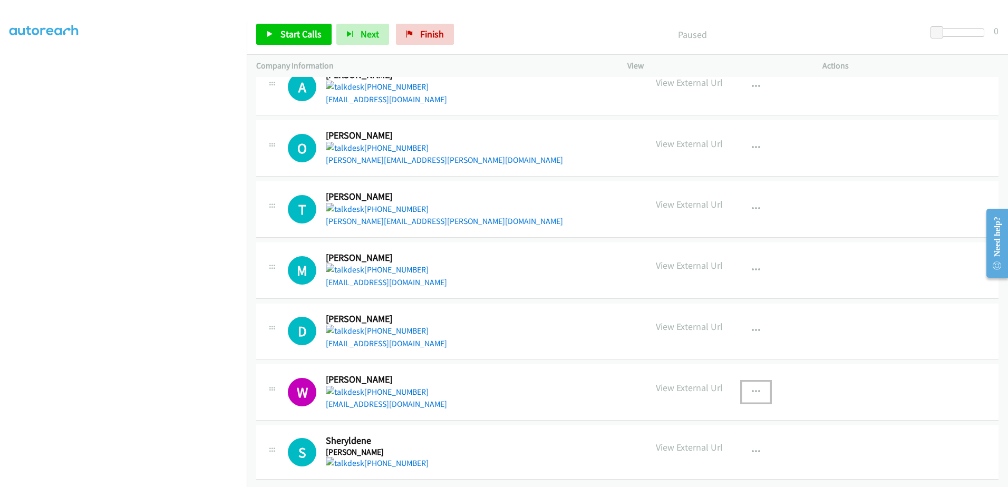
click at [752, 388] on icon "button" at bounding box center [756, 392] width 8 height 8
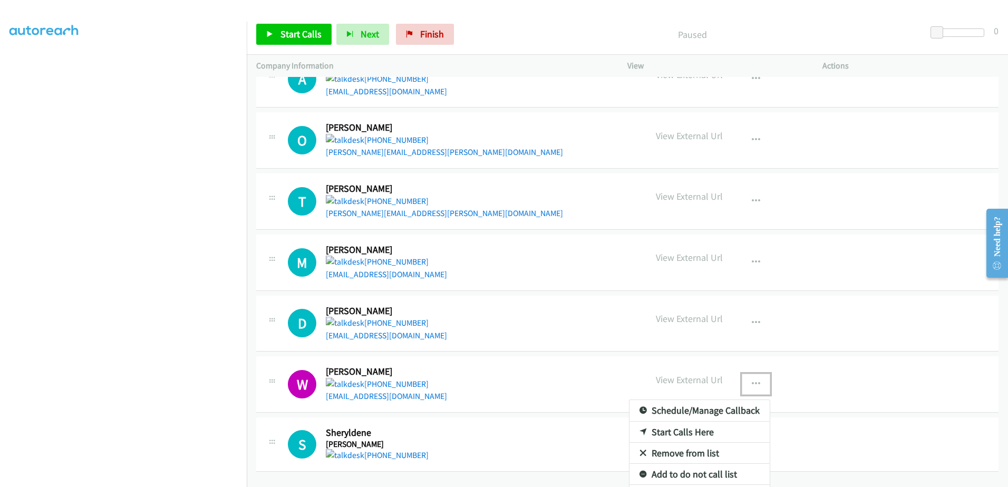
click at [663, 457] on link "Remove from list" at bounding box center [699, 453] width 140 height 21
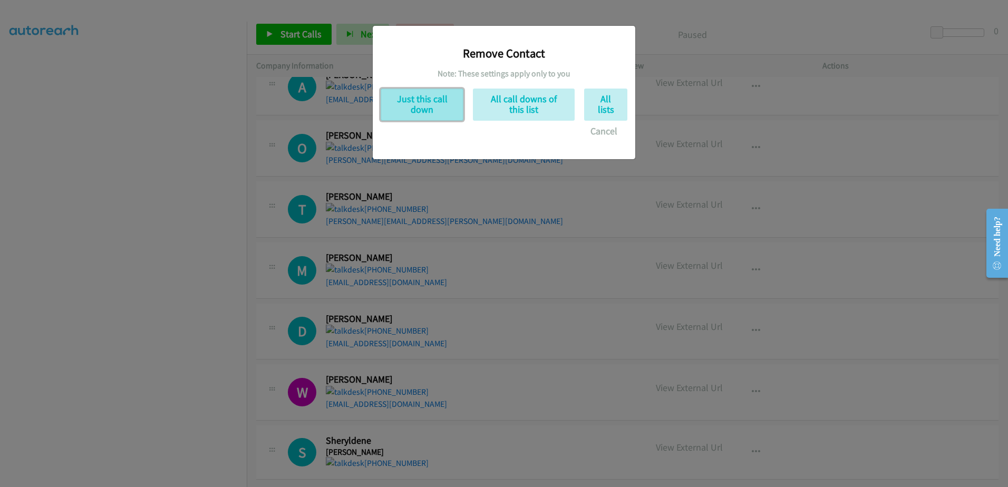
click at [392, 101] on button "Just this call down" at bounding box center [422, 105] width 83 height 32
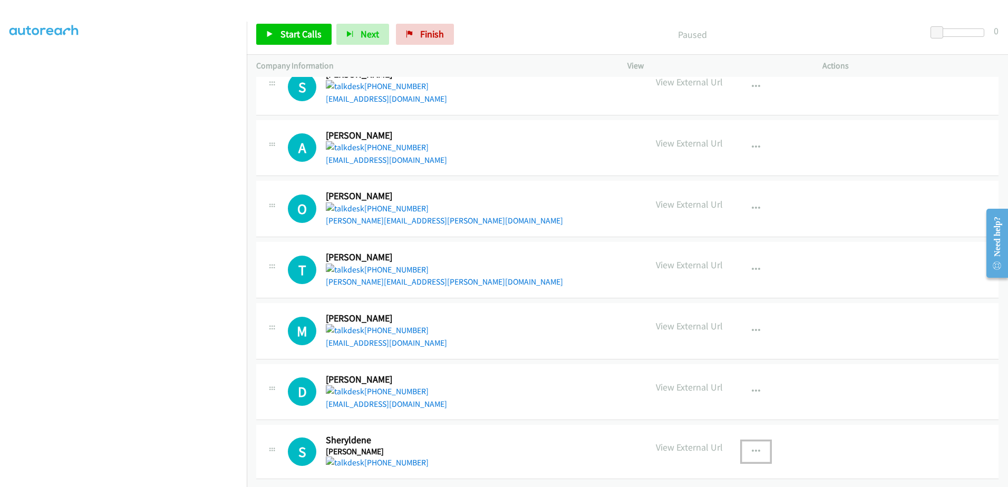
click at [754, 448] on icon "button" at bounding box center [756, 452] width 8 height 8
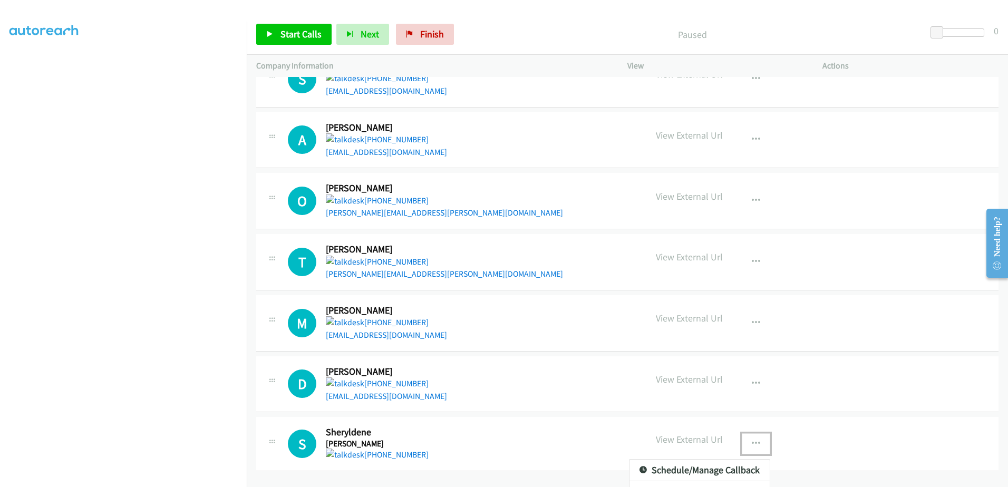
scroll to position [776, 0]
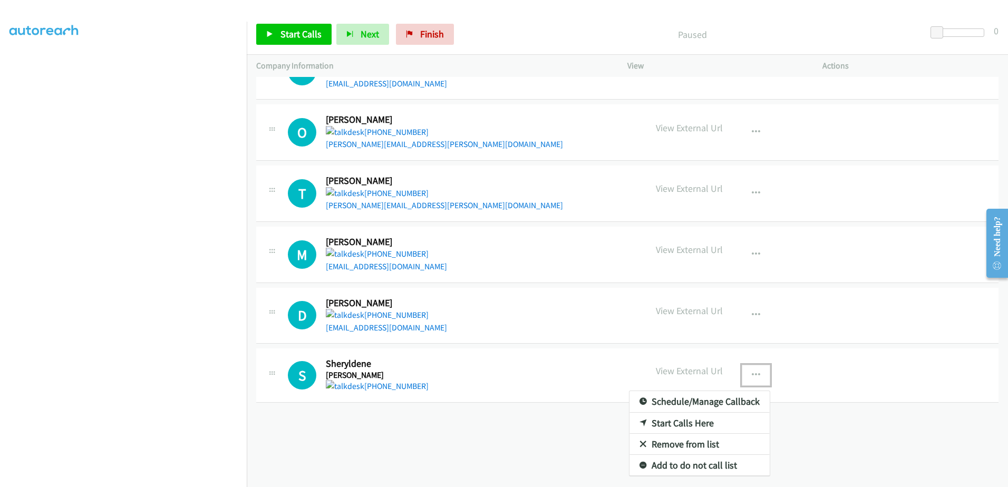
click at [684, 436] on link "Remove from list" at bounding box center [699, 444] width 140 height 21
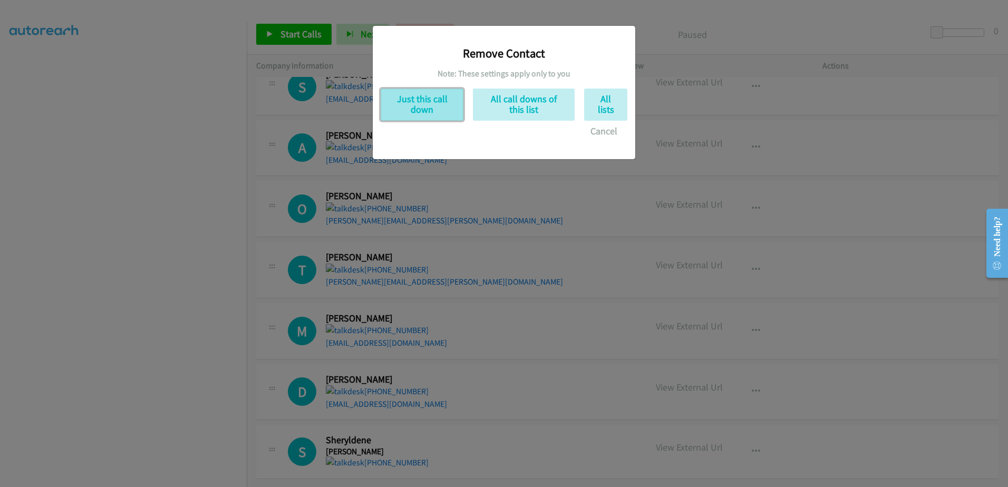
click at [414, 108] on button "Just this call down" at bounding box center [422, 105] width 83 height 32
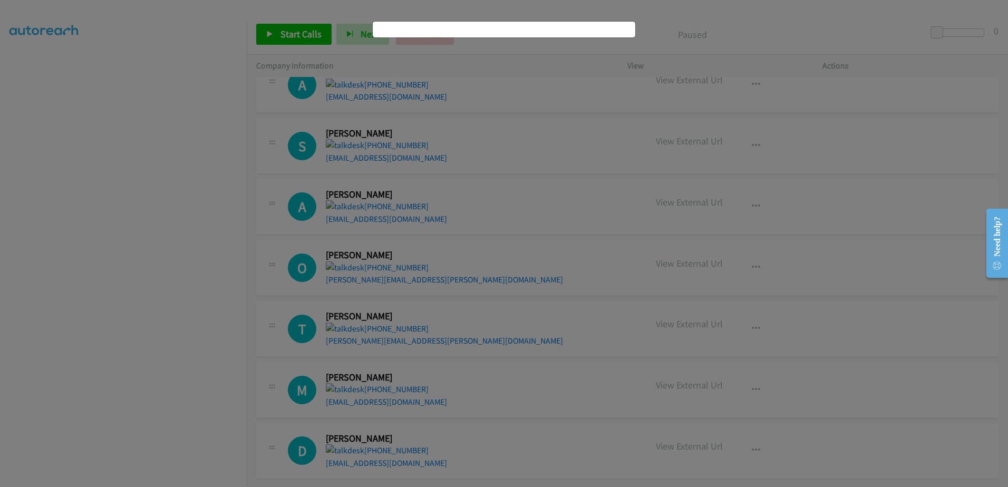
scroll to position [640, 0]
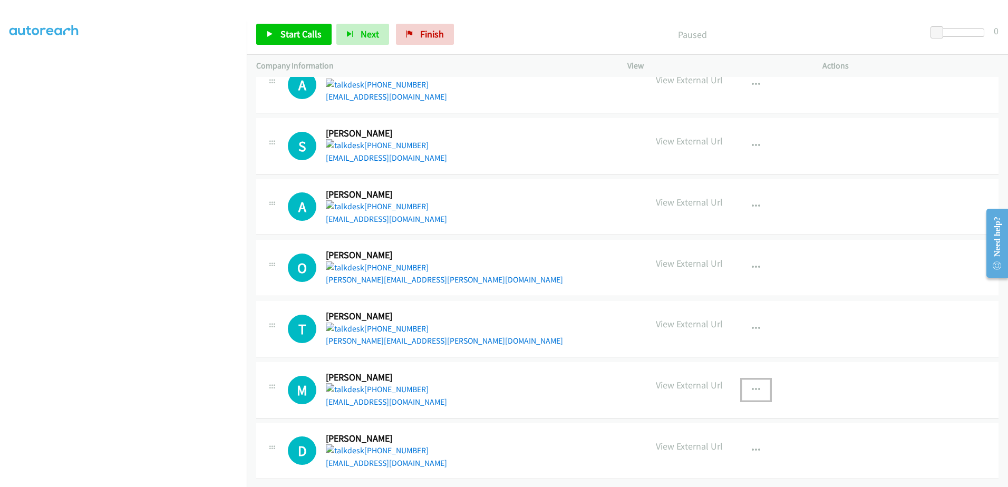
click at [755, 386] on icon "button" at bounding box center [756, 390] width 8 height 8
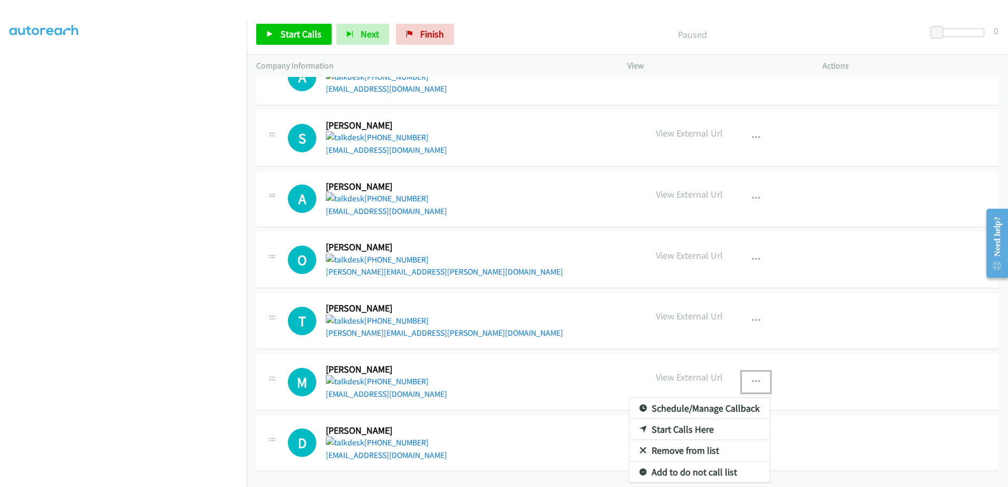
click at [697, 447] on link "Remove from list" at bounding box center [699, 450] width 140 height 21
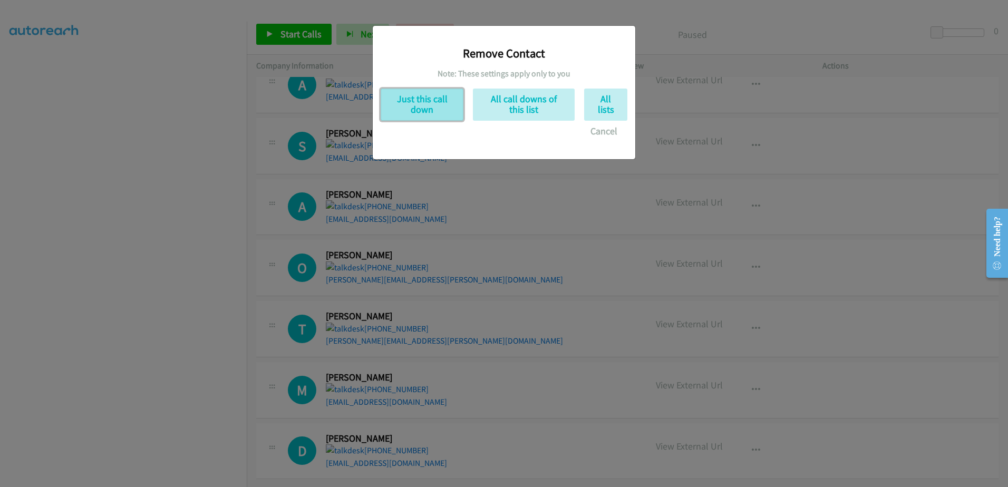
click at [429, 103] on button "Just this call down" at bounding box center [422, 105] width 83 height 32
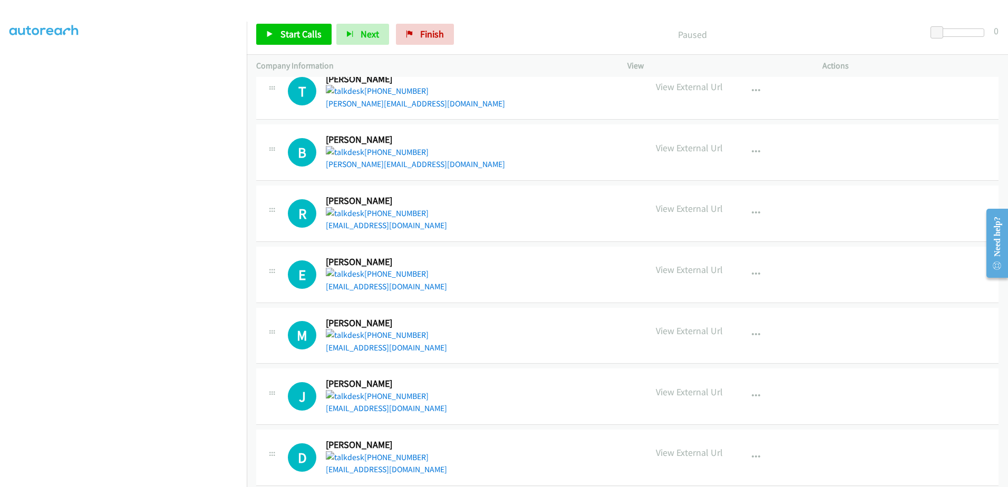
scroll to position [0, 0]
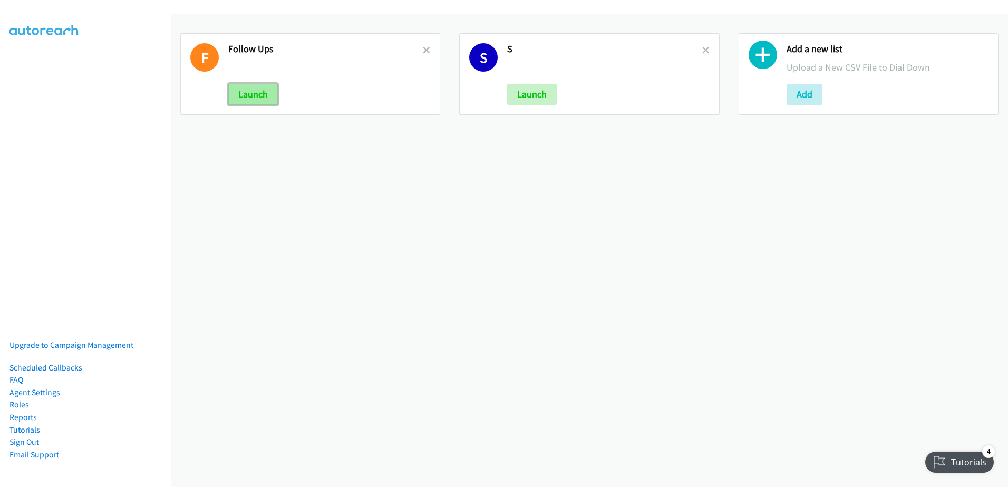
click at [245, 94] on button "Launch" at bounding box center [253, 94] width 50 height 21
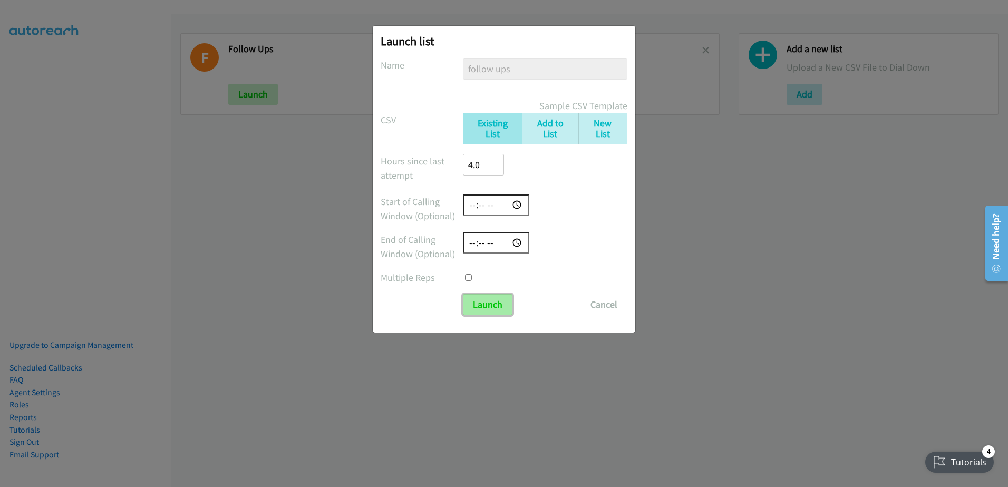
click at [484, 308] on input "Launch" at bounding box center [488, 304] width 50 height 21
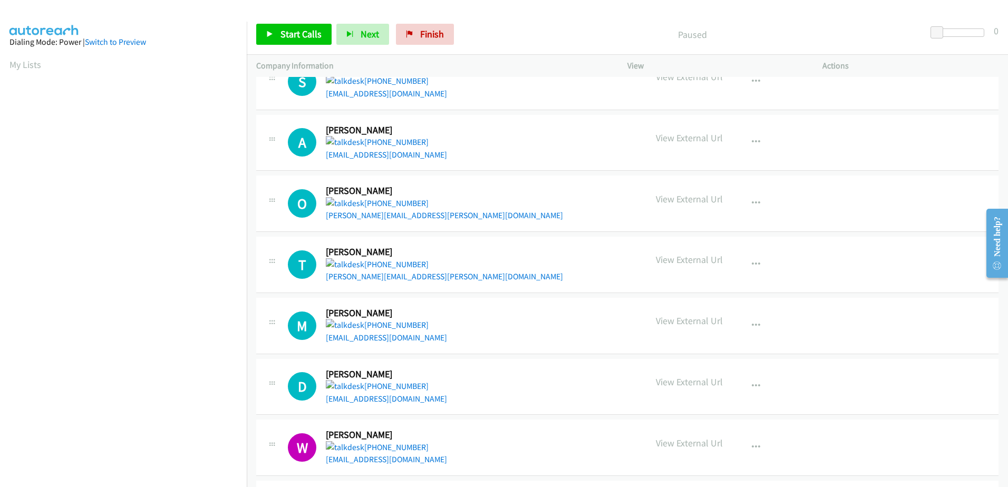
scroll to position [2372, 0]
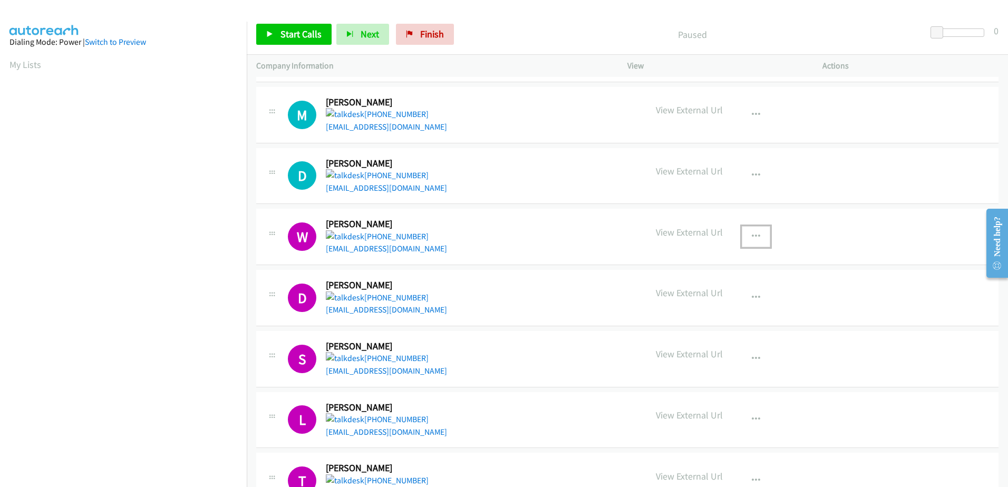
click at [745, 235] on button "button" at bounding box center [756, 236] width 28 height 21
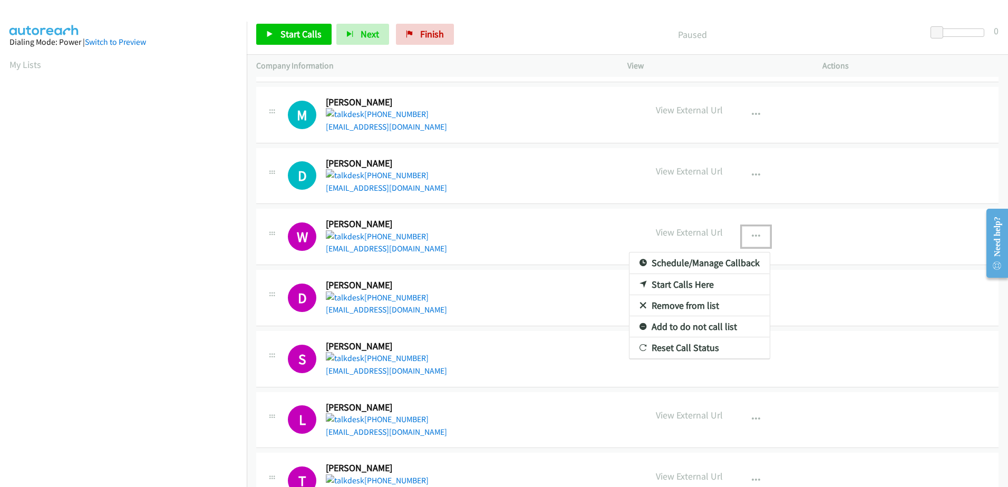
click at [663, 305] on link "Remove from list" at bounding box center [699, 305] width 140 height 21
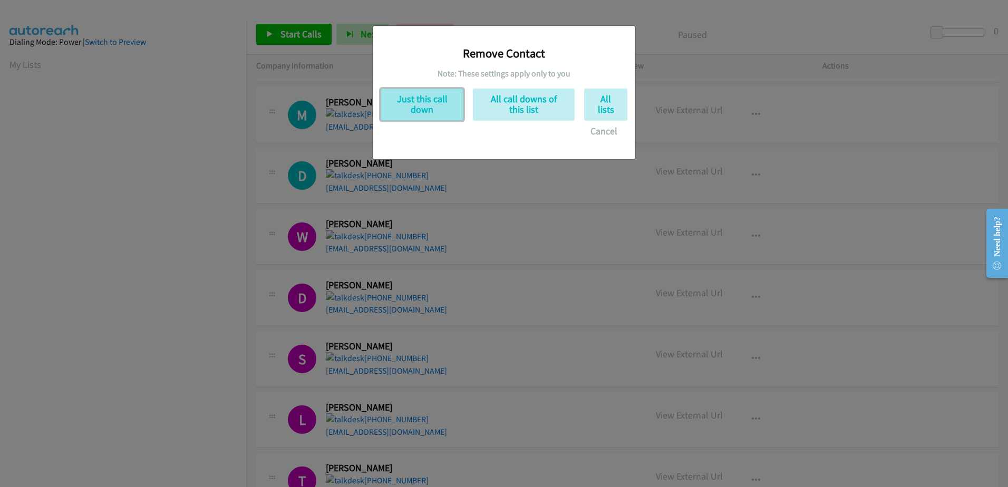
click at [430, 106] on button "Just this call down" at bounding box center [422, 105] width 83 height 32
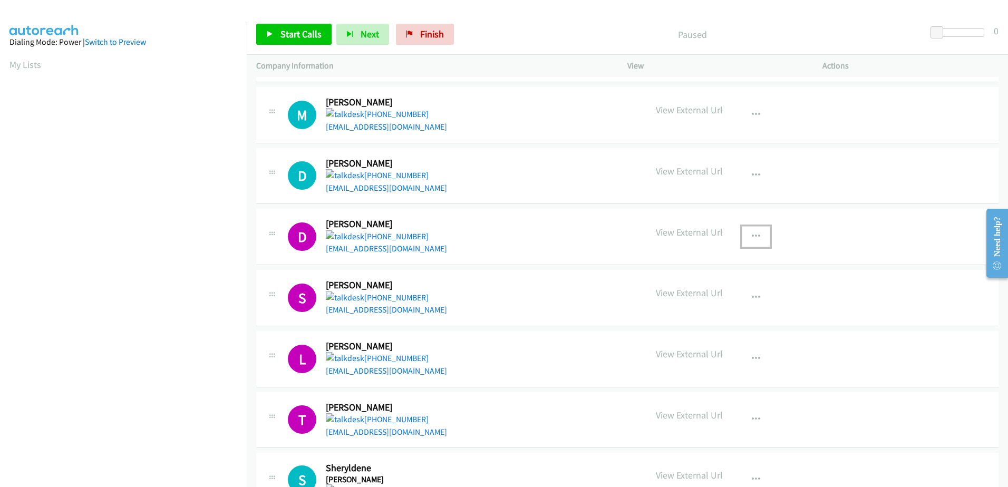
click at [752, 235] on icon "button" at bounding box center [756, 236] width 8 height 8
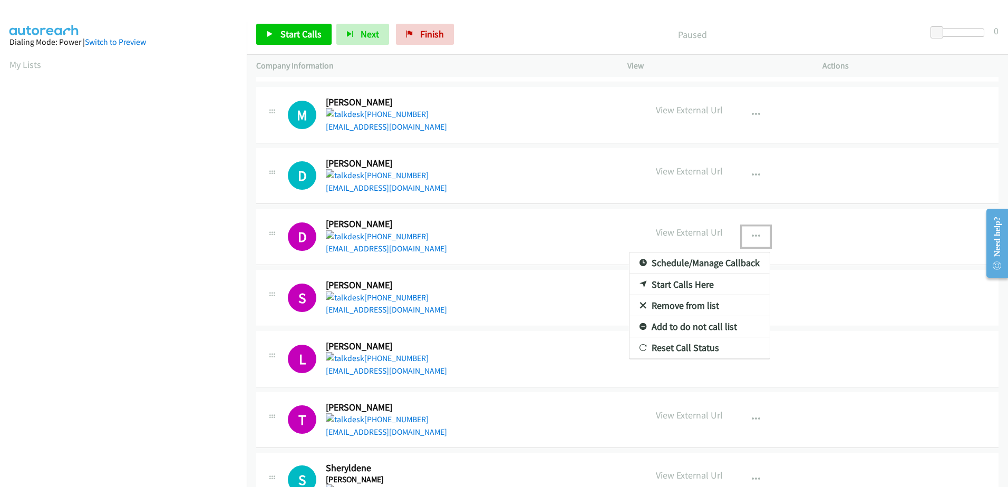
click at [665, 301] on link "Remove from list" at bounding box center [699, 305] width 140 height 21
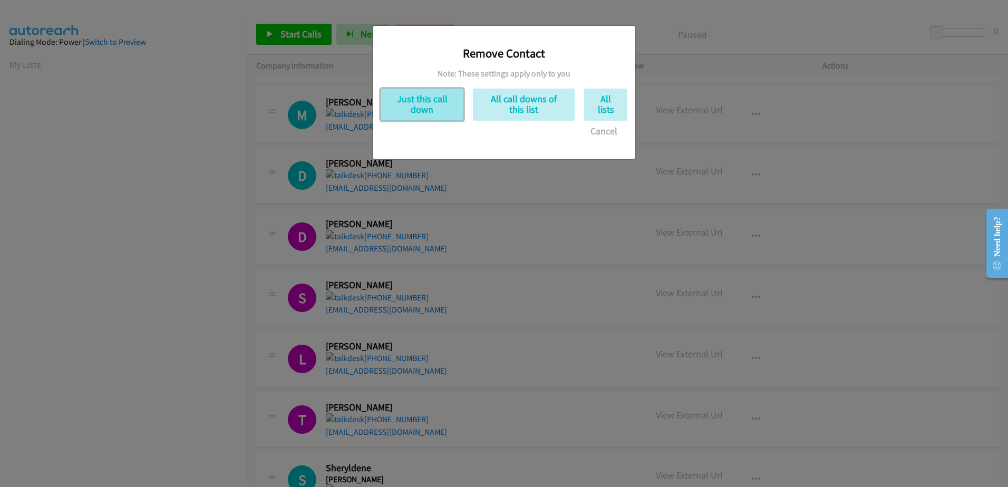
click at [407, 100] on button "Just this call down" at bounding box center [422, 105] width 83 height 32
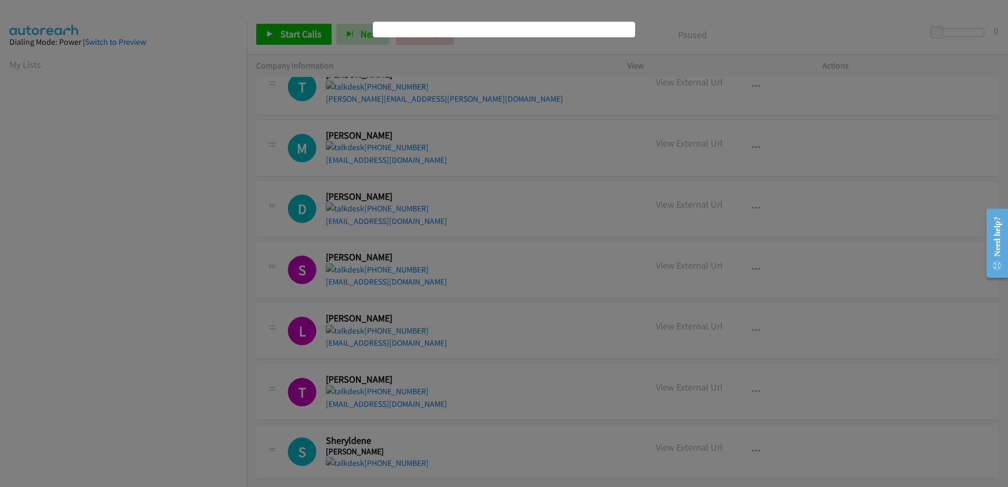
scroll to position [2347, 0]
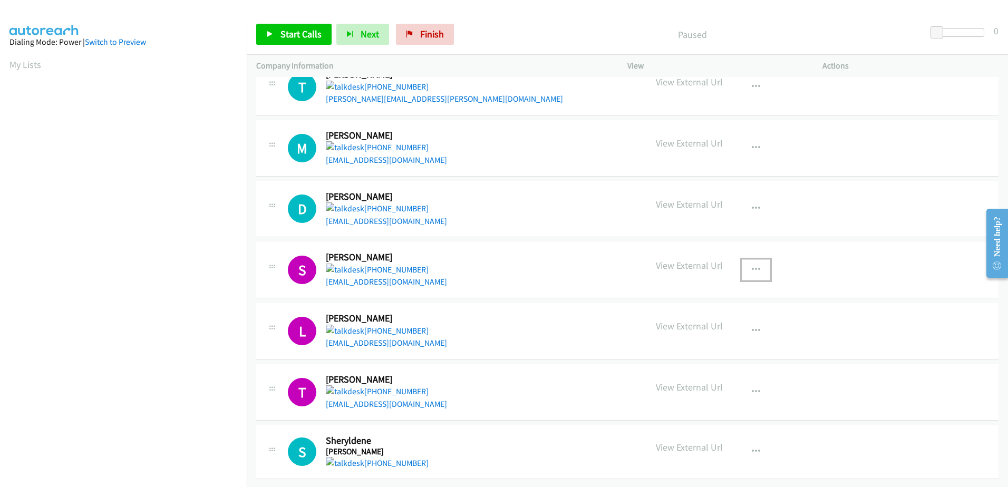
click at [752, 266] on icon "button" at bounding box center [756, 270] width 8 height 8
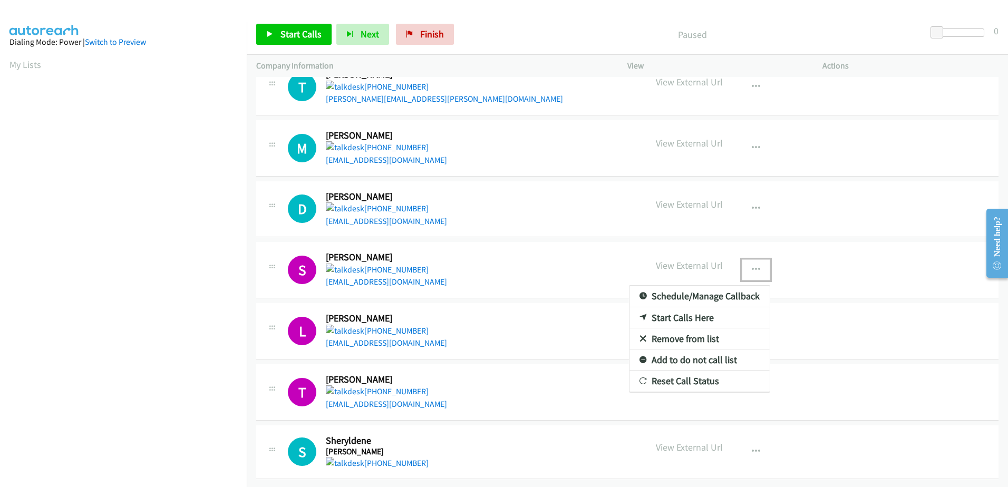
click at [665, 329] on link "Remove from list" at bounding box center [699, 338] width 140 height 21
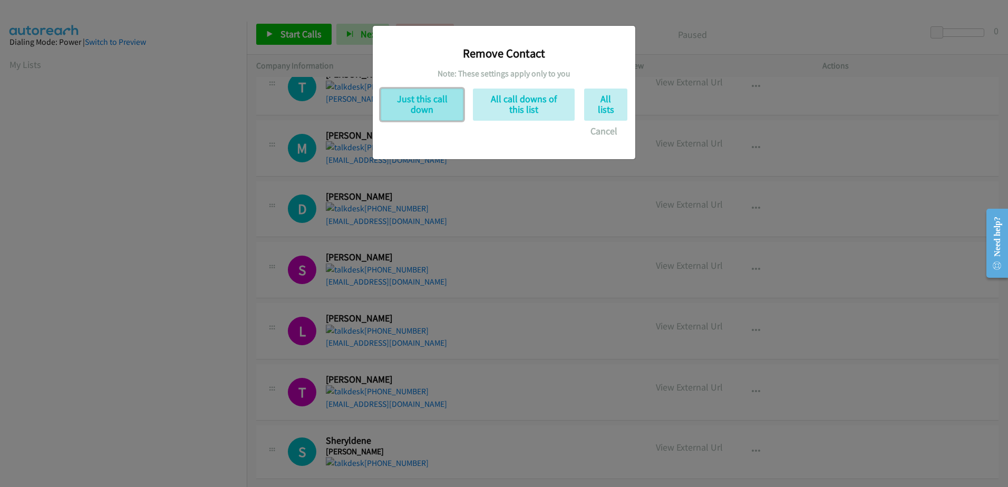
click at [403, 105] on button "Just this call down" at bounding box center [422, 105] width 83 height 32
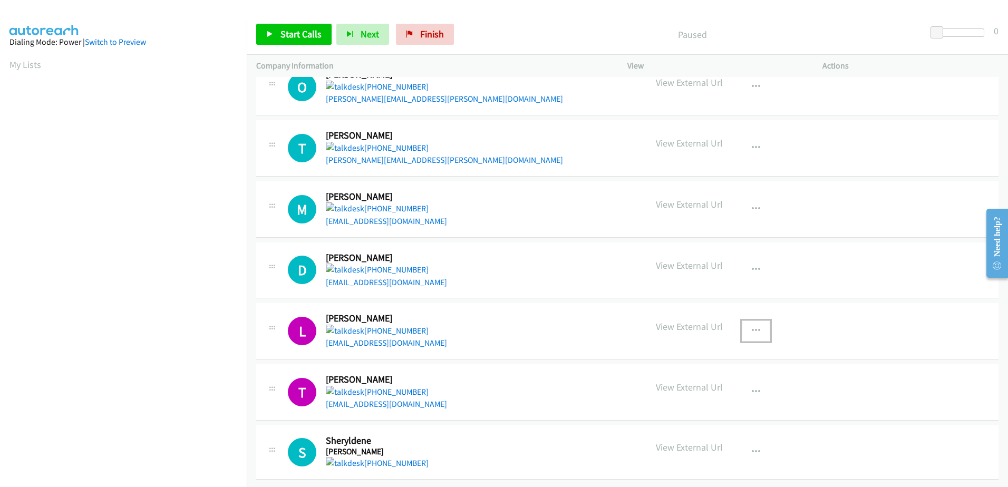
click at [752, 327] on icon "button" at bounding box center [756, 331] width 8 height 8
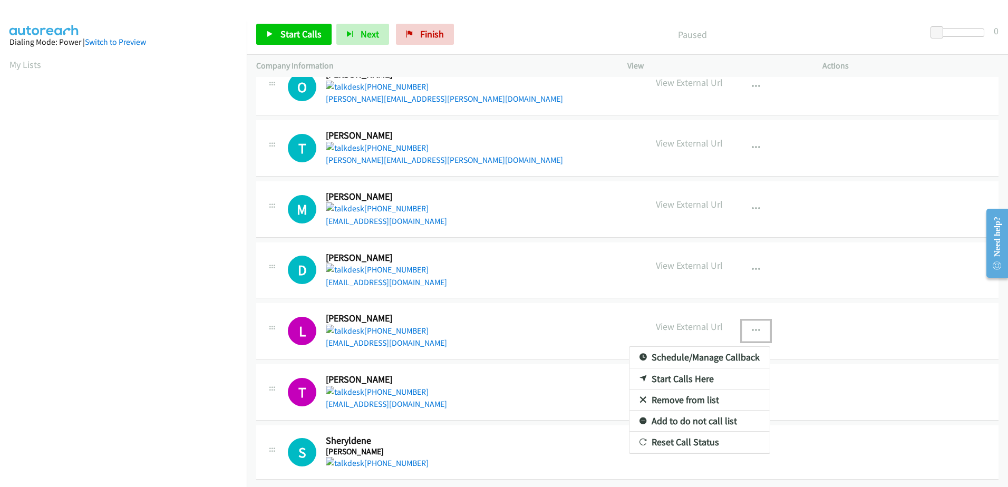
click at [655, 394] on link "Remove from list" at bounding box center [699, 400] width 140 height 21
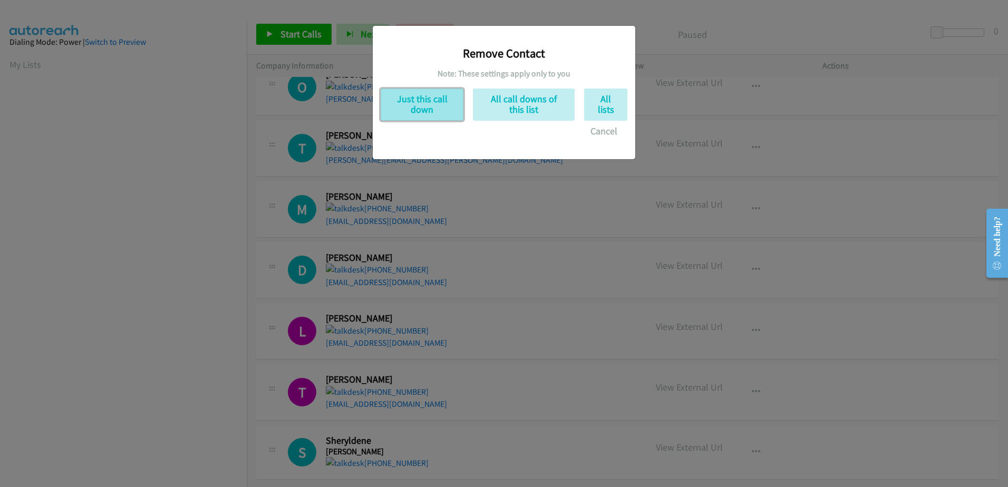
click at [421, 114] on button "Just this call down" at bounding box center [422, 105] width 83 height 32
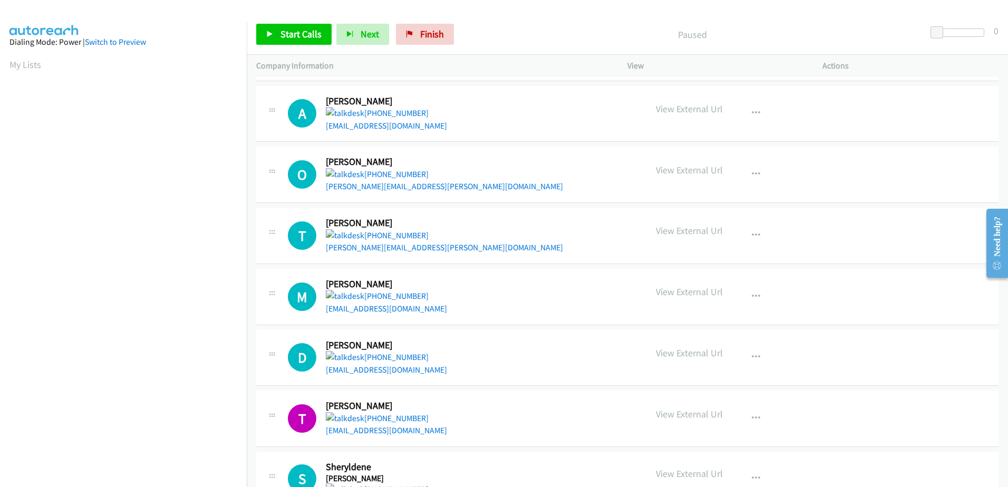
scroll to position [2172, 0]
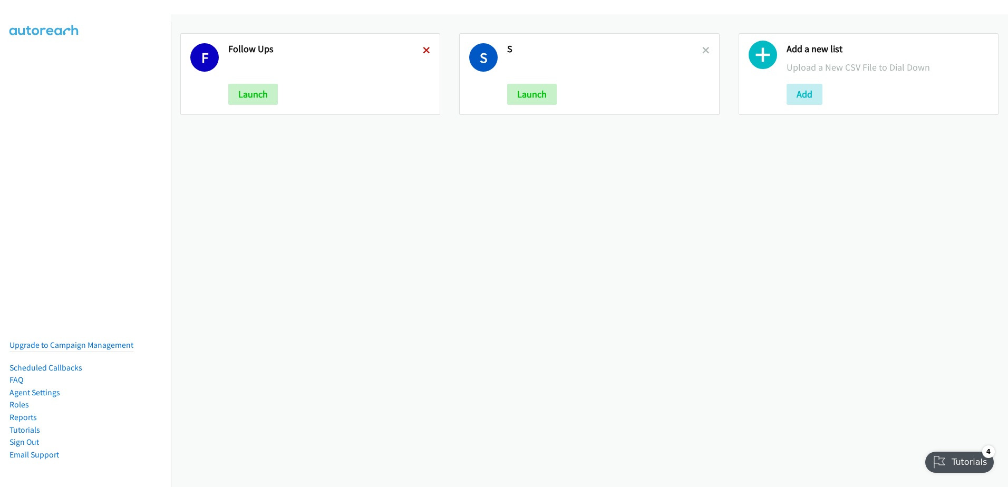
click at [427, 50] on div "F Follow Ups Launch" at bounding box center [310, 74] width 260 height 82
click at [427, 50] on icon at bounding box center [426, 50] width 7 height 7
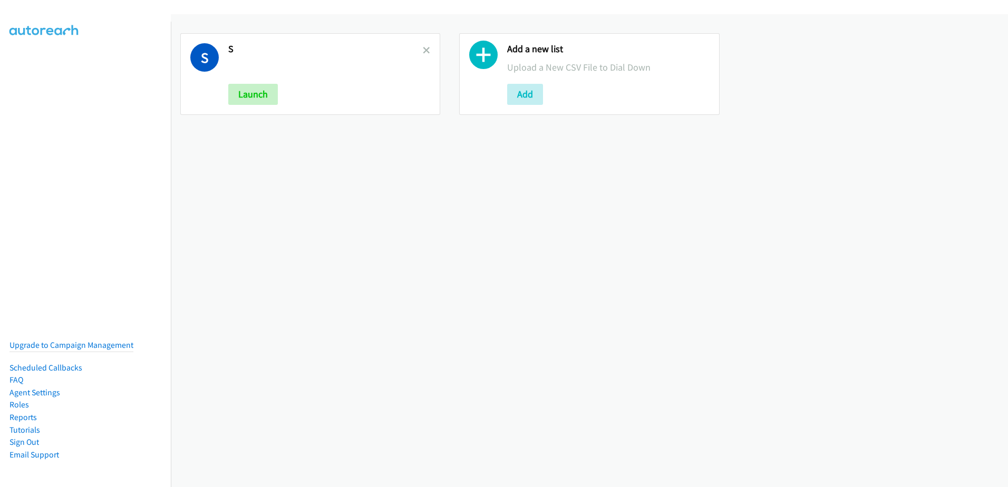
click at [427, 50] on icon at bounding box center [426, 50] width 7 height 7
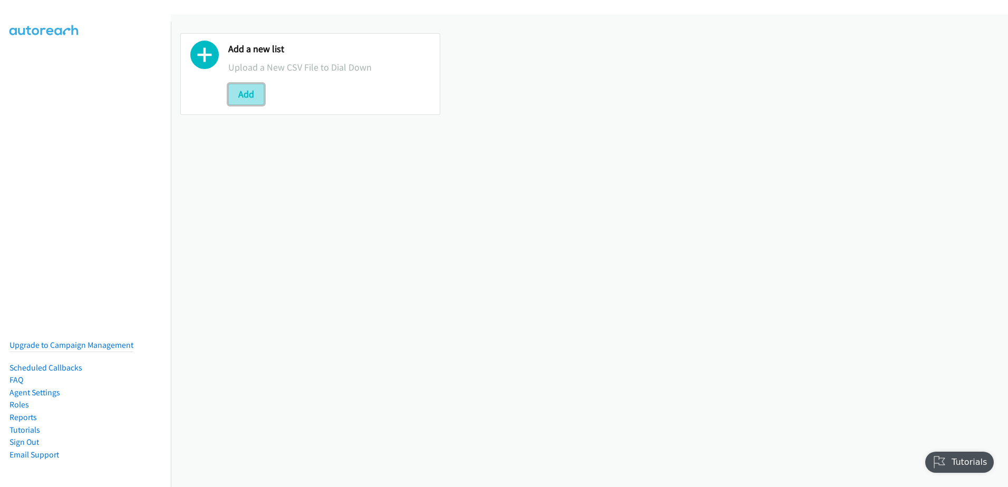
click at [247, 96] on button "Add" at bounding box center [246, 94] width 36 height 21
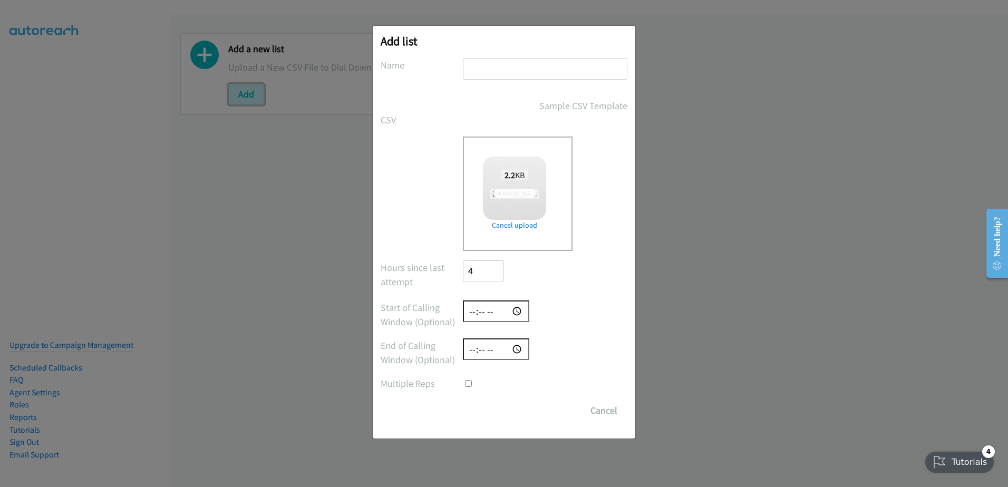
checkbox input "true"
click at [528, 78] on input "text" at bounding box center [545, 69] width 164 height 22
type input "follow ups"
click at [463, 400] on input "Save List" at bounding box center [490, 410] width 55 height 21
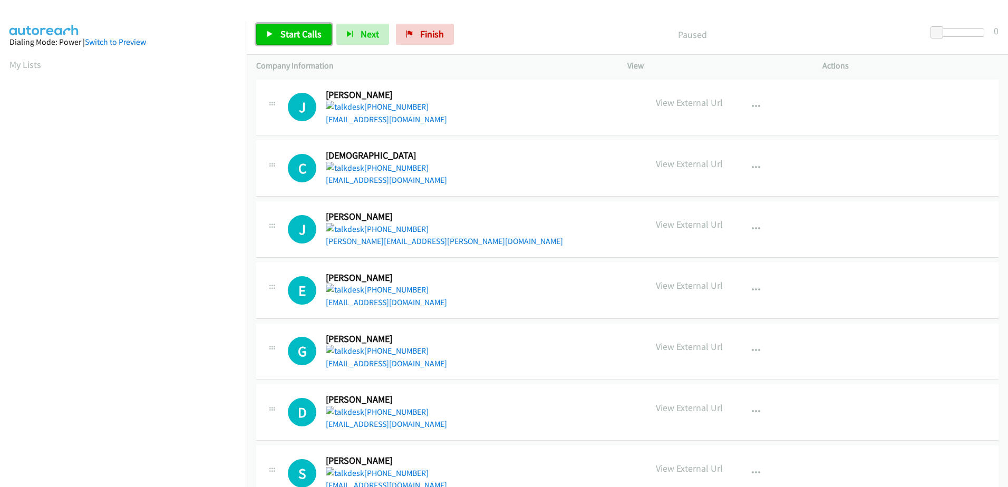
click at [290, 31] on span "Start Calls" at bounding box center [300, 34] width 41 height 12
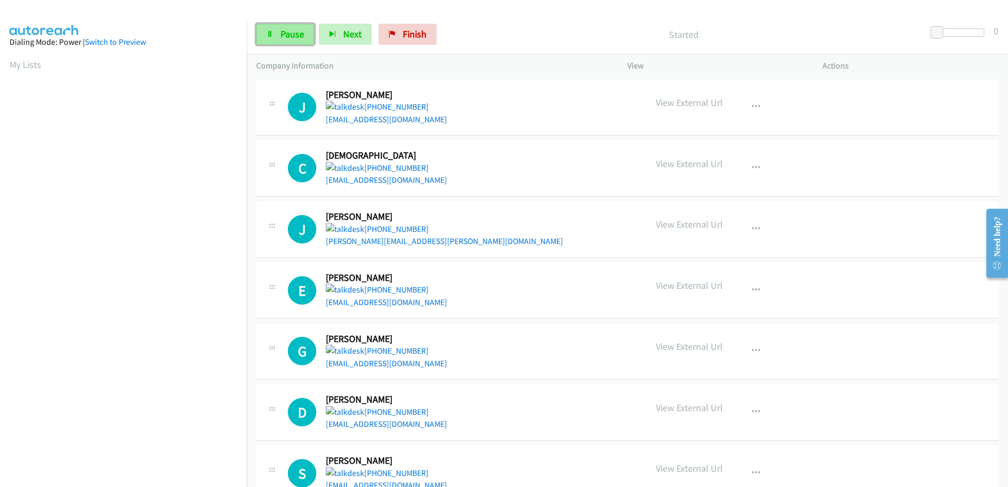
click at [281, 34] on span "Pause" at bounding box center [292, 34] width 24 height 12
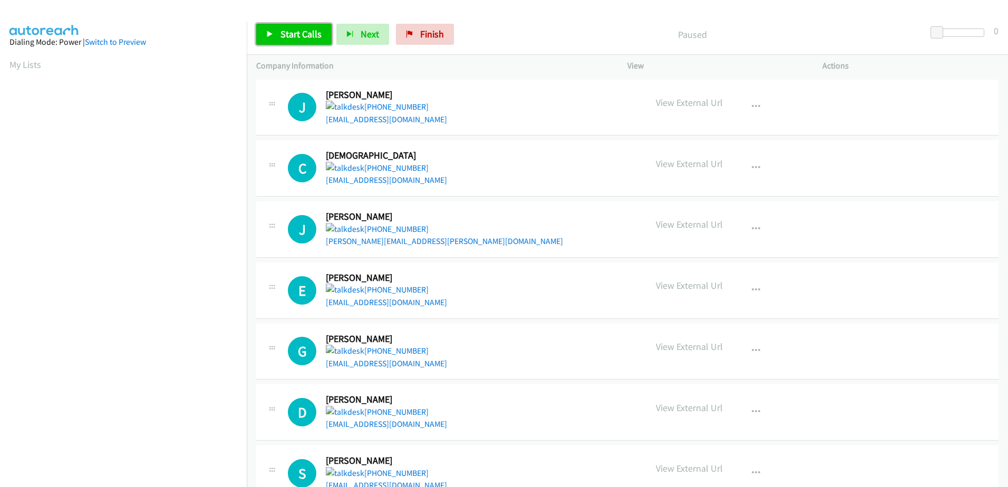
click at [294, 28] on span "Start Calls" at bounding box center [300, 34] width 41 height 12
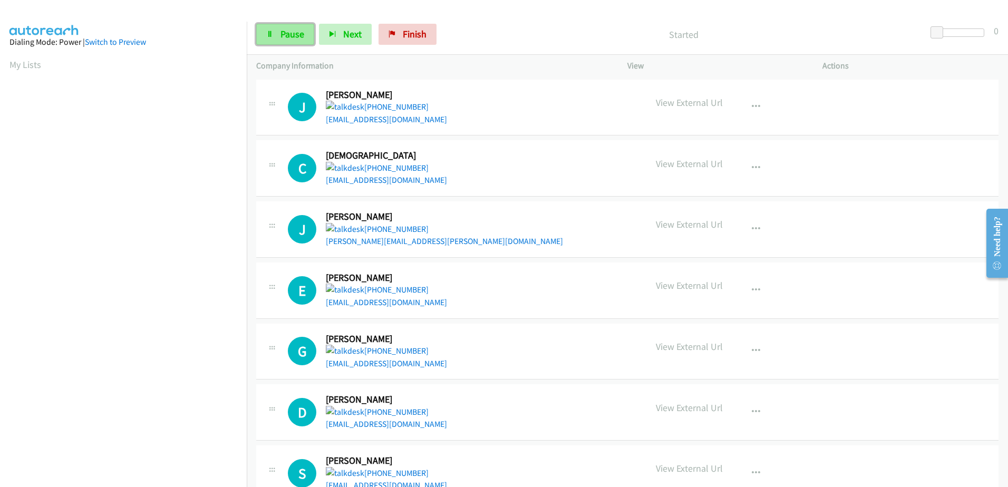
click at [286, 32] on span "Pause" at bounding box center [292, 34] width 24 height 12
click at [288, 32] on span "Start Calls" at bounding box center [300, 34] width 41 height 12
click at [298, 32] on span "Start Calls" at bounding box center [300, 34] width 41 height 12
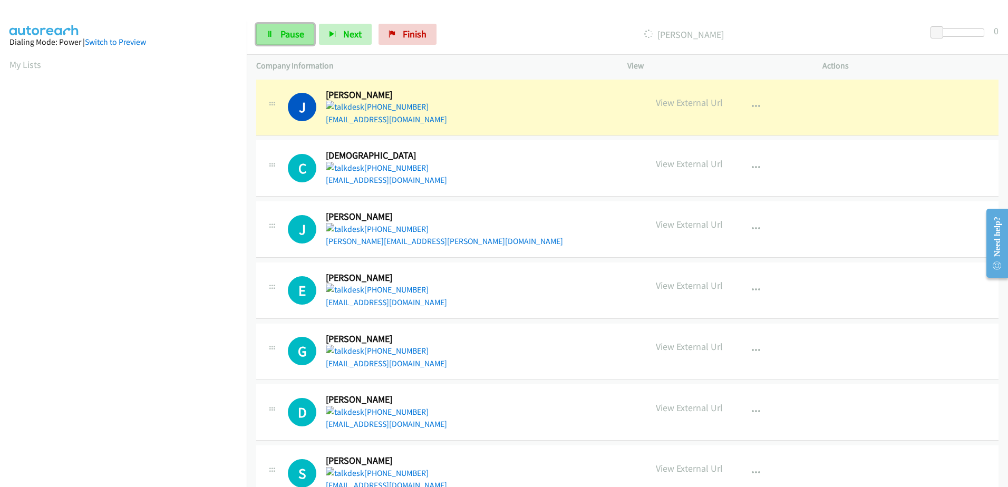
click at [289, 36] on span "Pause" at bounding box center [292, 34] width 24 height 12
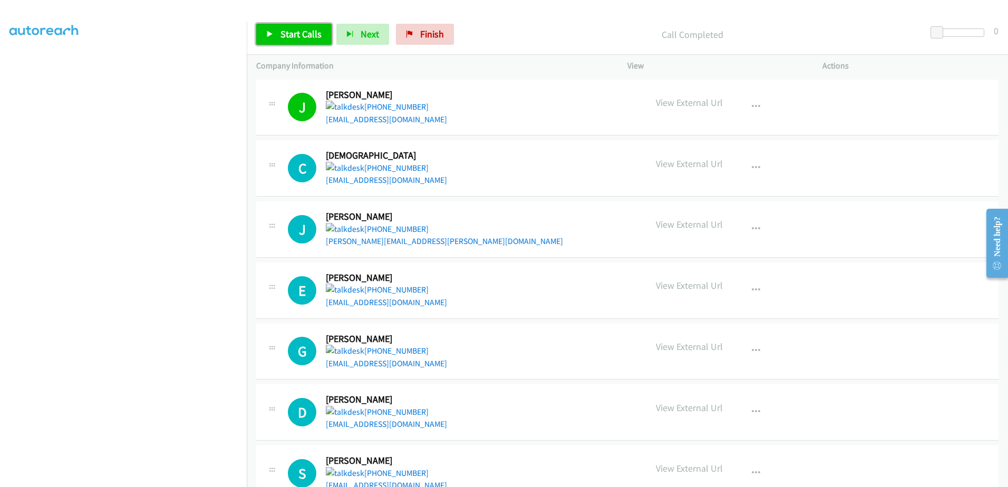
click at [281, 36] on span "Start Calls" at bounding box center [300, 34] width 41 height 12
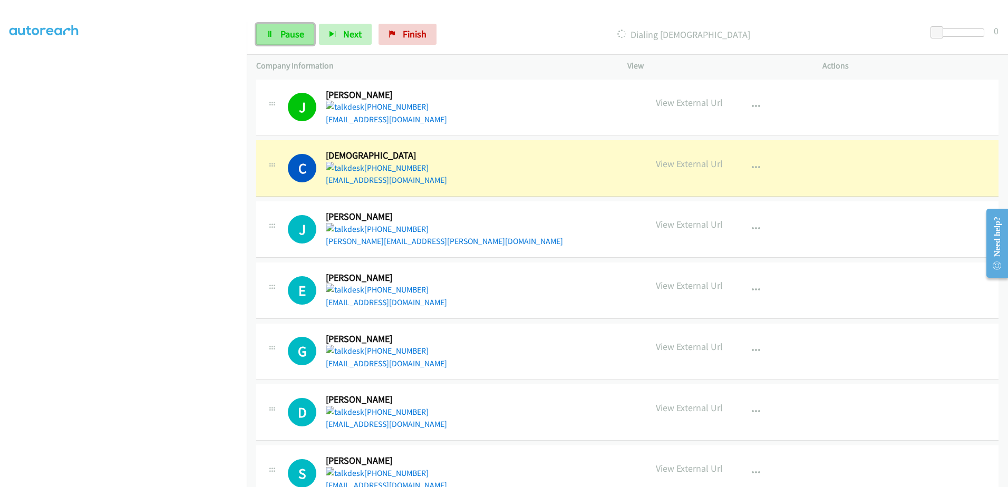
click at [286, 41] on link "Pause" at bounding box center [285, 34] width 58 height 21
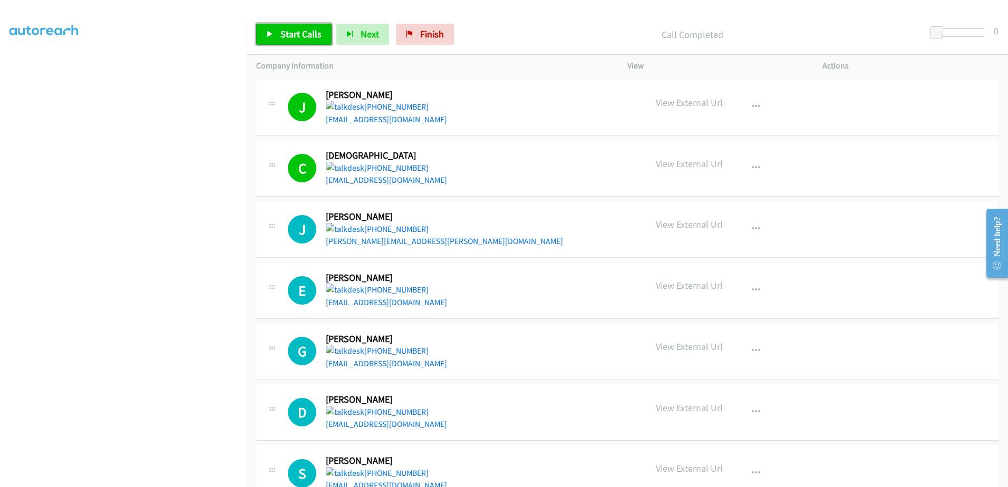
click at [290, 39] on span "Start Calls" at bounding box center [300, 34] width 41 height 12
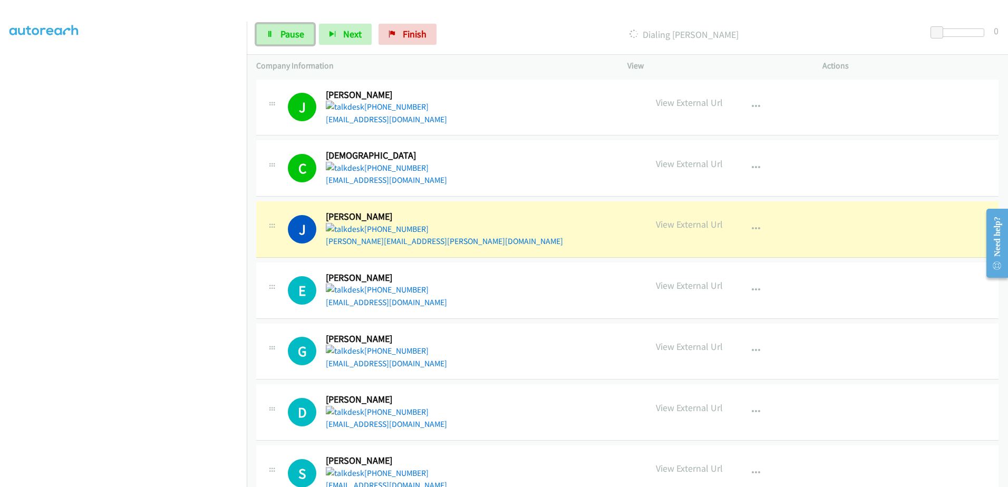
click at [277, 33] on link "Pause" at bounding box center [285, 34] width 58 height 21
